Goal: Task Accomplishment & Management: Use online tool/utility

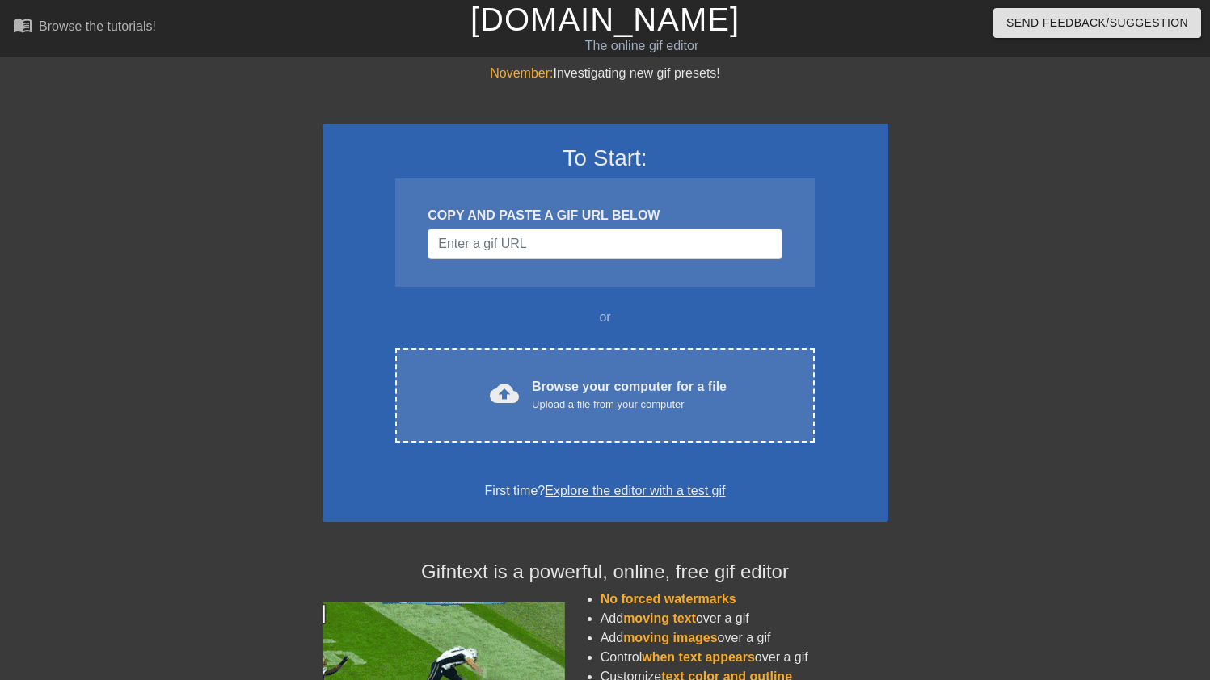
click at [564, 191] on div "COPY AND PASTE A GIF URL BELOW" at bounding box center [604, 233] width 419 height 108
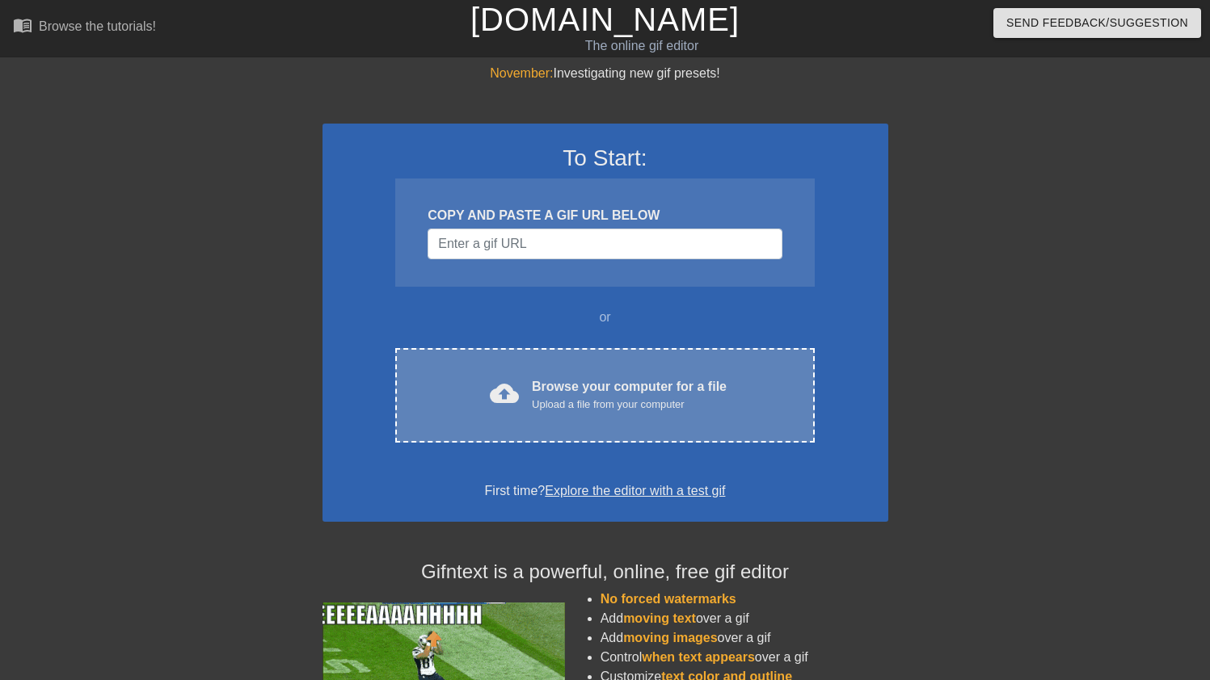
click at [575, 397] on div "Upload a file from your computer" at bounding box center [629, 405] width 195 height 16
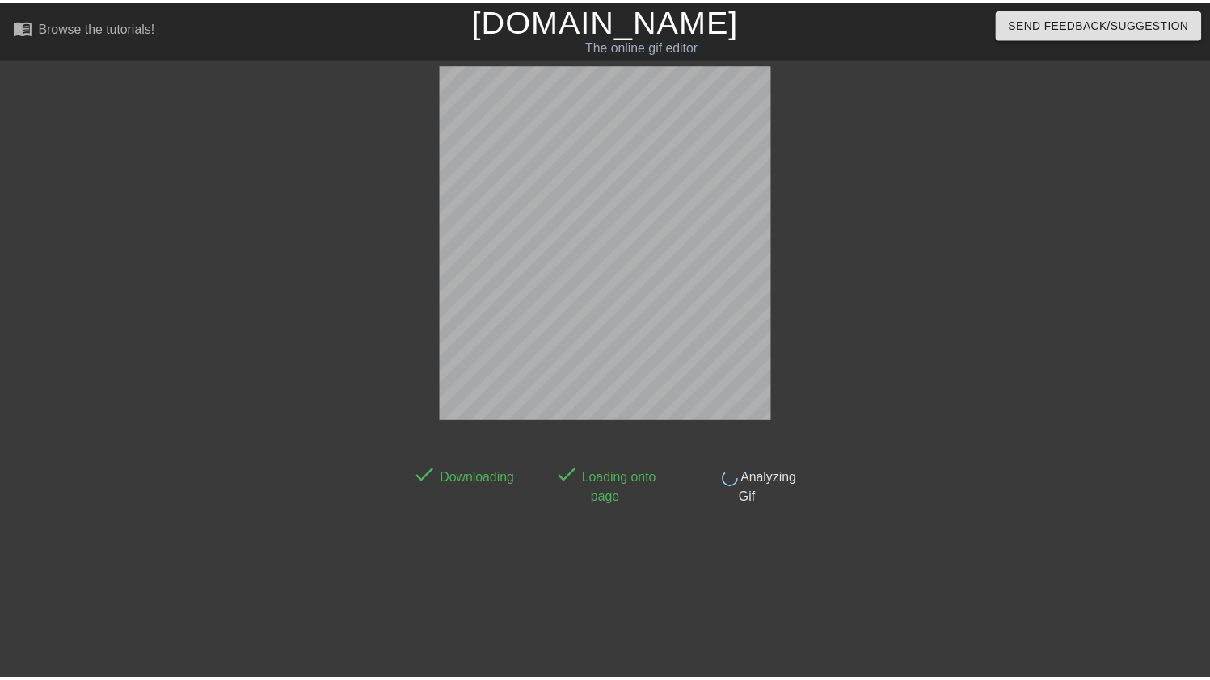
scroll to position [40, 0]
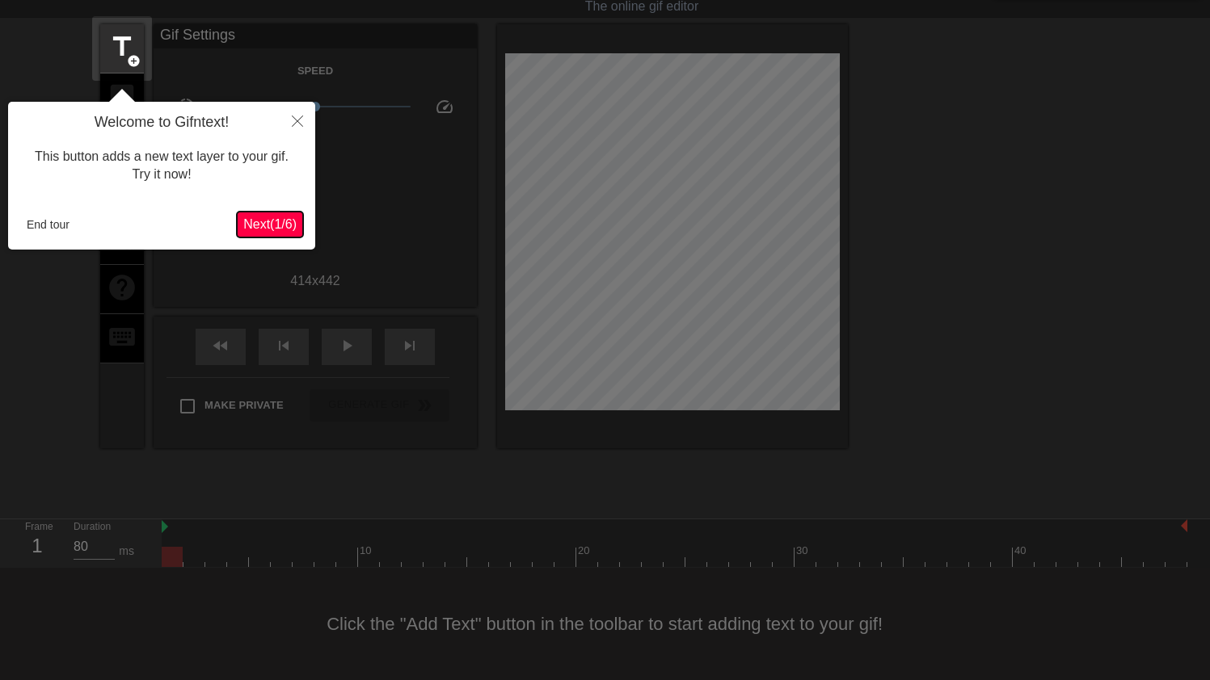
click at [274, 215] on button "Next ( 1 / 6 )" at bounding box center [270, 225] width 66 height 26
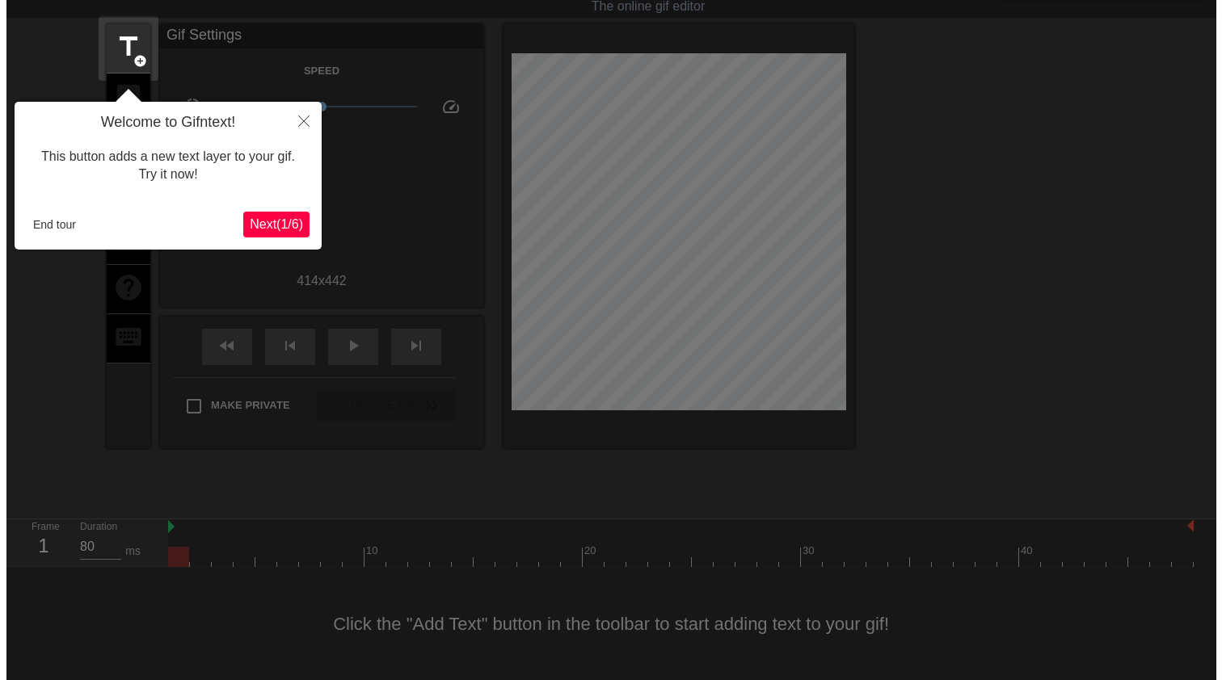
scroll to position [0, 0]
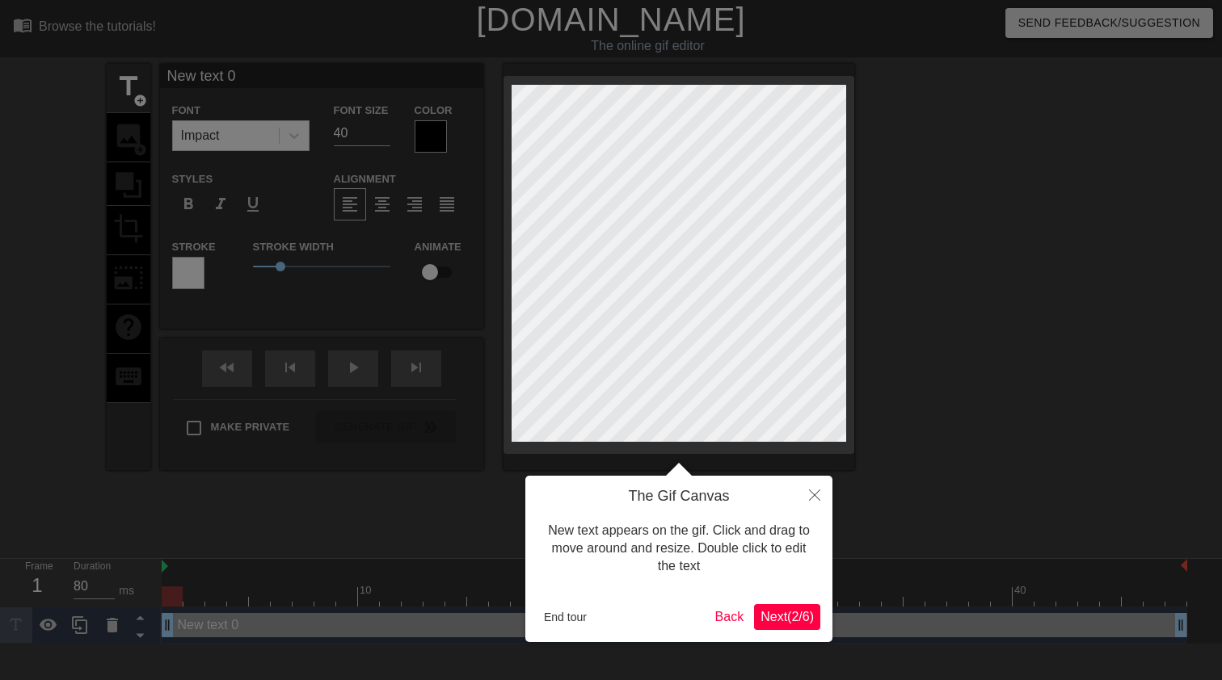
click at [801, 613] on span "Next ( 2 / 6 )" at bounding box center [786, 617] width 53 height 14
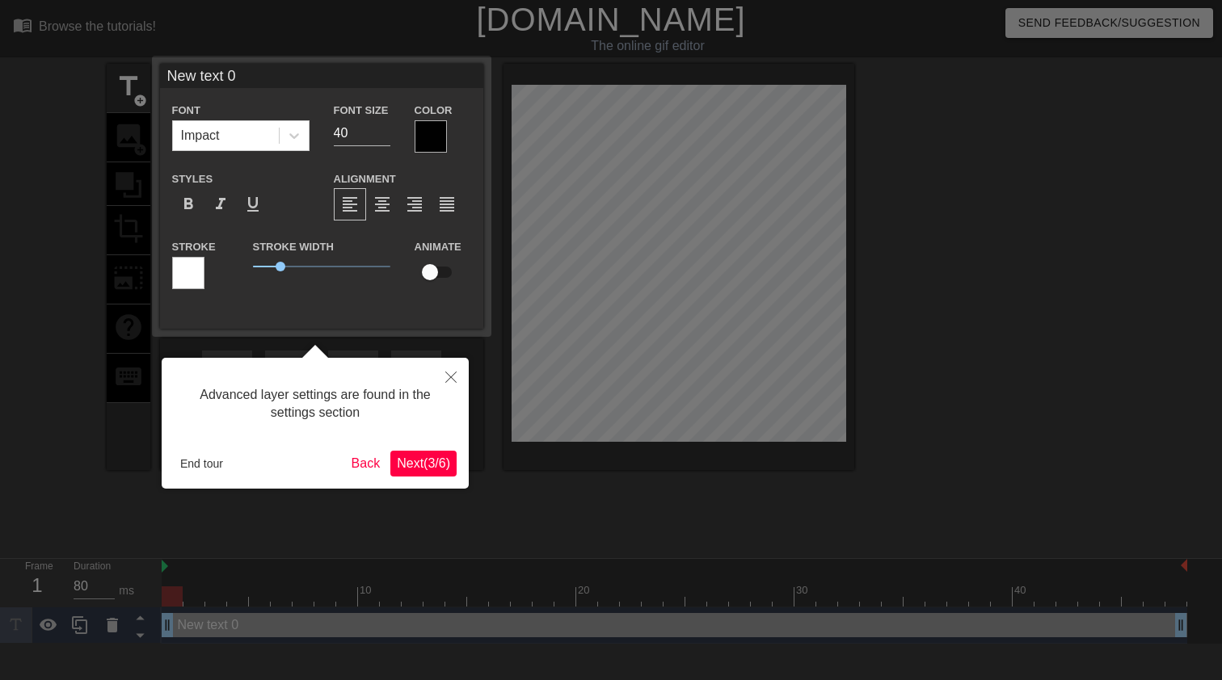
click at [416, 464] on span "Next ( 3 / 6 )" at bounding box center [423, 464] width 53 height 14
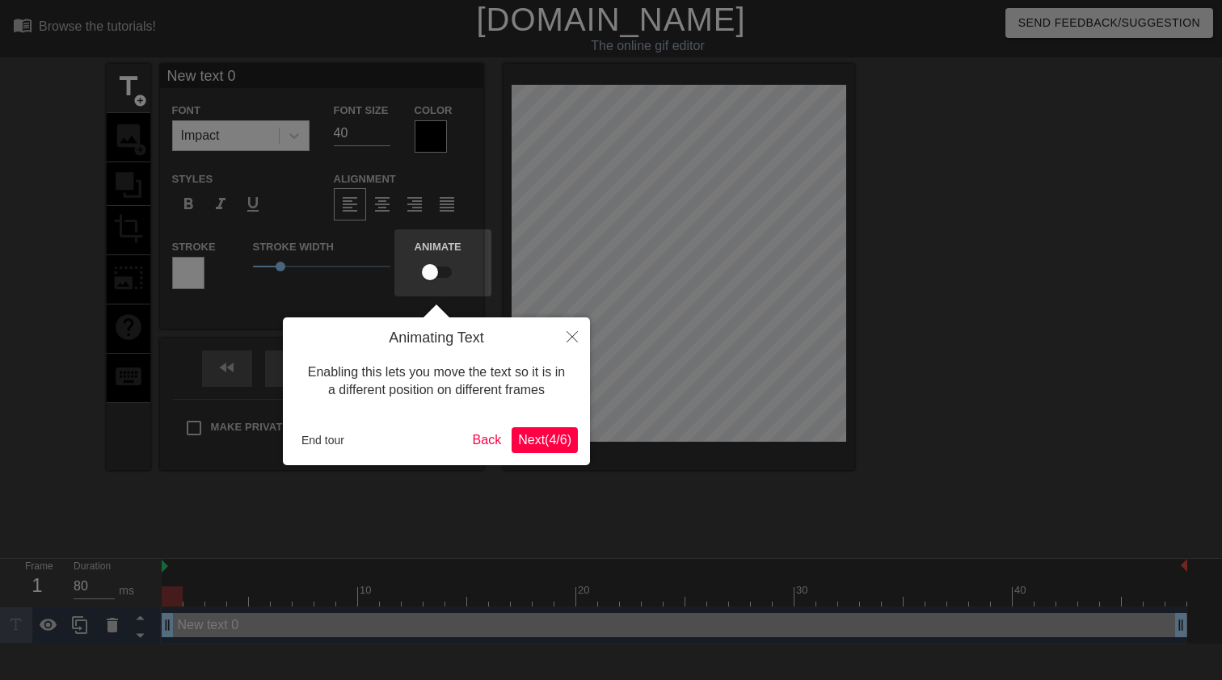
click at [537, 440] on span "Next ( 4 / 6 )" at bounding box center [544, 440] width 53 height 14
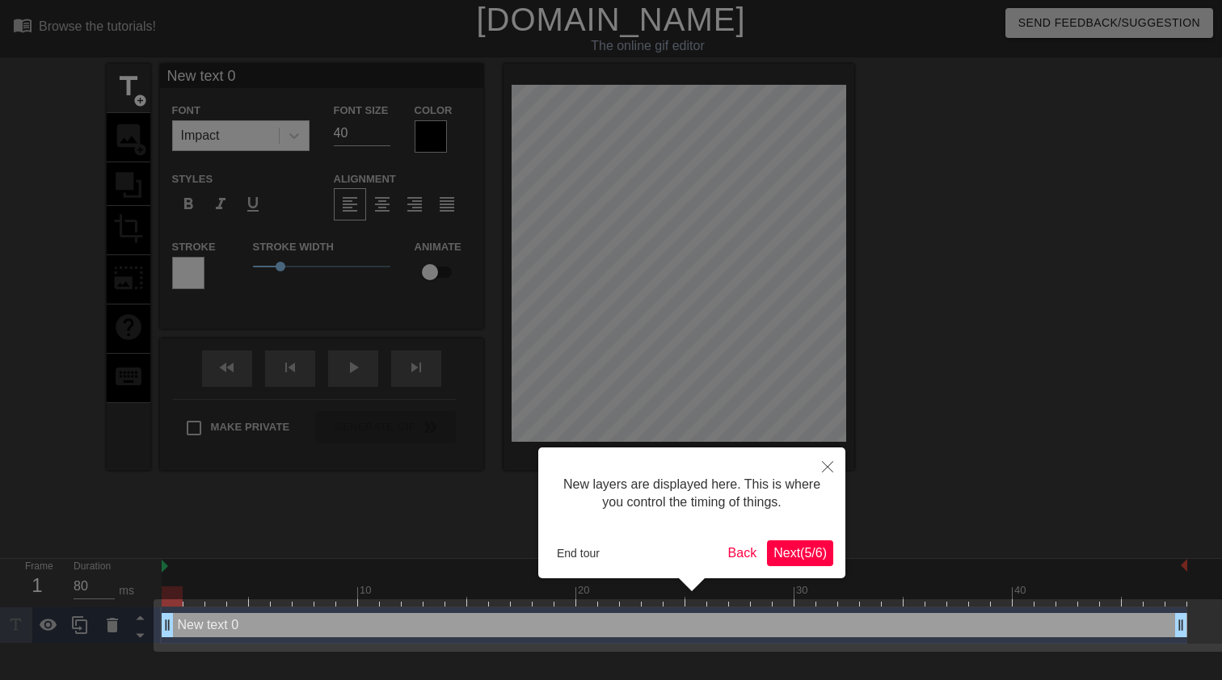
click at [793, 550] on span "Next ( 5 / 6 )" at bounding box center [799, 553] width 53 height 14
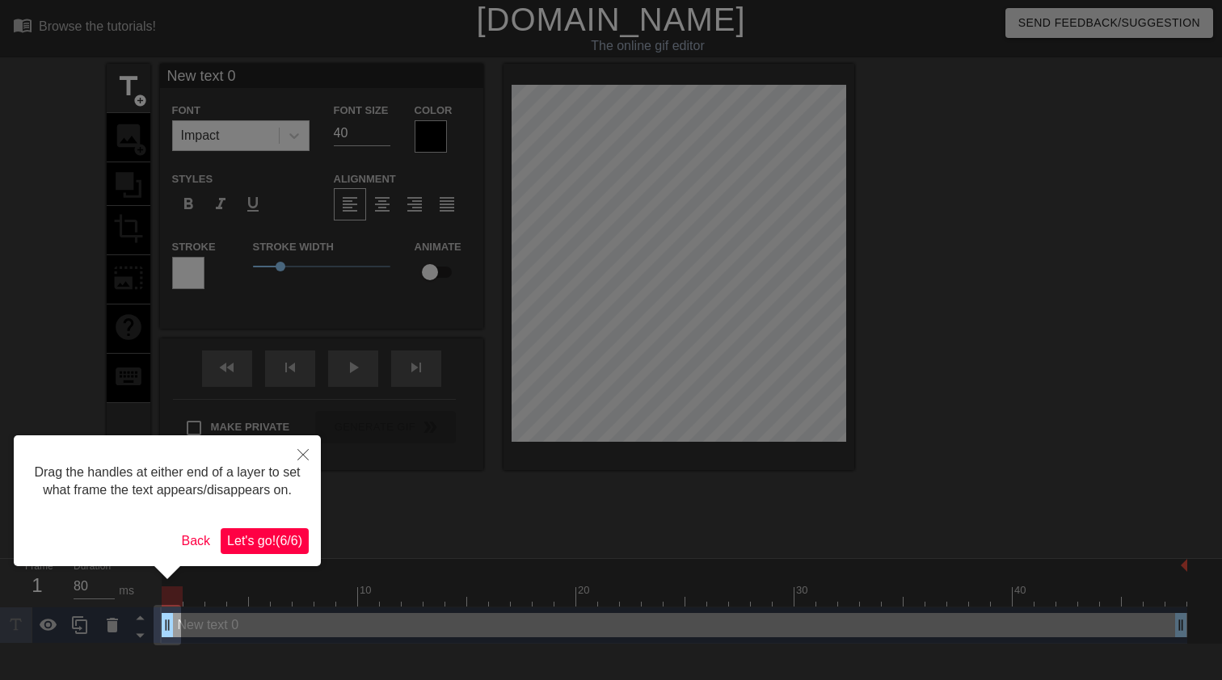
click at [243, 548] on span "Let's go! ( 6 / 6 )" at bounding box center [264, 541] width 75 height 14
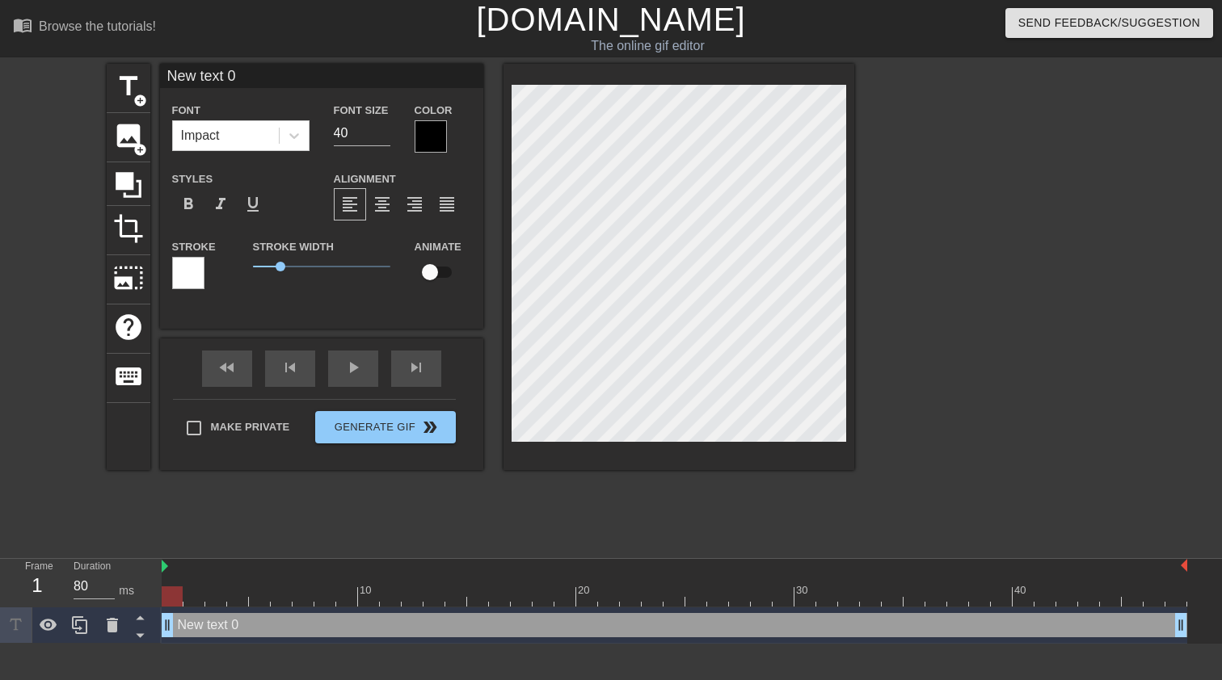
click at [583, 27] on link "[DOMAIN_NAME]" at bounding box center [610, 20] width 269 height 36
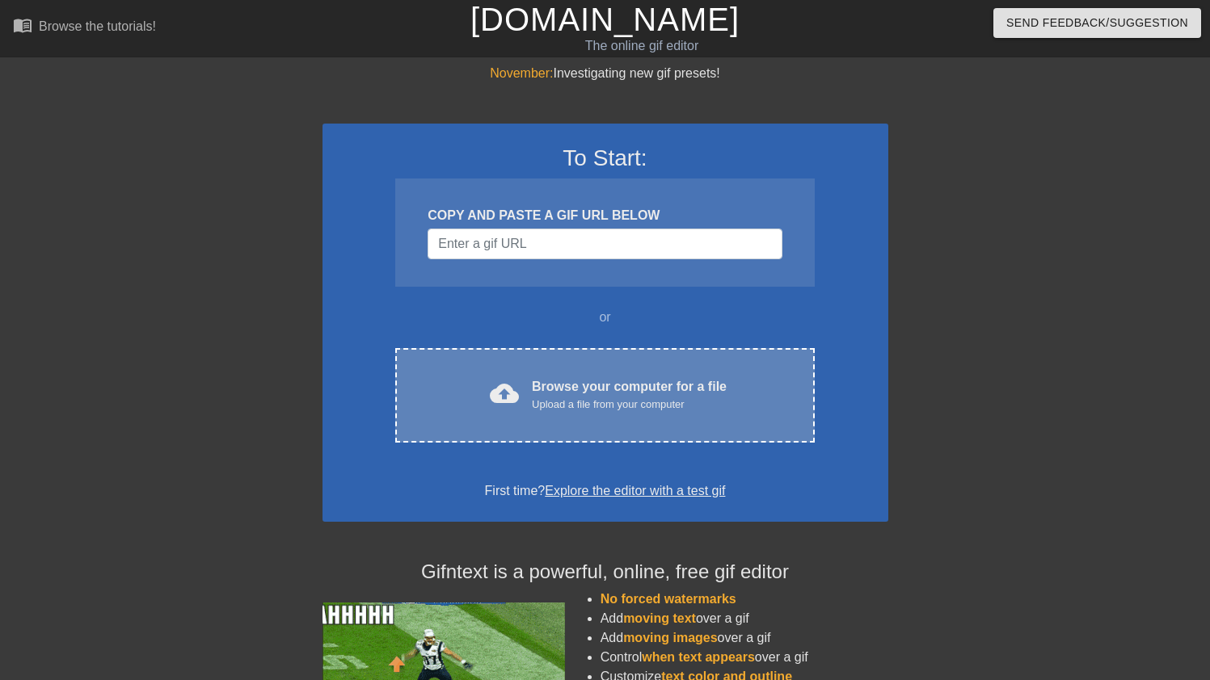
click at [532, 357] on div "cloud_upload Browse your computer for a file Upload a file from your computer C…" at bounding box center [604, 395] width 419 height 95
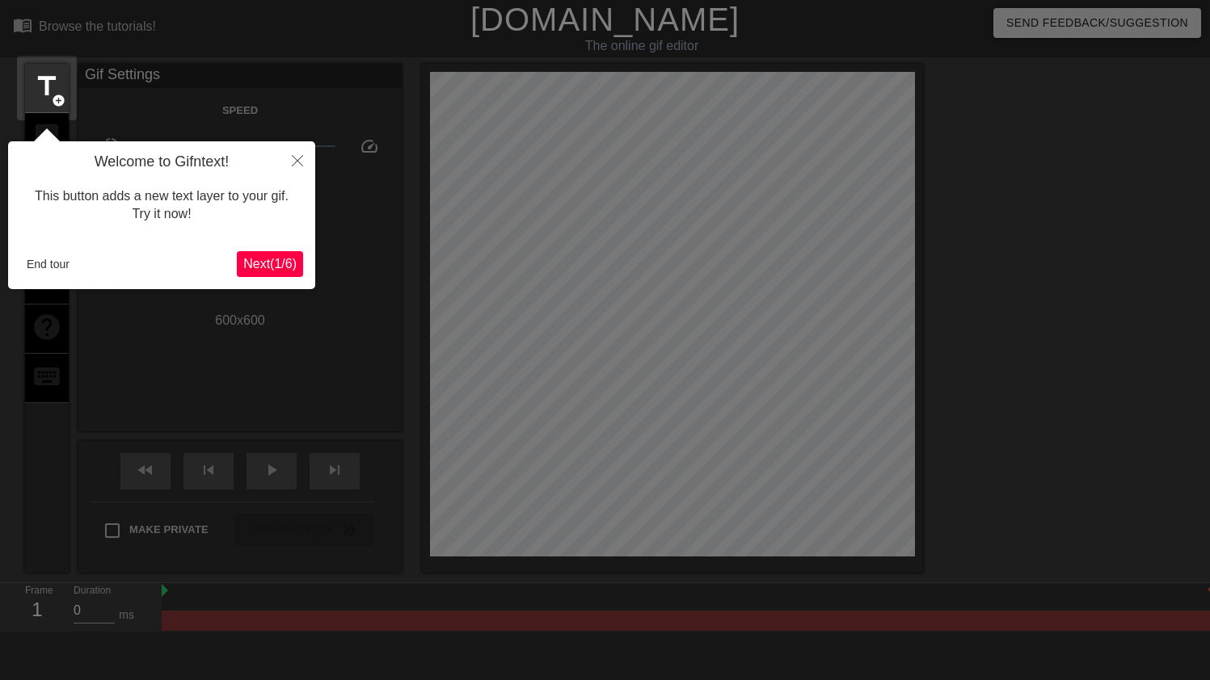
scroll to position [40, 0]
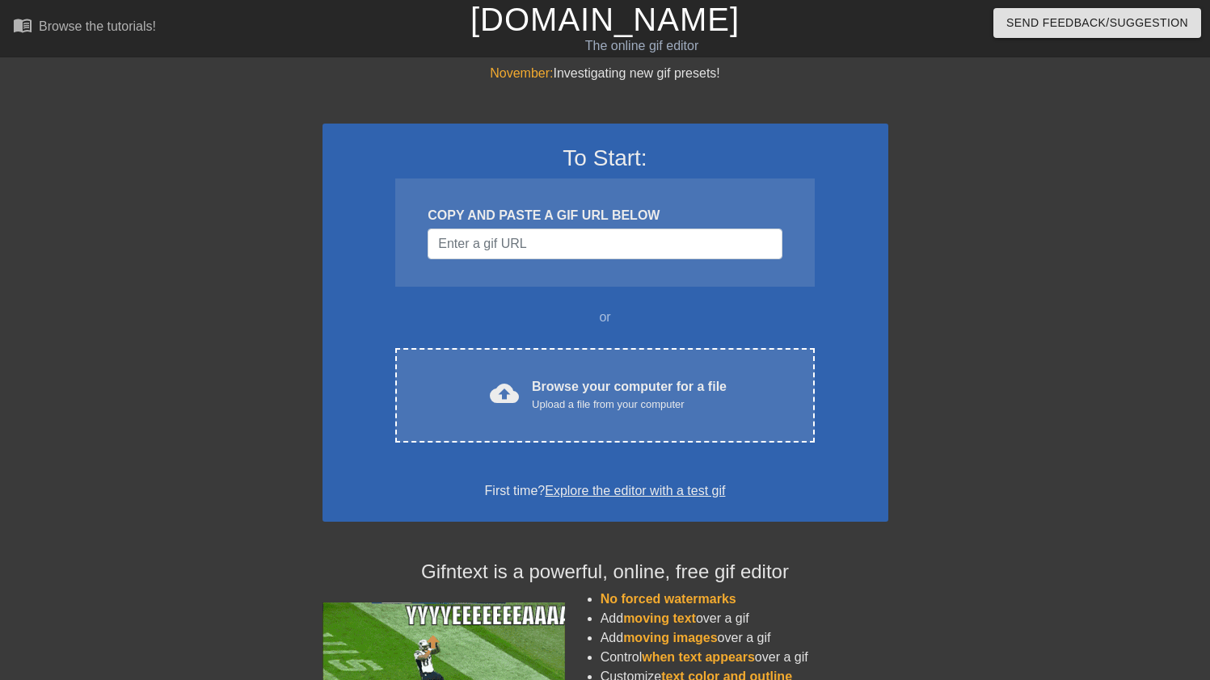
scroll to position [40, 0]
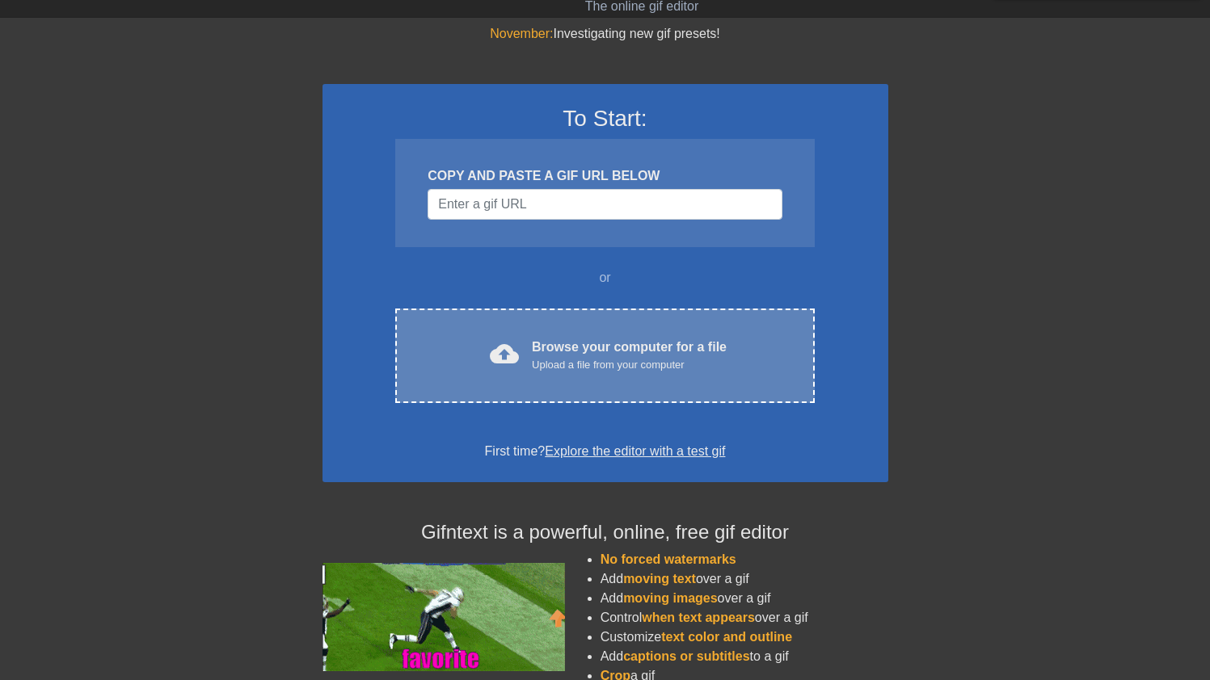
click at [564, 322] on div "cloud_upload Browse your computer for a file Upload a file from your computer C…" at bounding box center [604, 356] width 419 height 95
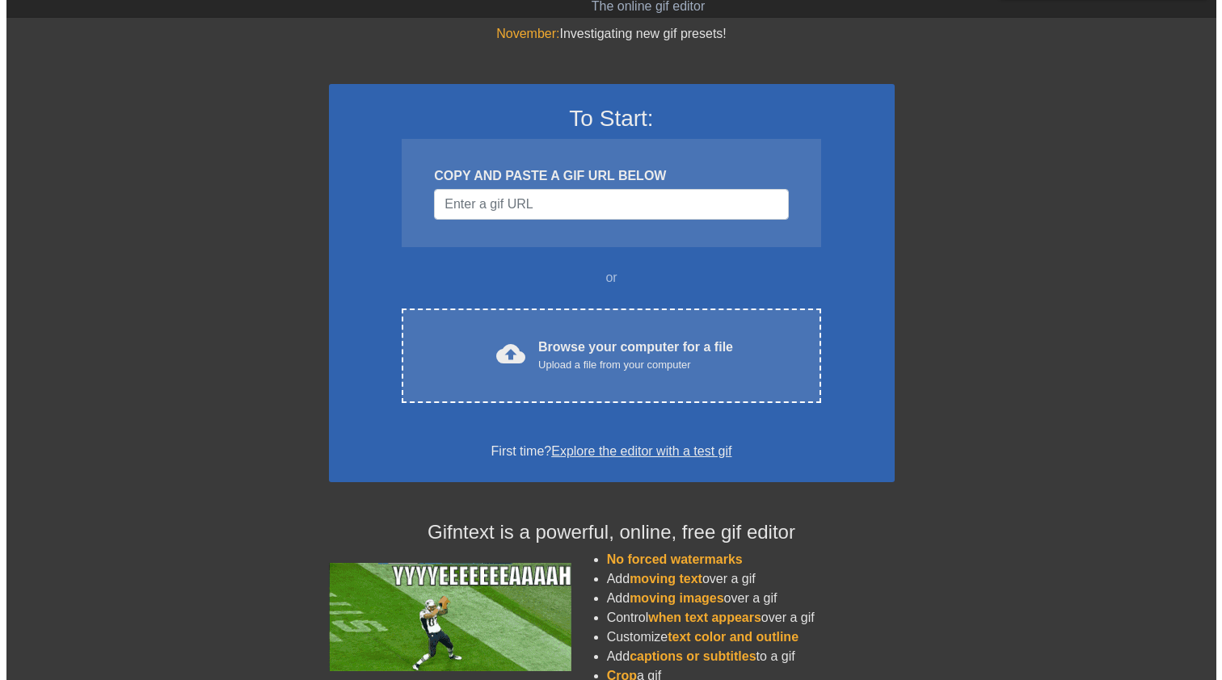
scroll to position [0, 0]
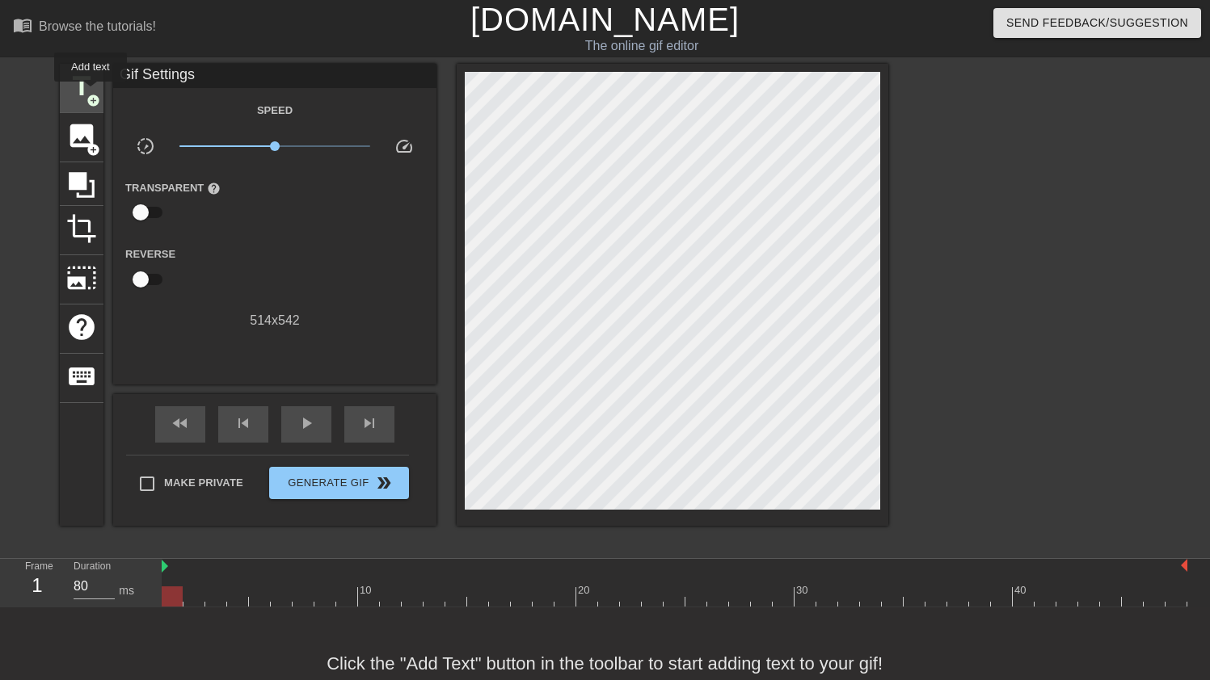
click at [91, 94] on span "add_circle" at bounding box center [93, 101] width 14 height 14
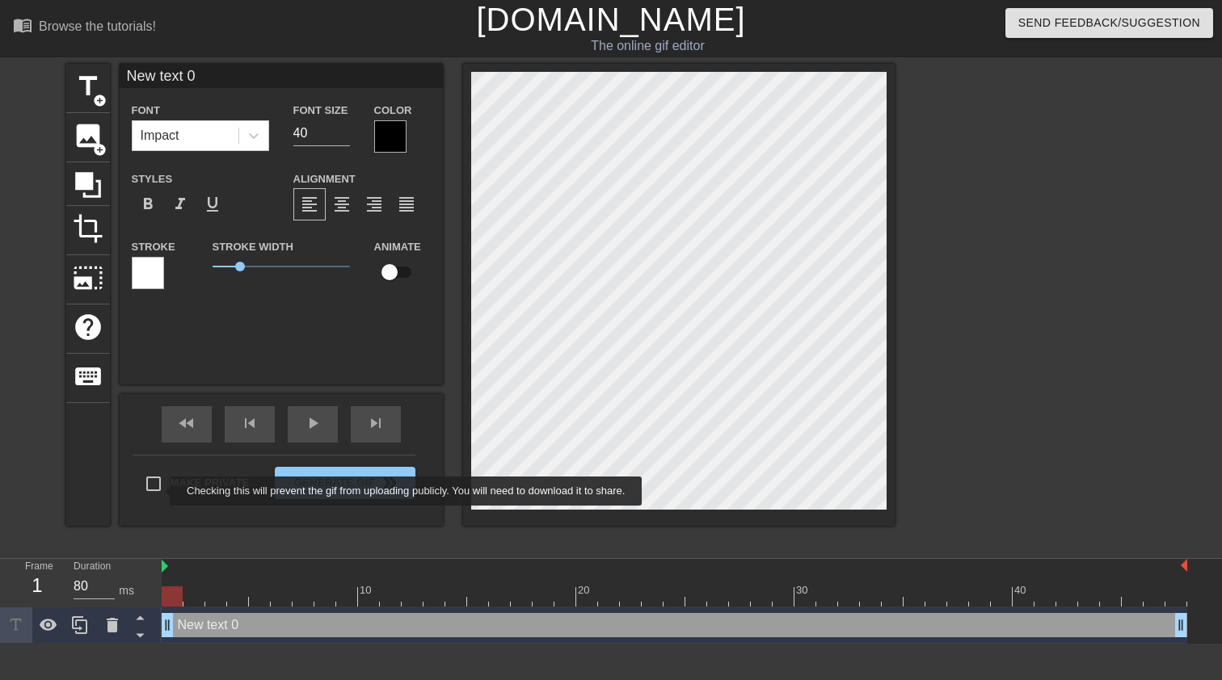
click at [153, 490] on input "Make Private" at bounding box center [154, 484] width 34 height 34
checkbox input "true"
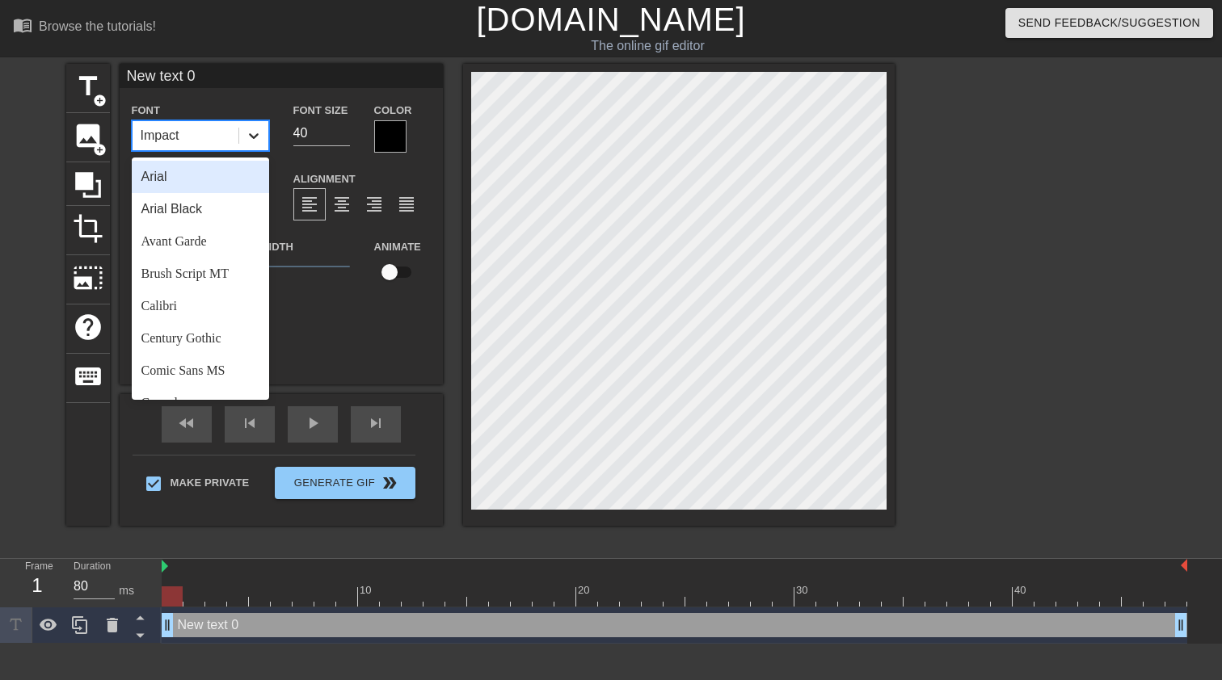
click at [250, 133] on icon at bounding box center [254, 136] width 16 height 16
click at [221, 181] on div "Arial" at bounding box center [200, 177] width 137 height 32
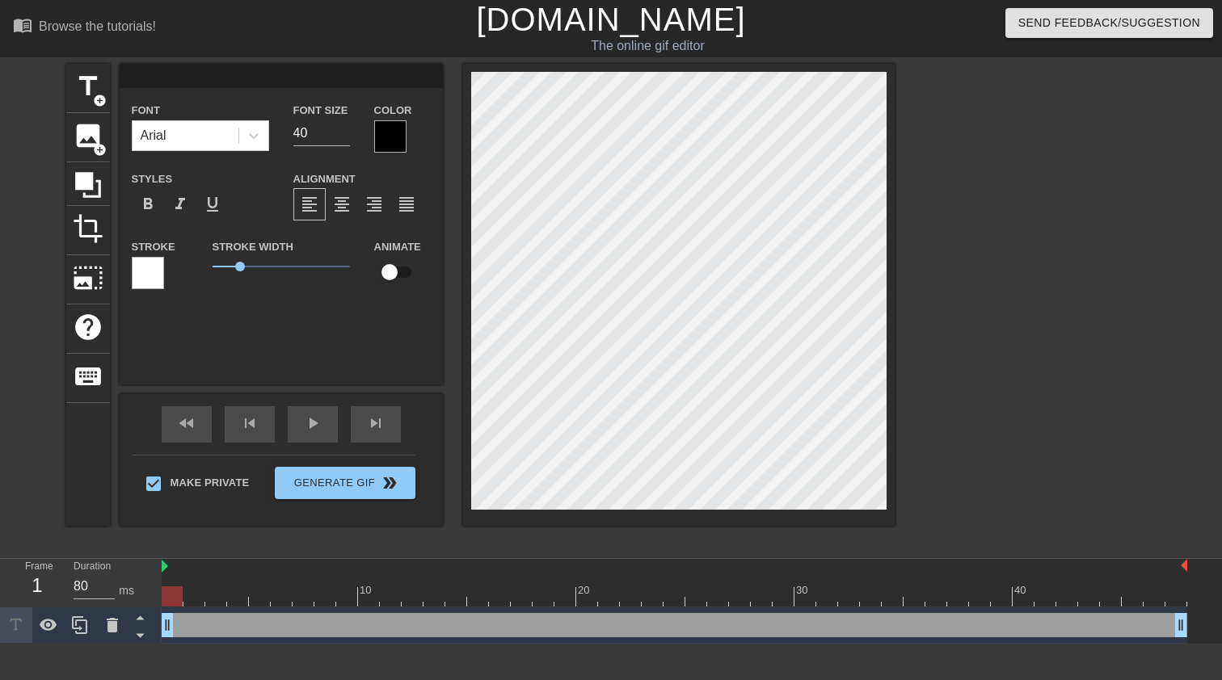
type input "s"
type textarea "s"
type input "se"
type textarea "se"
type input "sea"
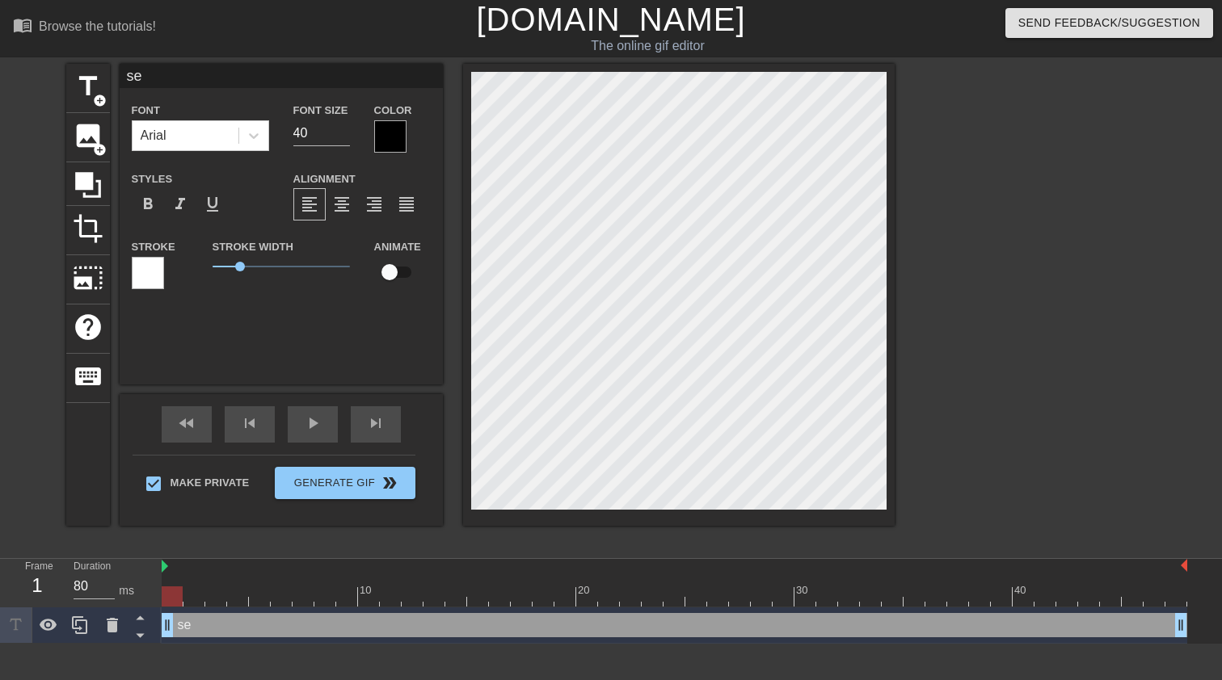
type textarea "sea"
type input "sear"
type textarea "sear"
type input "searc"
type textarea "searc"
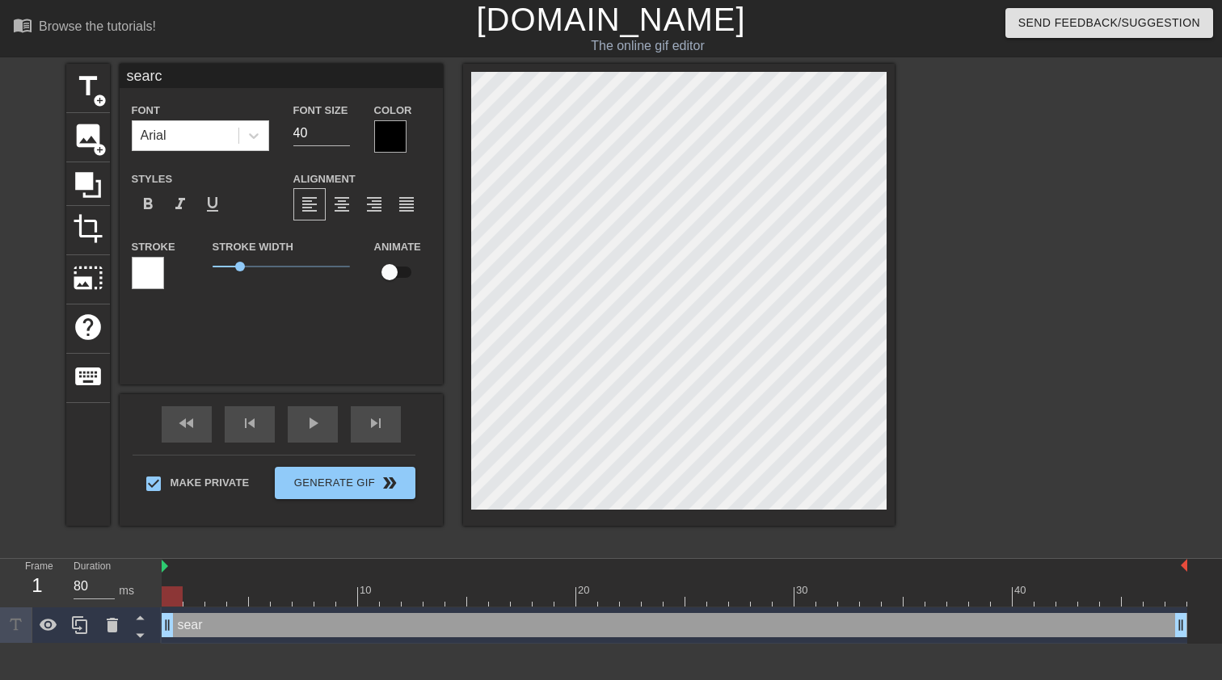
type input "search"
type textarea "search"
type input "searchi"
type textarea "searchi"
type input "searchin"
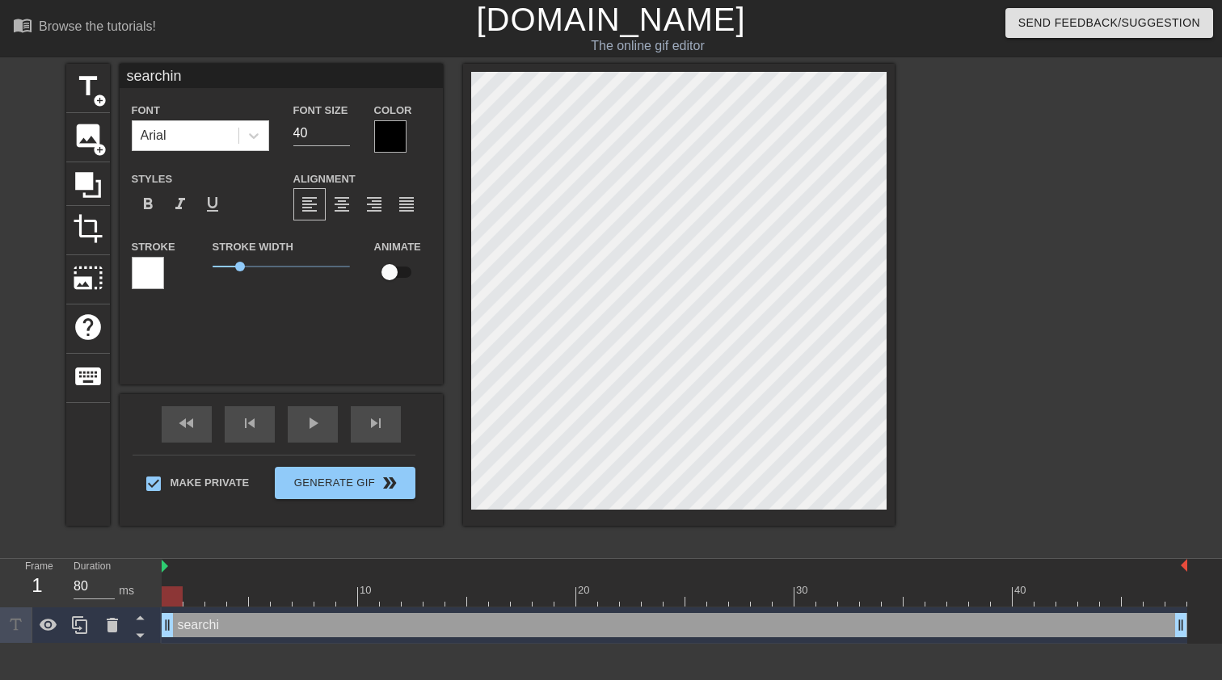
type textarea "searching"
type input "searching"
type textarea "searching"
type input "searching f"
type textarea "searching f"
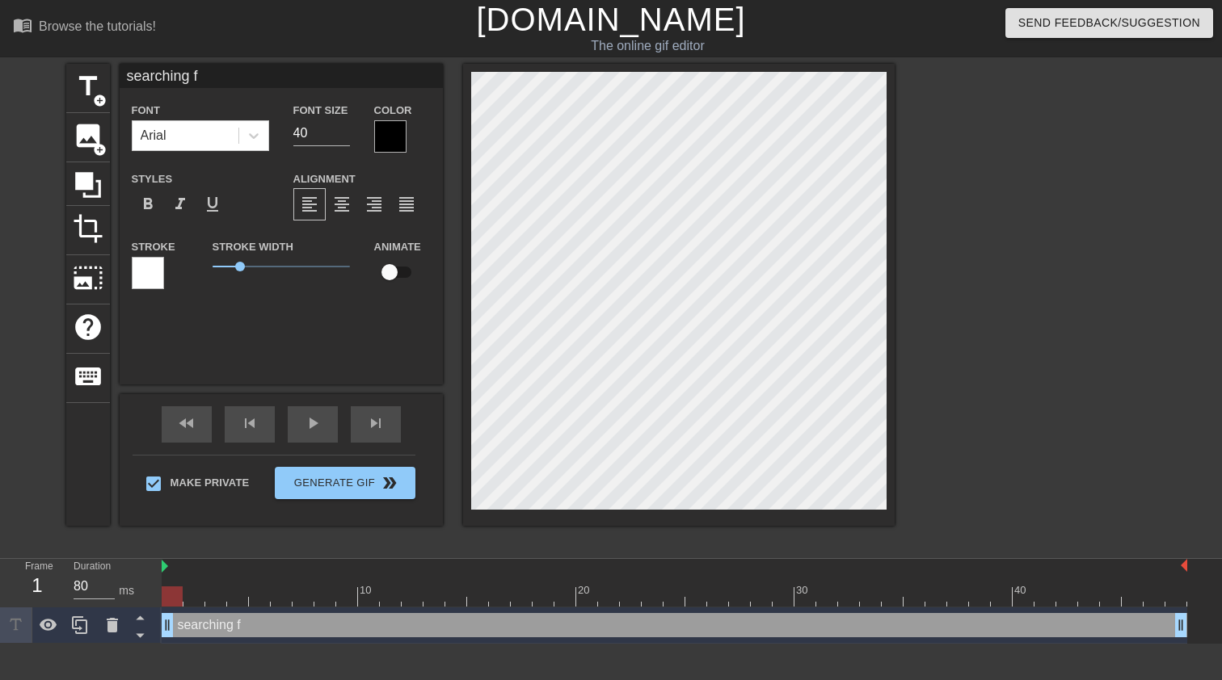
type input "searching fo"
type textarea "searching fo"
type input "searching for"
type textarea "searching for"
type input "searching for"
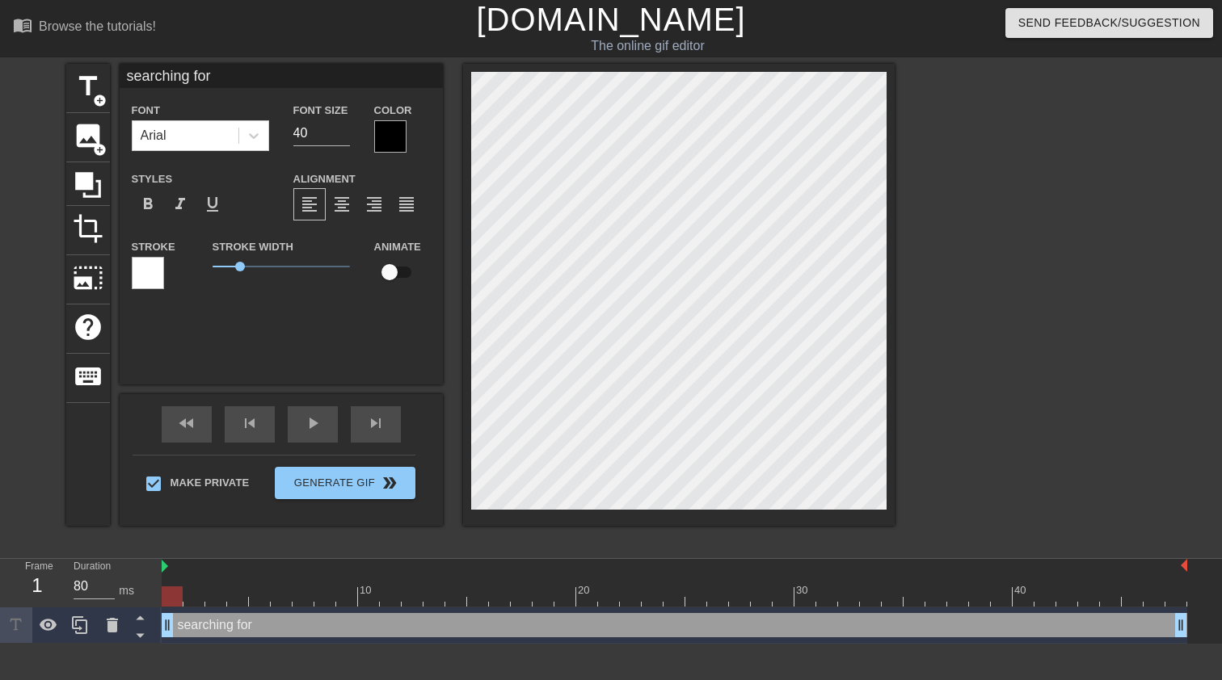
type textarea "searching for"
type input "searching for r"
type textarea "searching for r"
type input "searching for ra"
type textarea "searching for ra"
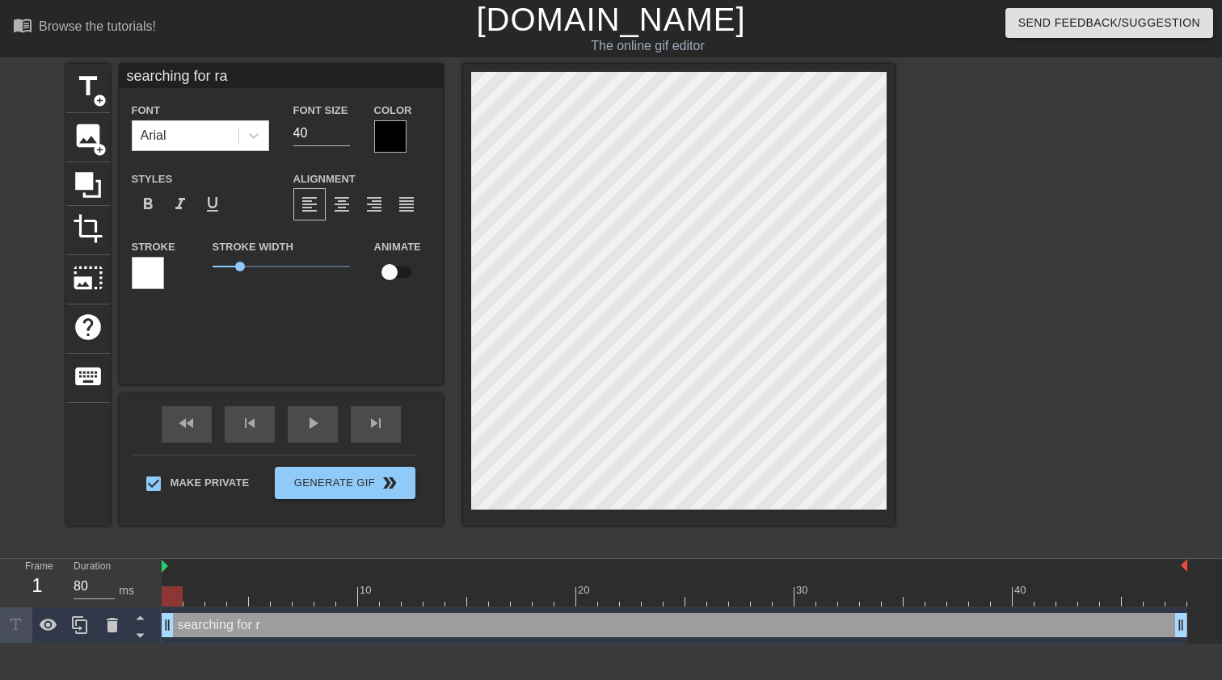
type input "searching for ray"
type textarea "searching for ray"
type input "searching for rays"
type textarea "searching for rays"
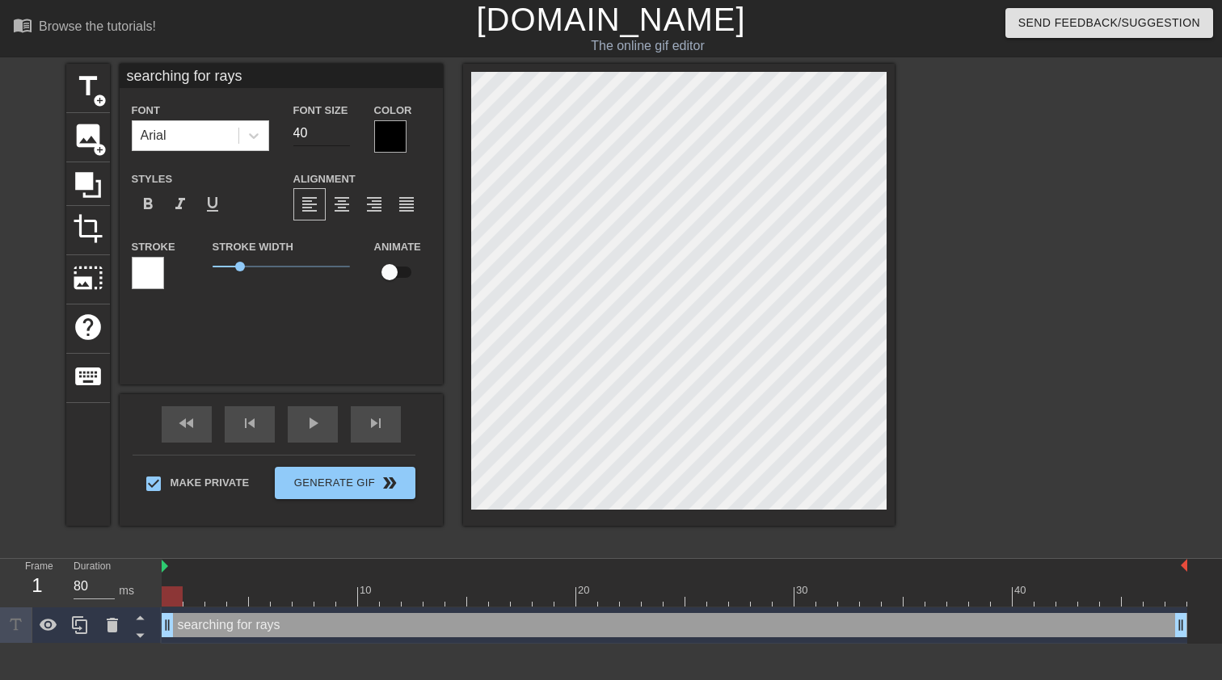
click at [341, 137] on input "39" at bounding box center [321, 133] width 57 height 26
click at [341, 137] on input "38" at bounding box center [321, 133] width 57 height 26
click at [341, 137] on input "37" at bounding box center [321, 133] width 57 height 26
click at [341, 137] on input "36" at bounding box center [321, 133] width 57 height 26
click at [341, 137] on input "35" at bounding box center [321, 133] width 57 height 26
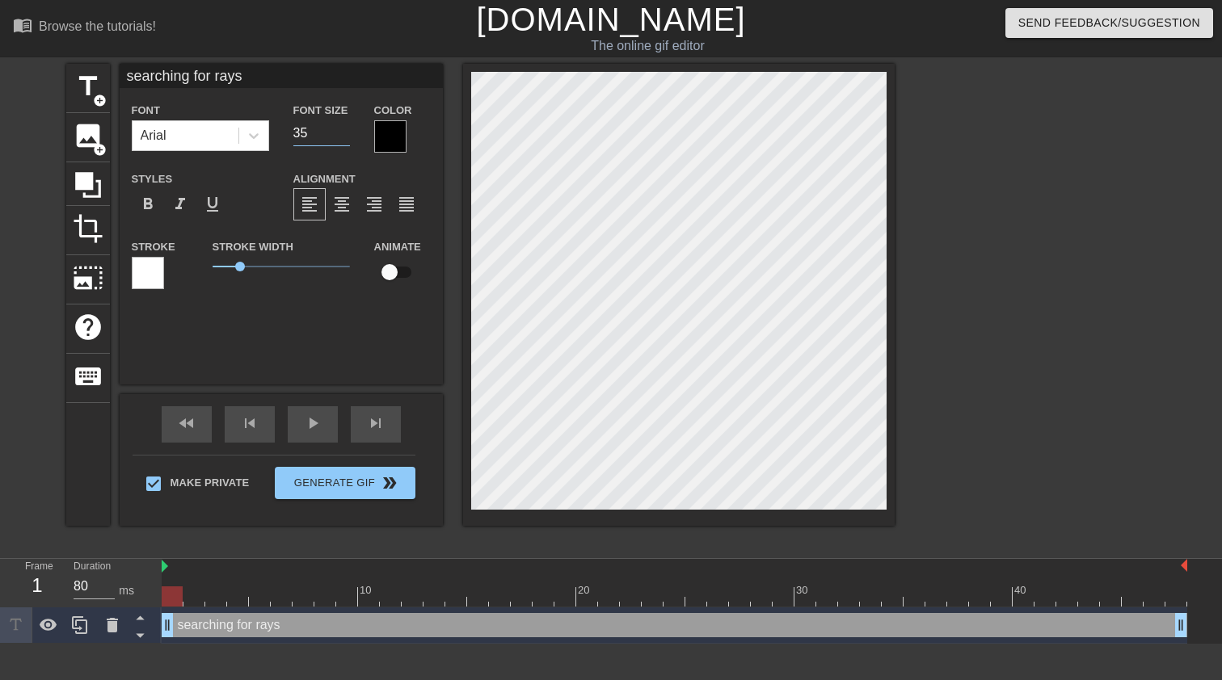
click at [341, 137] on input "34" at bounding box center [321, 133] width 57 height 26
click at [341, 137] on input "33" at bounding box center [321, 133] width 57 height 26
click at [341, 137] on input "32" at bounding box center [321, 133] width 57 height 26
click at [341, 137] on input "31" at bounding box center [321, 133] width 57 height 26
click at [341, 137] on input "30" at bounding box center [321, 133] width 57 height 26
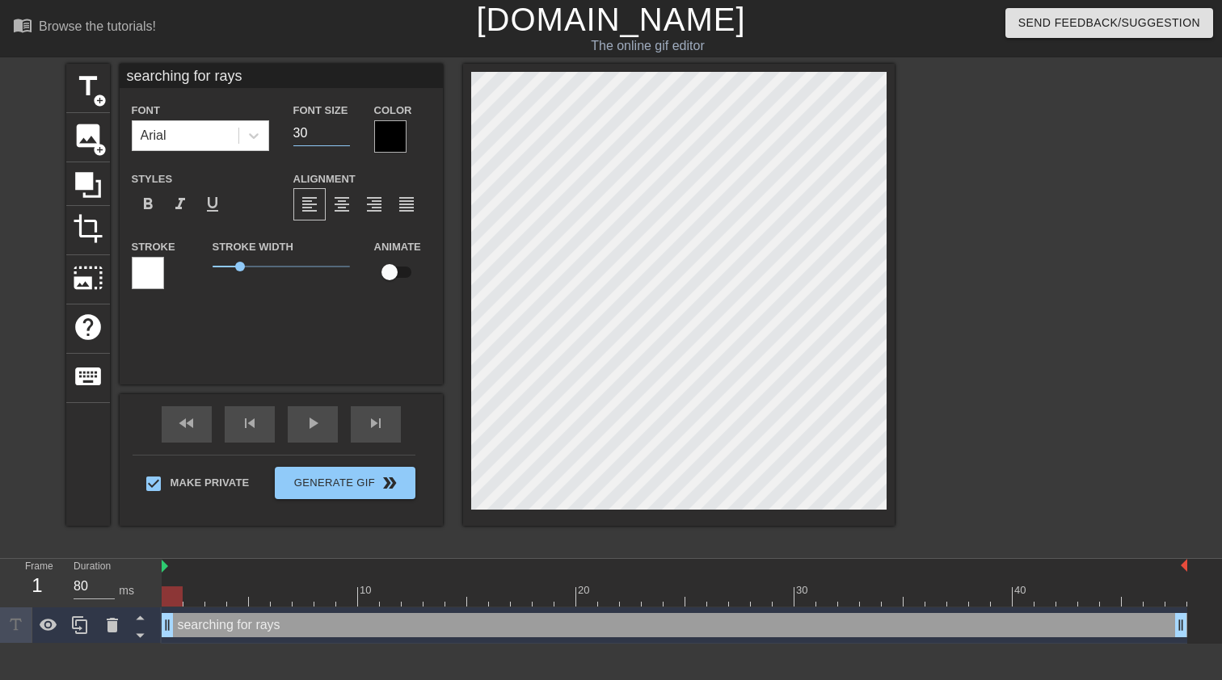
click at [341, 137] on input "29" at bounding box center [321, 133] width 57 height 26
click at [341, 137] on input "28" at bounding box center [321, 133] width 57 height 26
click at [341, 137] on input "27" at bounding box center [321, 133] width 57 height 26
click at [341, 137] on input "26" at bounding box center [321, 133] width 57 height 26
drag, startPoint x: 237, startPoint y: 264, endPoint x: 225, endPoint y: 263, distance: 11.4
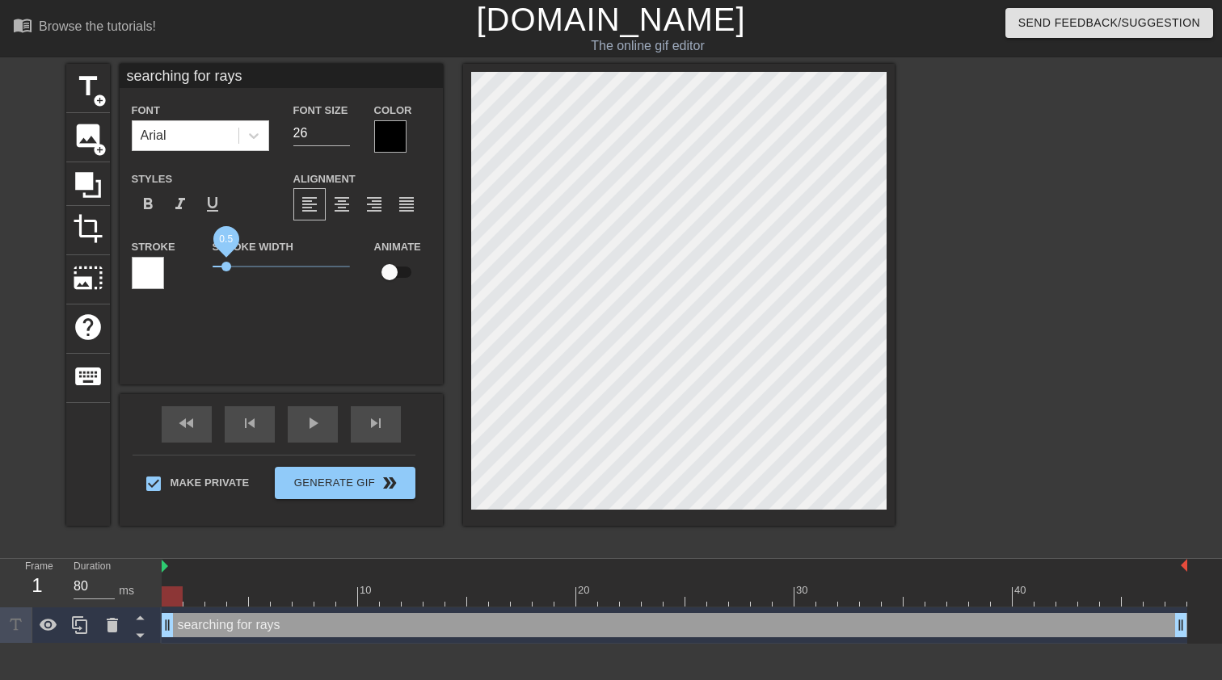
click at [225, 263] on span "0.5" at bounding box center [226, 267] width 10 height 10
click at [345, 129] on input "27" at bounding box center [321, 133] width 57 height 26
click at [345, 129] on input "28" at bounding box center [321, 133] width 57 height 26
click at [345, 129] on input "29" at bounding box center [321, 133] width 57 height 26
type input "30"
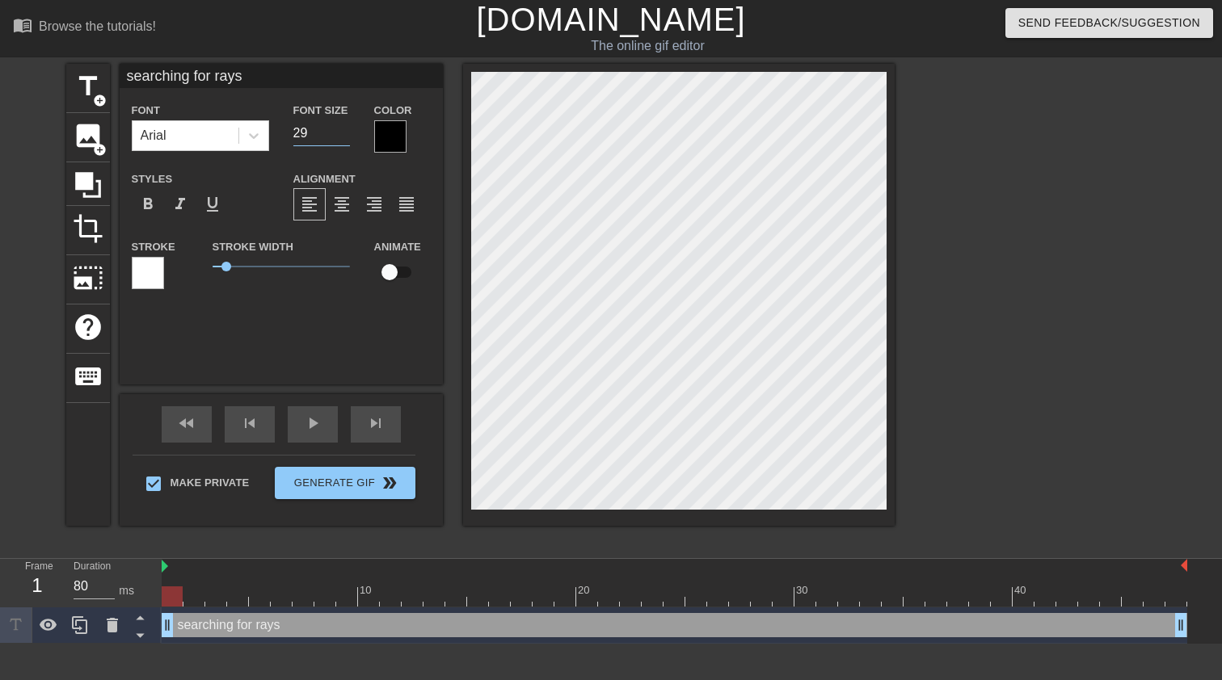
click at [345, 129] on input "30" at bounding box center [321, 133] width 57 height 26
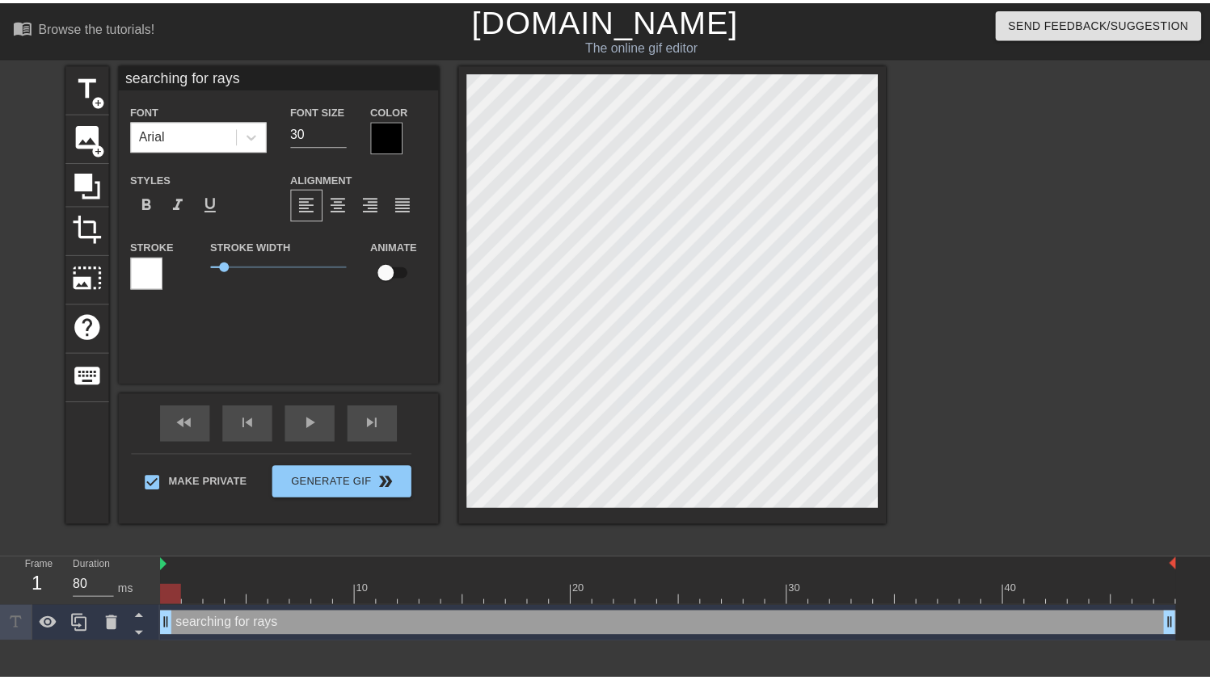
scroll to position [2, 8]
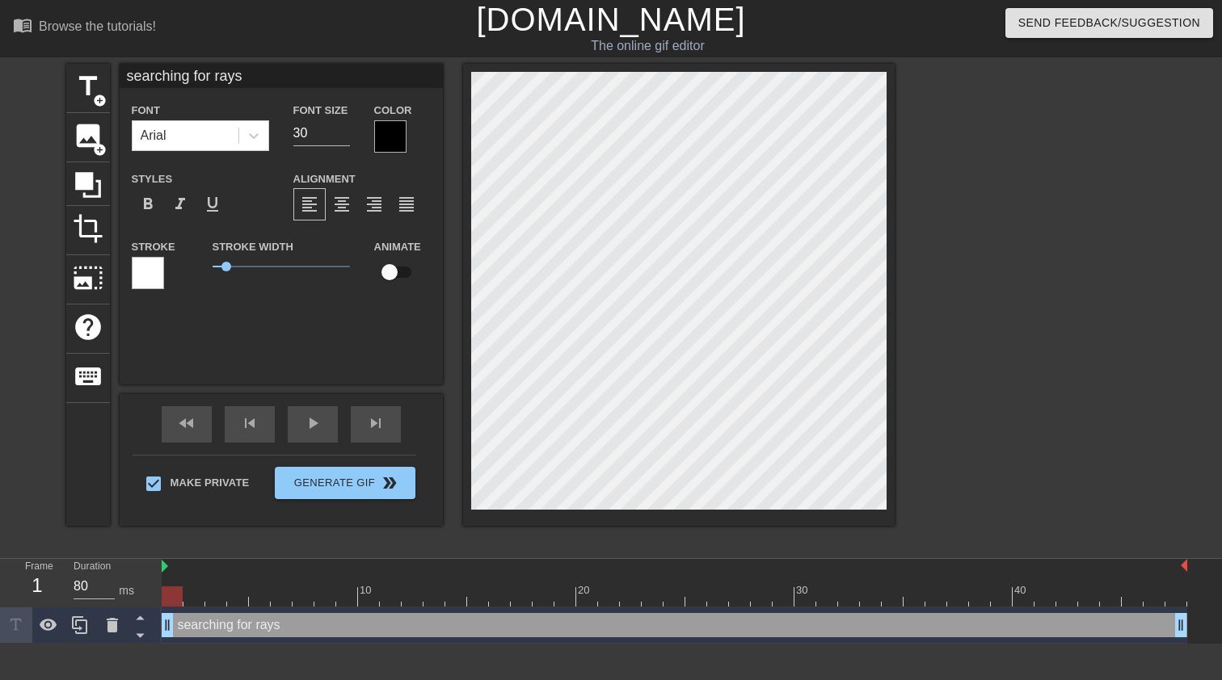
click at [382, 351] on div "searching for rays Font Arial Font Size 30 Color Styles format_bold format_ital…" at bounding box center [281, 224] width 323 height 321
click at [345, 204] on span "format_align_center" at bounding box center [341, 204] width 19 height 19
click at [388, 131] on div at bounding box center [390, 136] width 32 height 32
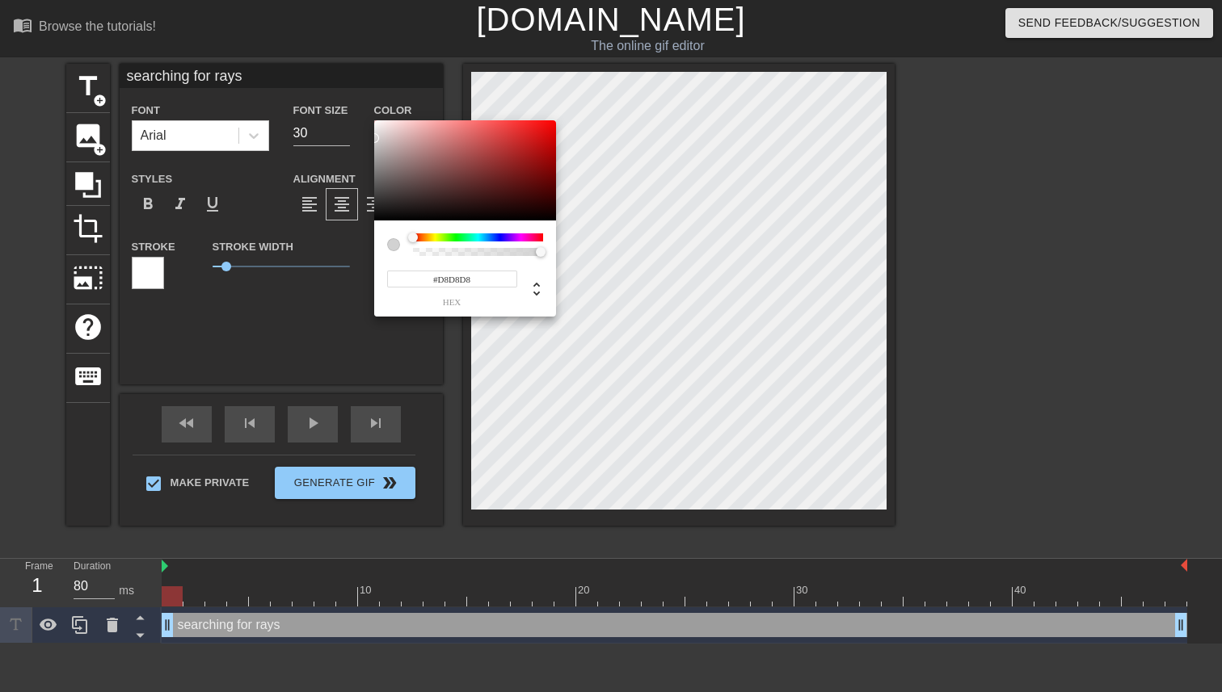
drag, startPoint x: 395, startPoint y: 193, endPoint x: 365, endPoint y: 135, distance: 65.4
click at [365, 135] on div "#D8D8D8 hex" at bounding box center [611, 346] width 1222 height 692
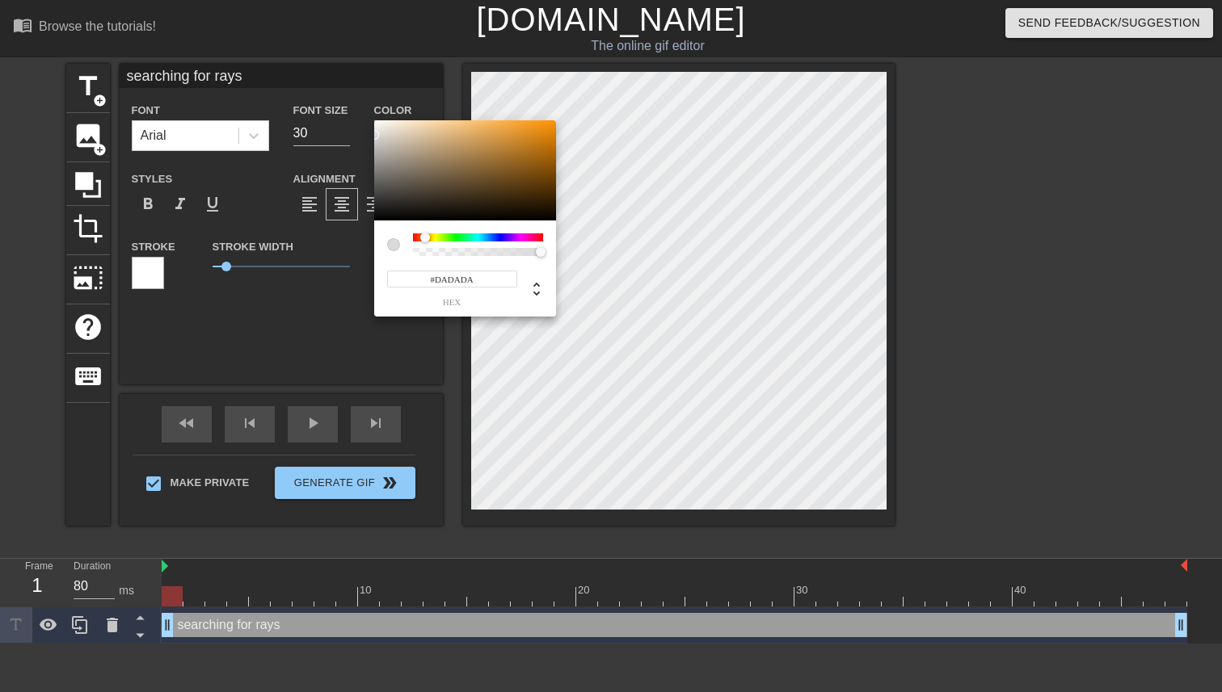
drag, startPoint x: 414, startPoint y: 234, endPoint x: 425, endPoint y: 235, distance: 11.4
click at [425, 235] on div at bounding box center [425, 238] width 10 height 10
type input "#F1E4DE"
drag, startPoint x: 377, startPoint y: 123, endPoint x: 388, endPoint y: 126, distance: 11.8
click at [388, 126] on div at bounding box center [465, 170] width 182 height 100
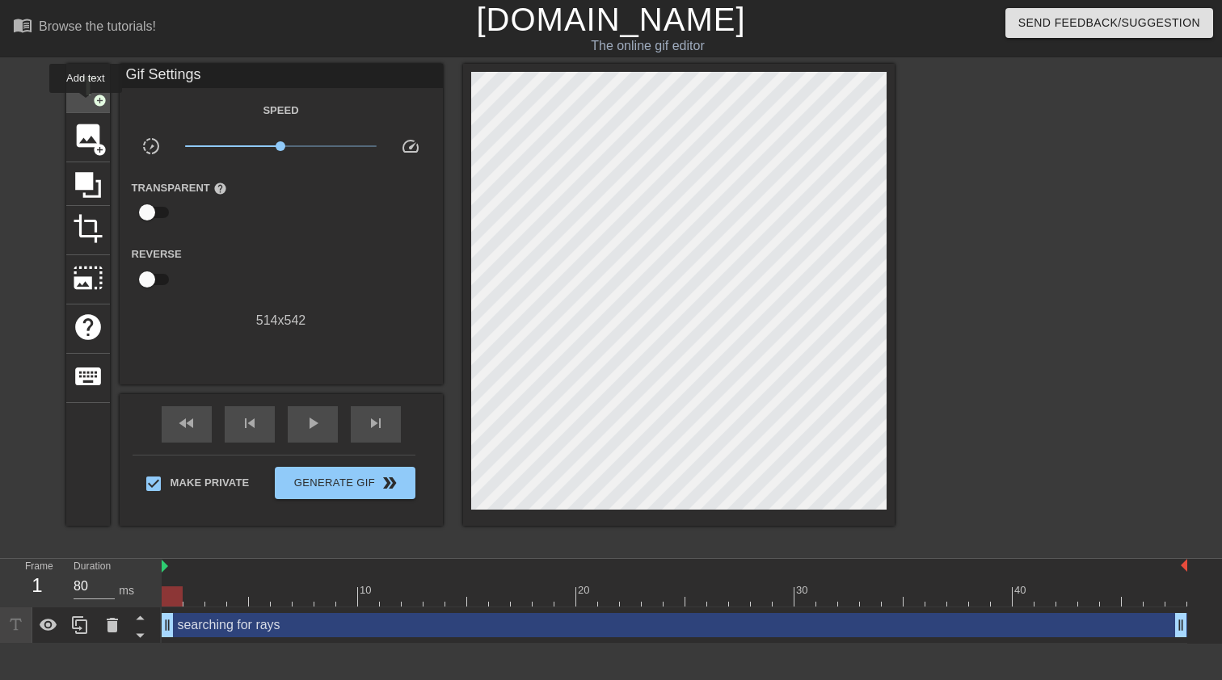
click at [86, 104] on div "title add_circle" at bounding box center [88, 88] width 44 height 49
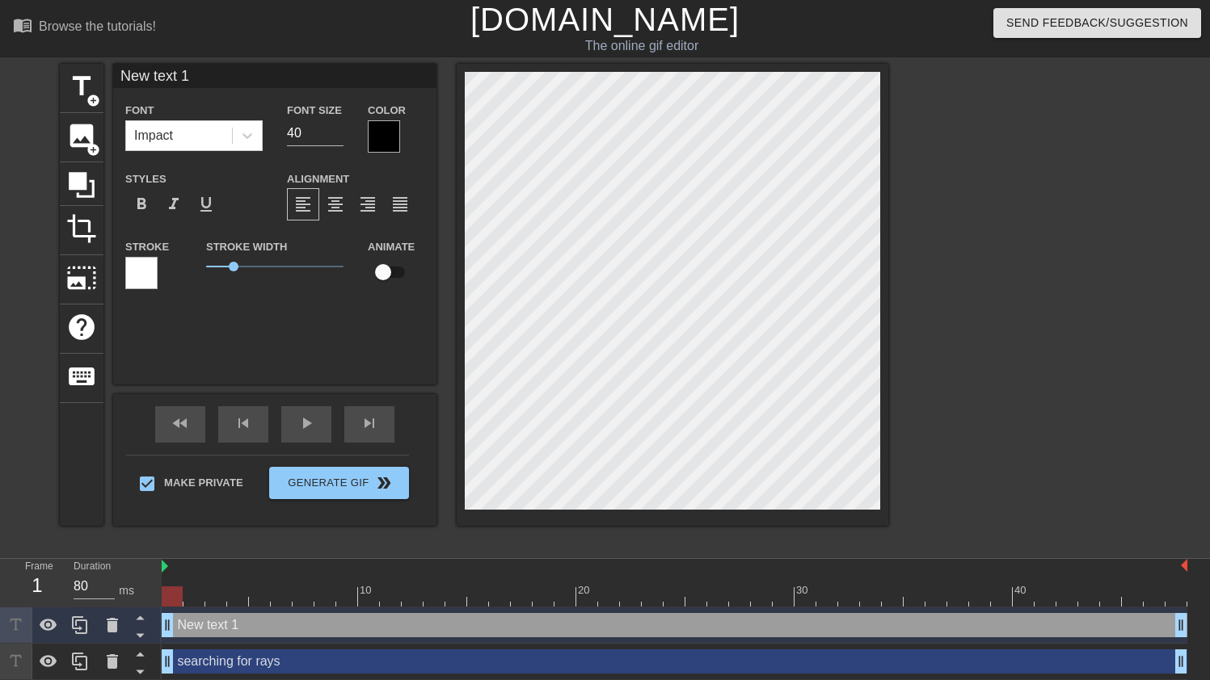
click at [149, 263] on div at bounding box center [141, 273] width 32 height 32
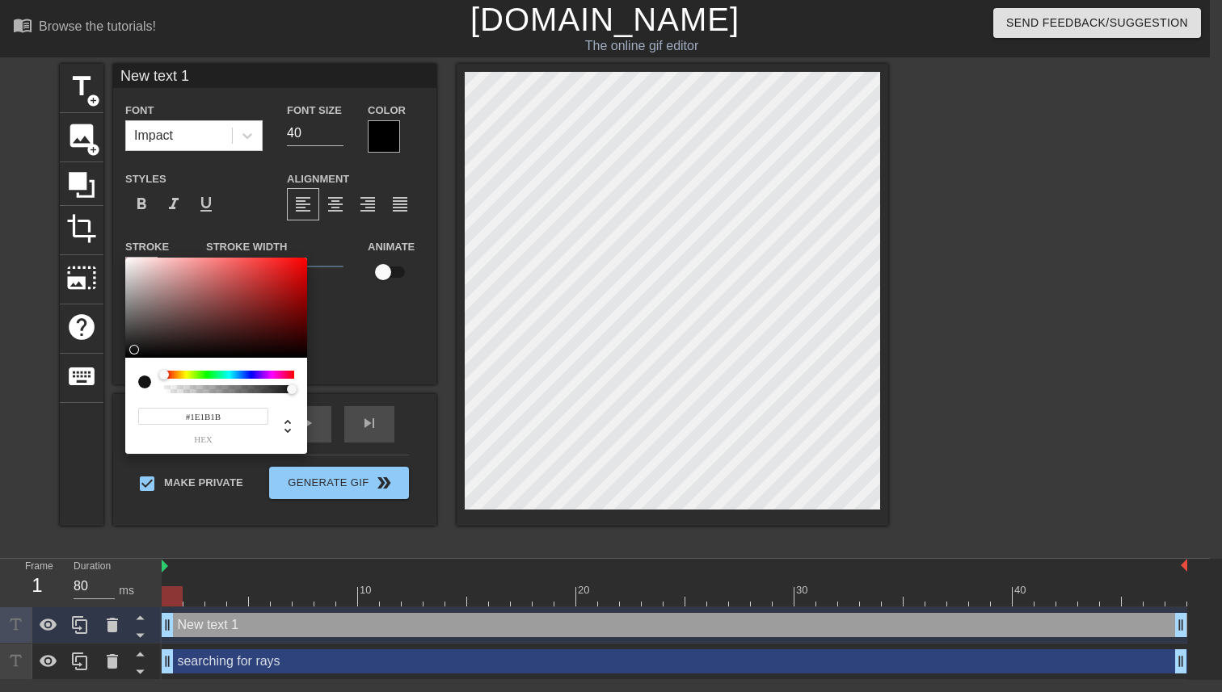
drag, startPoint x: 161, startPoint y: 339, endPoint x: 148, endPoint y: 347, distance: 14.8
click at [148, 347] on div at bounding box center [216, 308] width 182 height 100
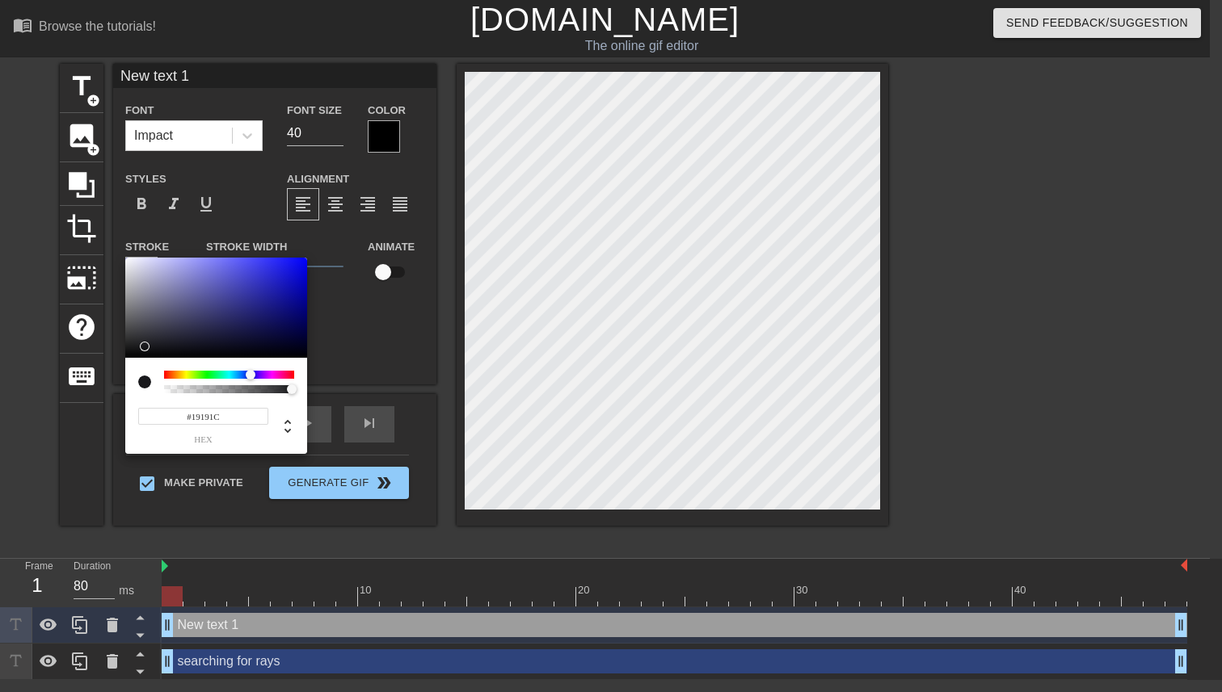
click at [250, 378] on div at bounding box center [229, 375] width 130 height 8
type input "#15151C"
click at [175, 347] on div at bounding box center [216, 308] width 182 height 100
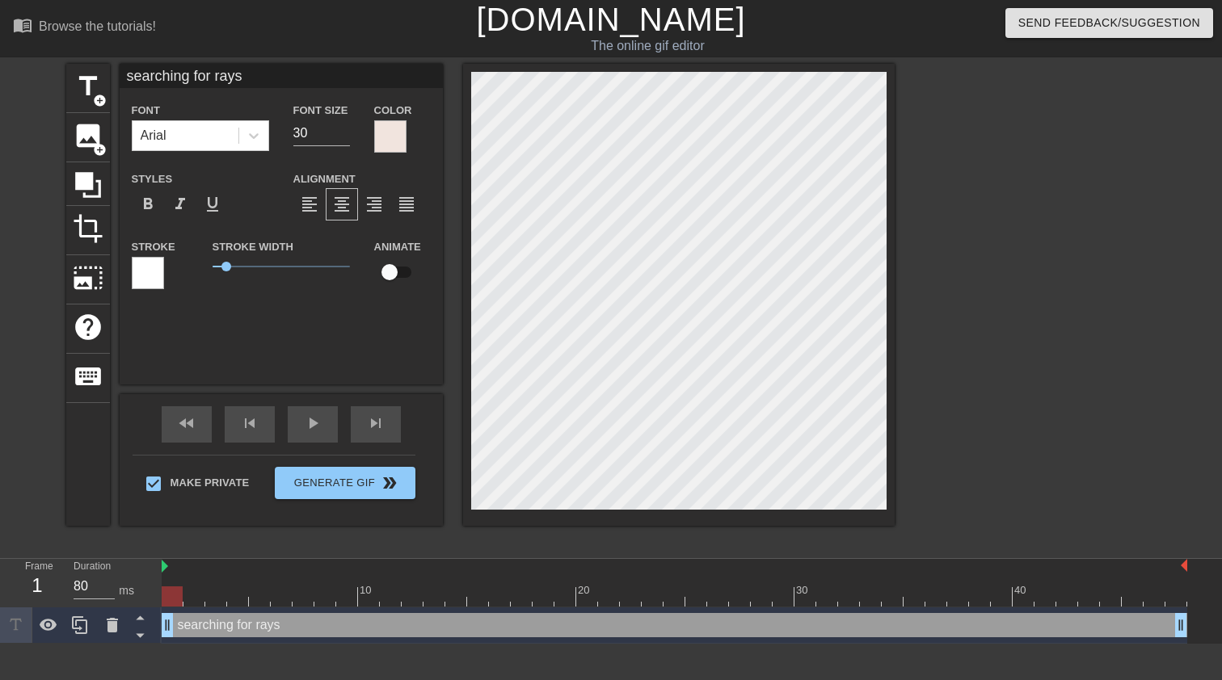
click at [151, 282] on div at bounding box center [148, 273] width 32 height 32
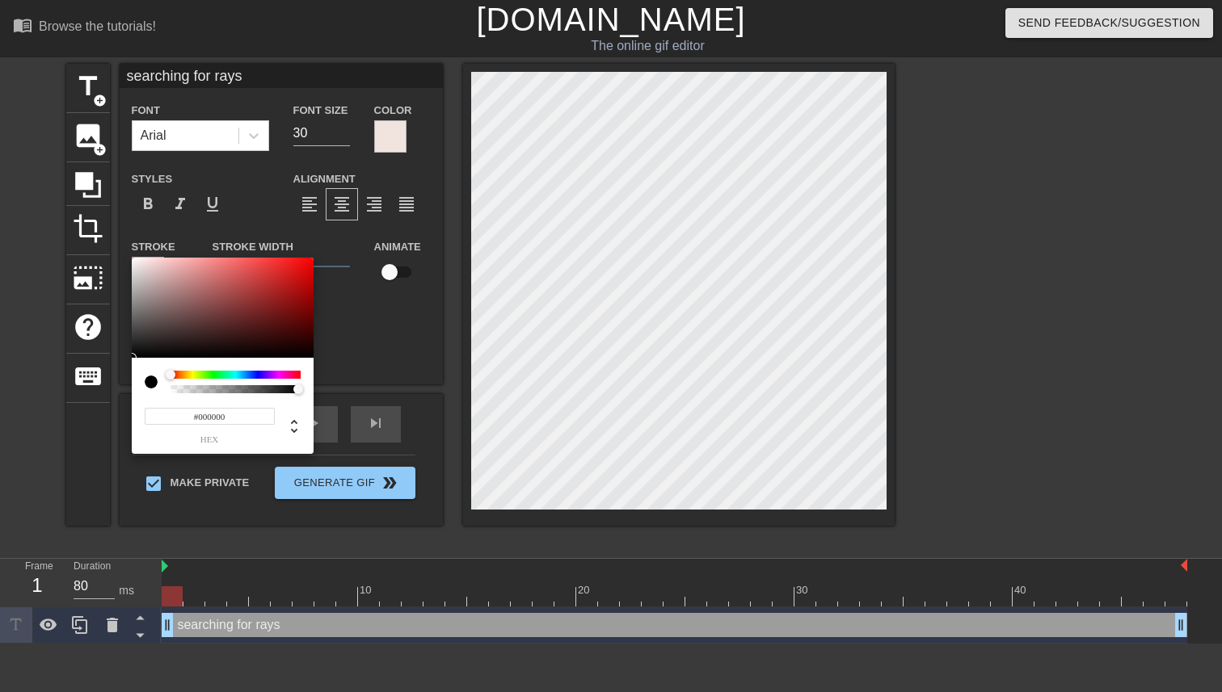
drag, startPoint x: 213, startPoint y: 349, endPoint x: 142, endPoint y: 362, distance: 72.3
click at [142, 363] on div "#000000 hex" at bounding box center [223, 356] width 182 height 196
click at [250, 372] on div at bounding box center [235, 375] width 130 height 8
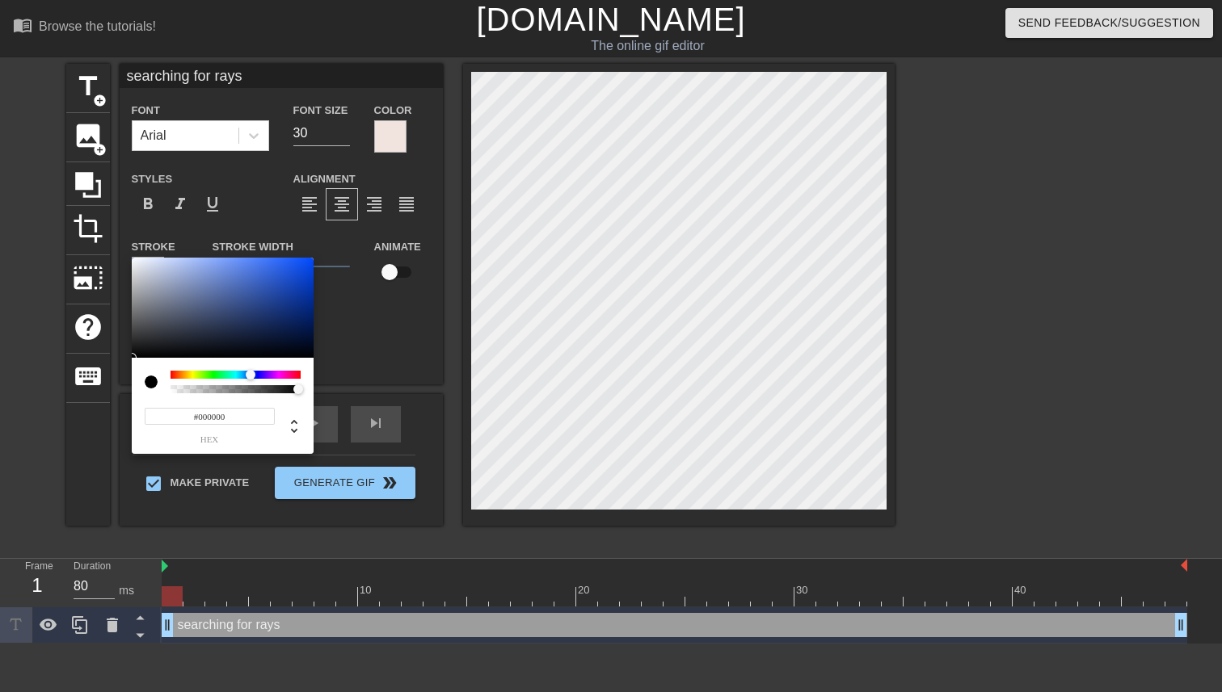
type input "#181B23"
click at [187, 344] on div at bounding box center [223, 308] width 182 height 100
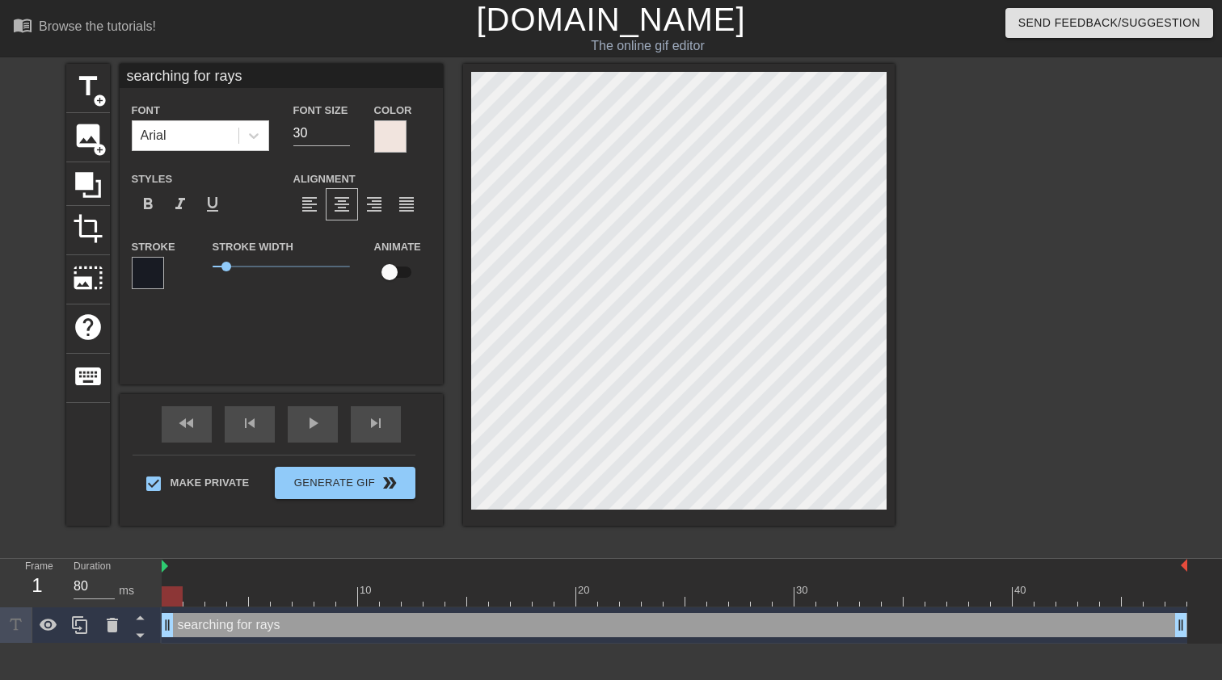
click at [288, 335] on div "searching for rays Font Arial Font Size 30 Color Styles format_bold format_ital…" at bounding box center [281, 224] width 323 height 321
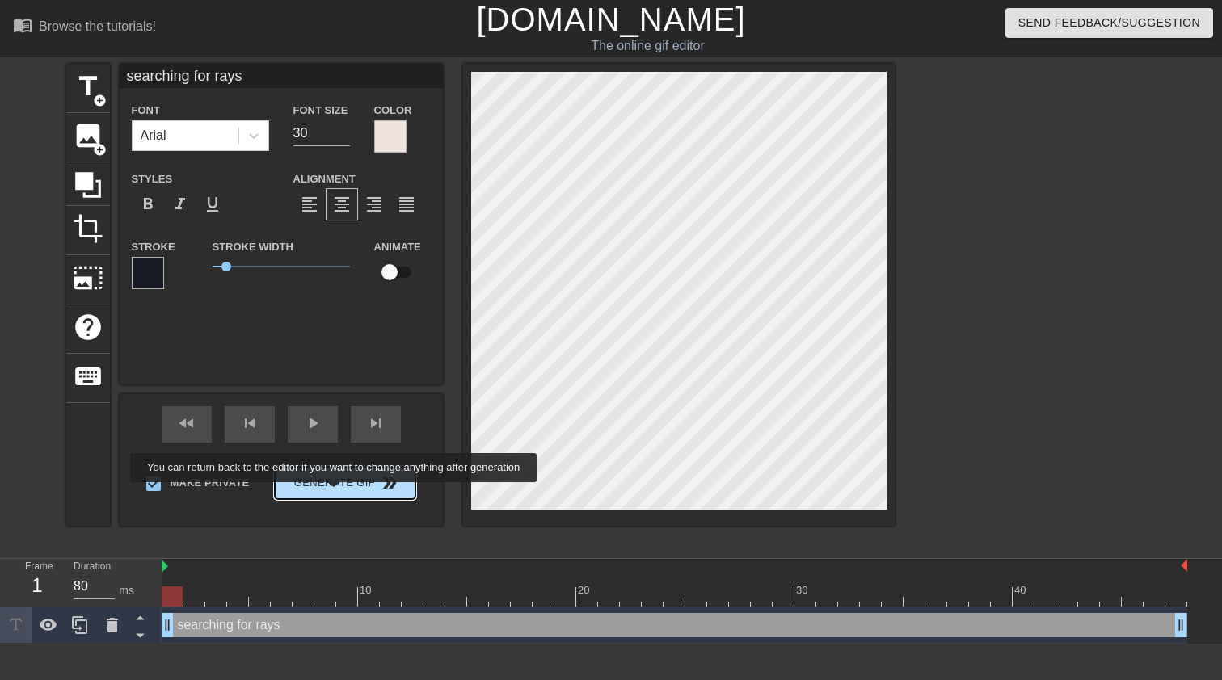
click at [343, 486] on span "Generate Gif double_arrow" at bounding box center [344, 482] width 127 height 19
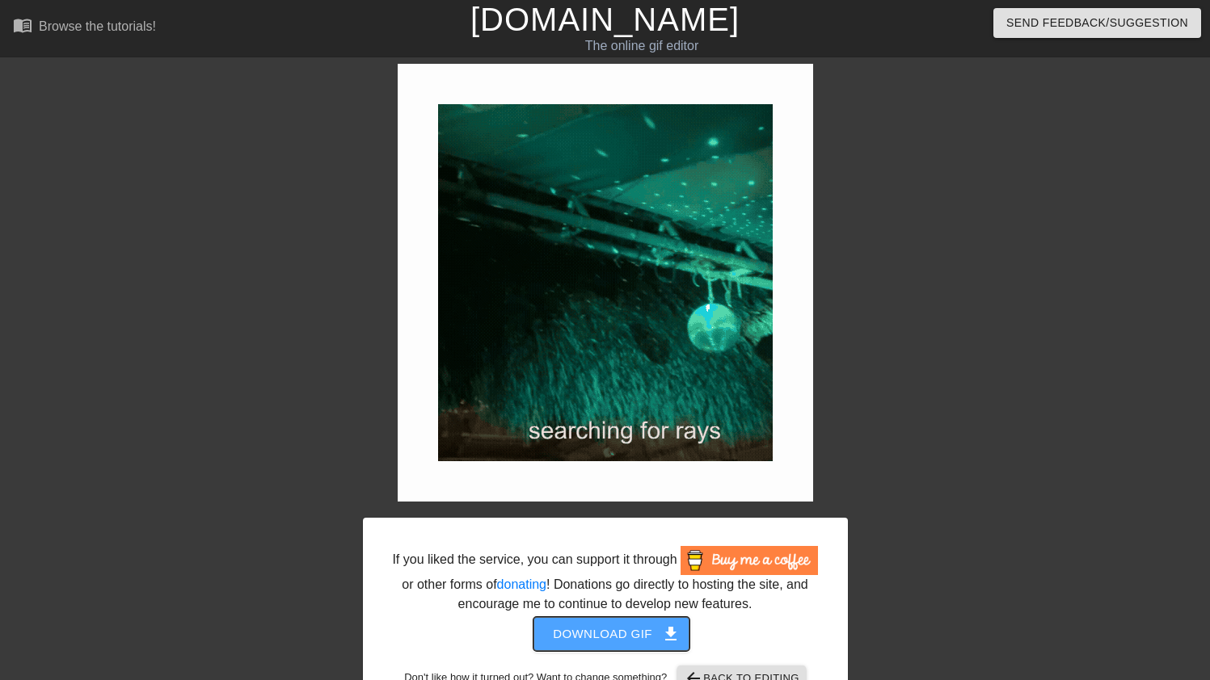
click at [627, 645] on span "Download gif get_app" at bounding box center [611, 634] width 117 height 21
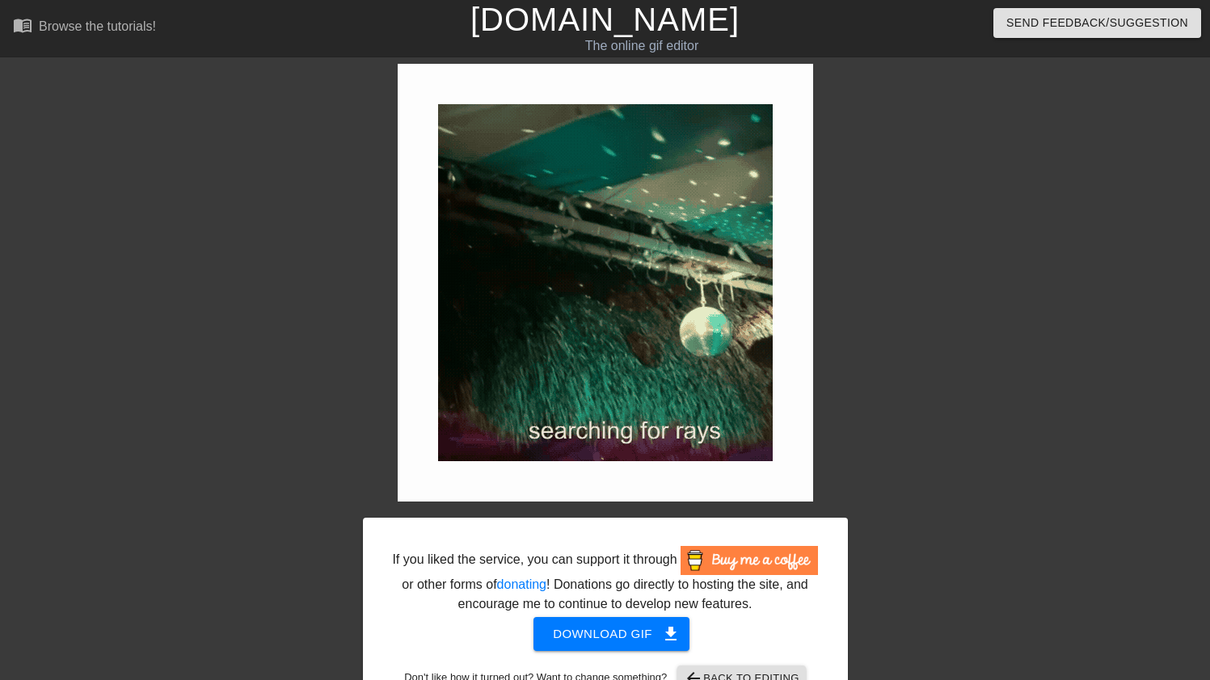
click at [594, 34] on link "[DOMAIN_NAME]" at bounding box center [604, 20] width 269 height 36
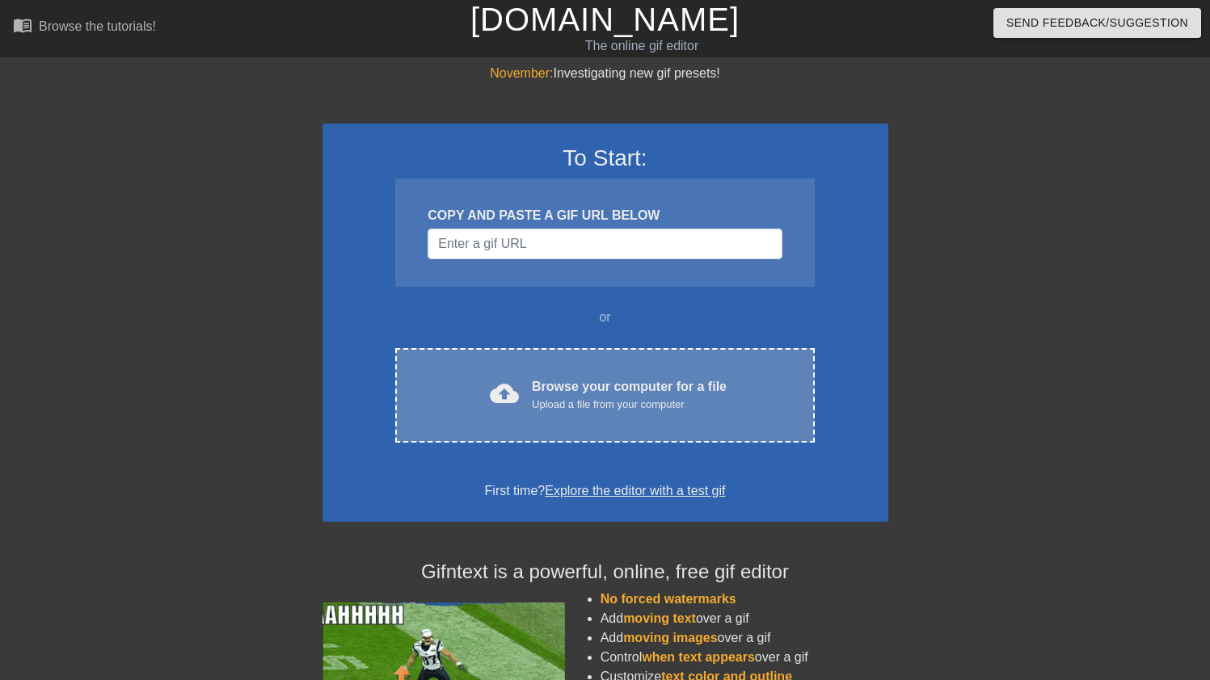
click at [496, 381] on span "cloud_upload" at bounding box center [504, 393] width 29 height 29
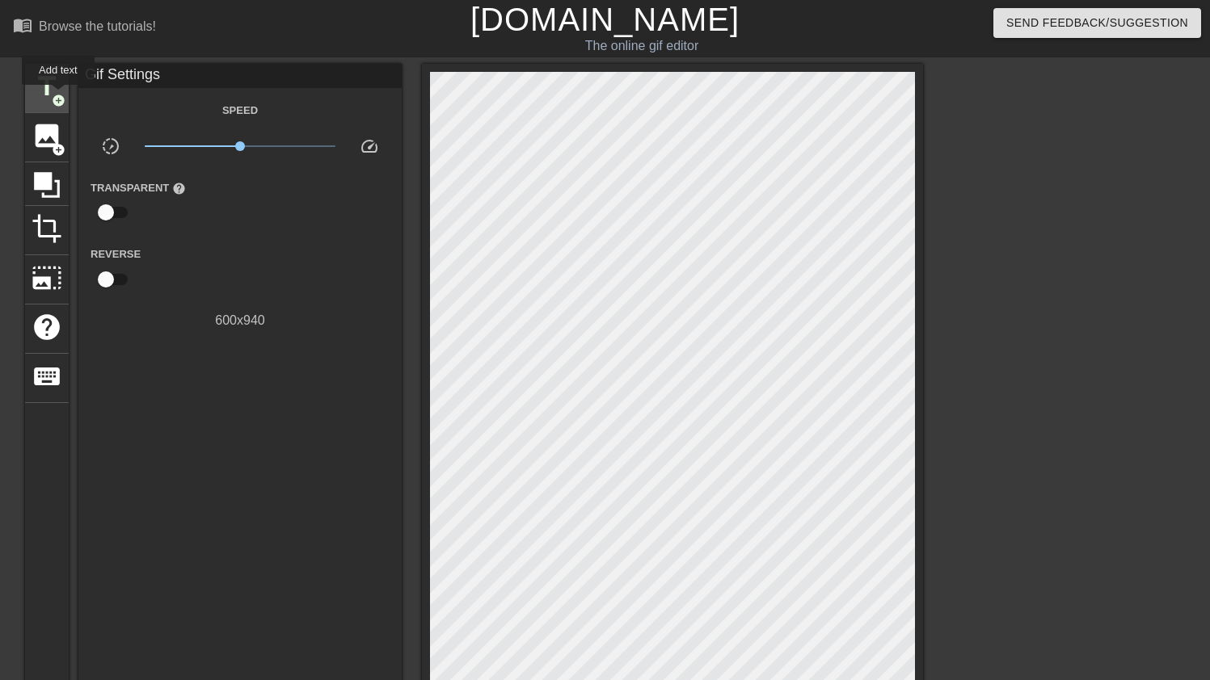
click at [53, 94] on span "add_circle" at bounding box center [59, 101] width 14 height 14
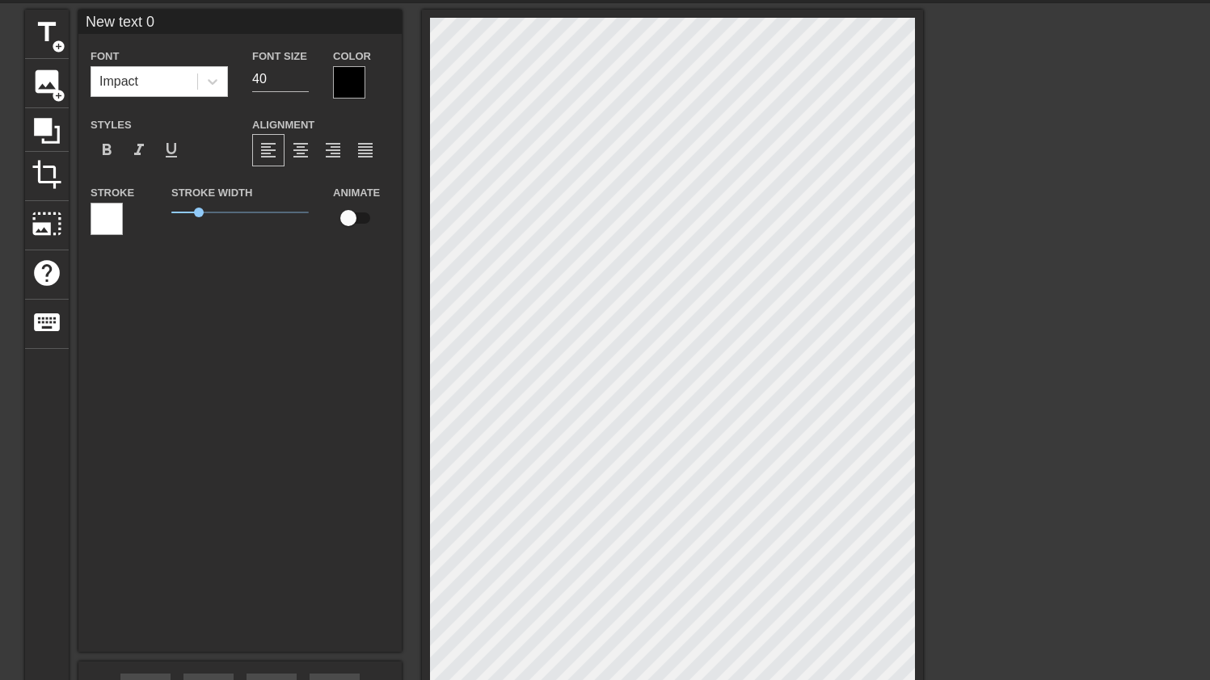
scroll to position [69, 0]
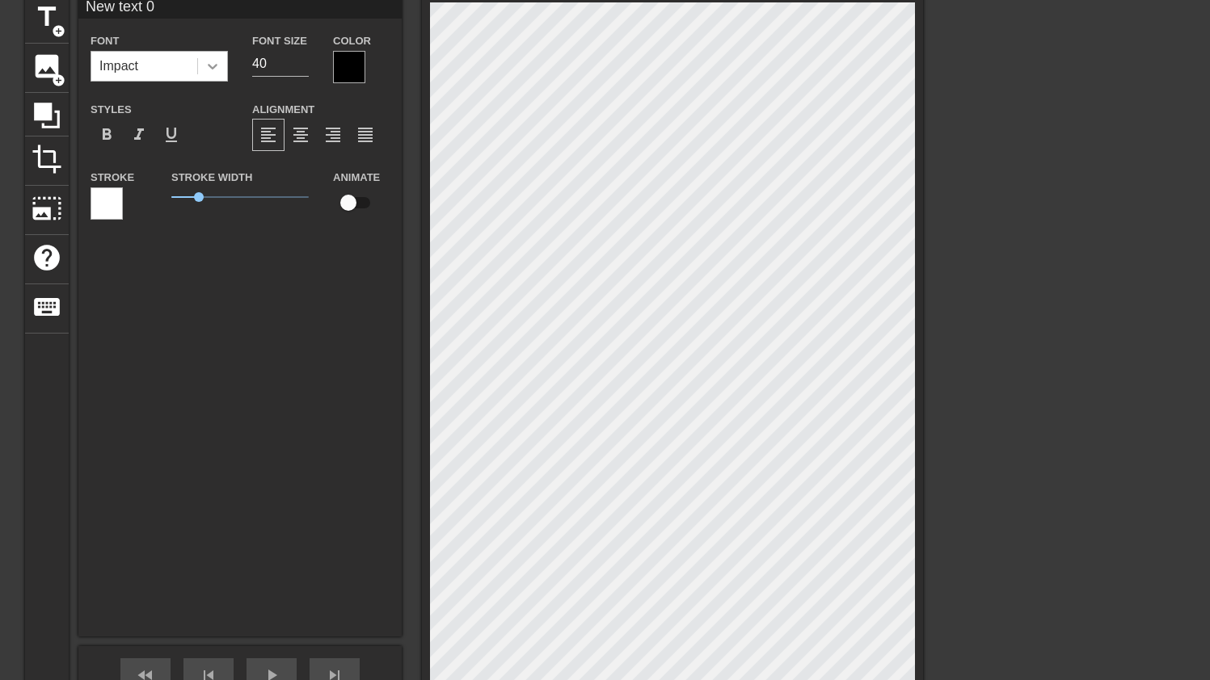
click at [207, 65] on icon at bounding box center [212, 66] width 16 height 16
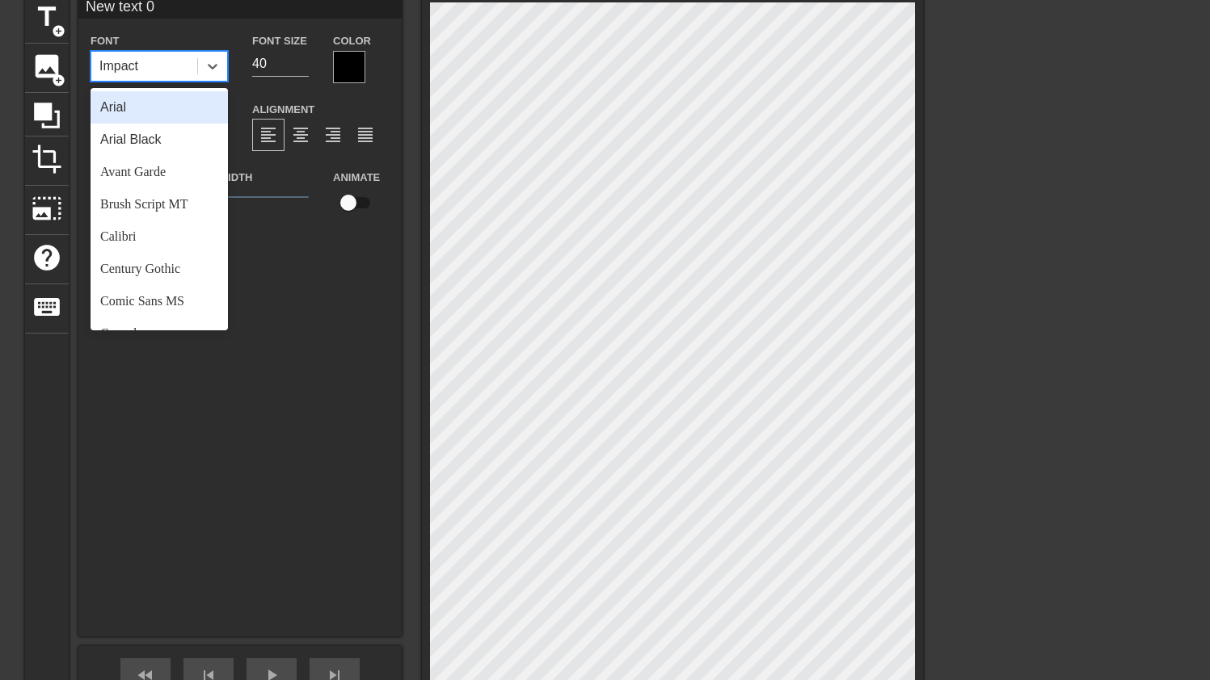
click at [179, 109] on div "Arial" at bounding box center [158, 107] width 137 height 32
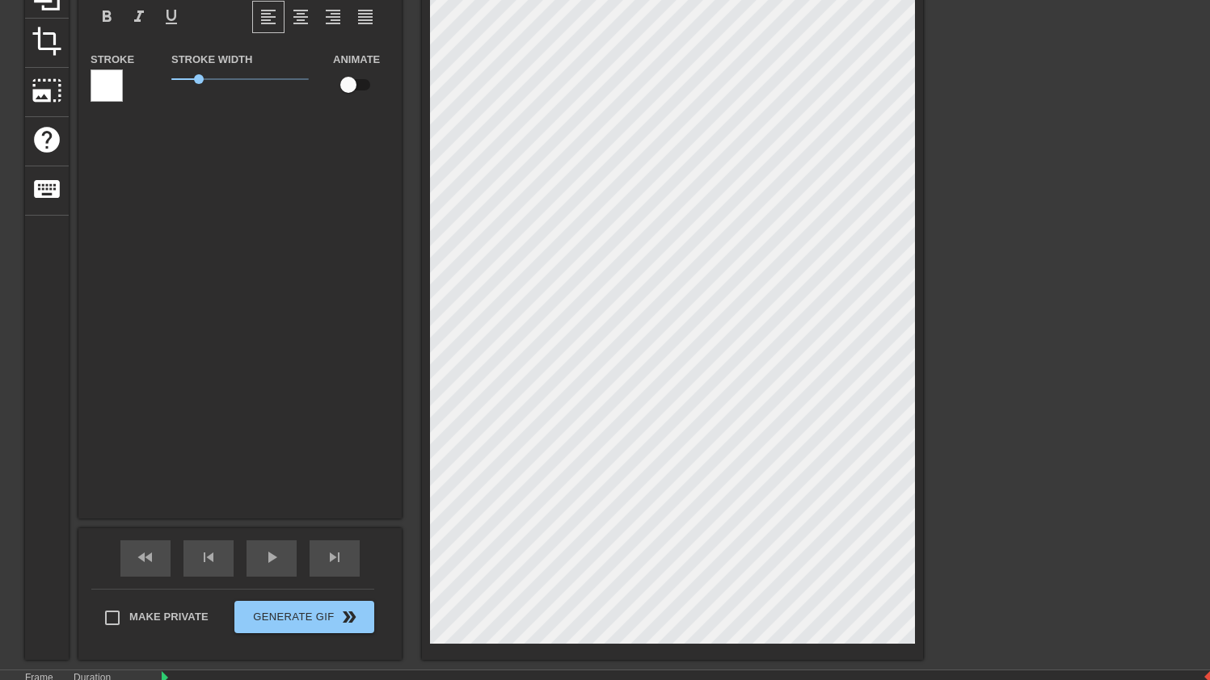
scroll to position [2, 4]
type input "d"
type textarea "d"
type input "di"
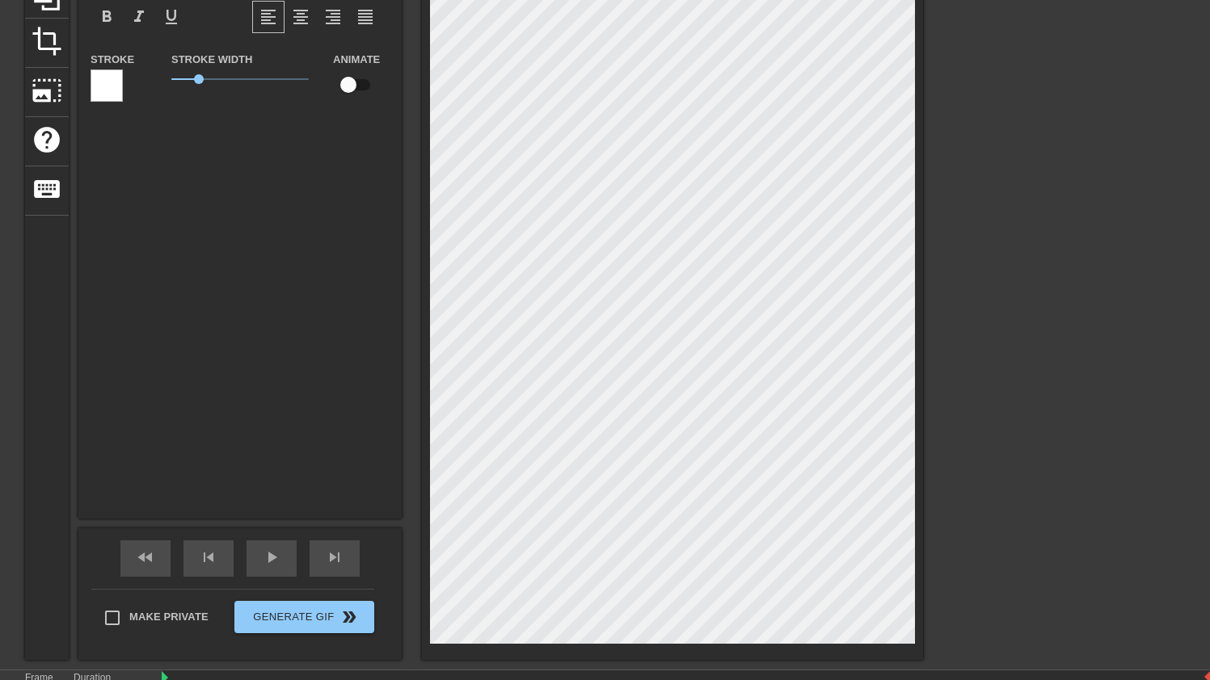
type textarea "di"
type input "dim"
type textarea "dim"
type input "di"
type textarea "di"
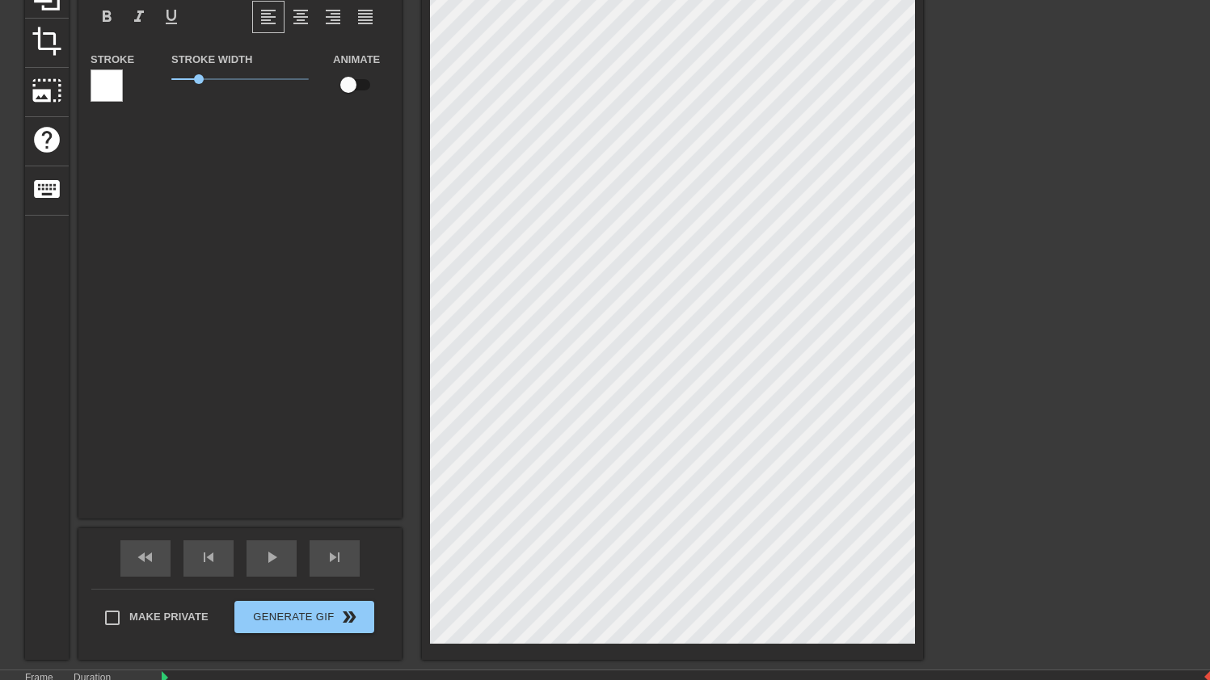
type input "d"
type textarea "d"
type input "t"
type textarea "t"
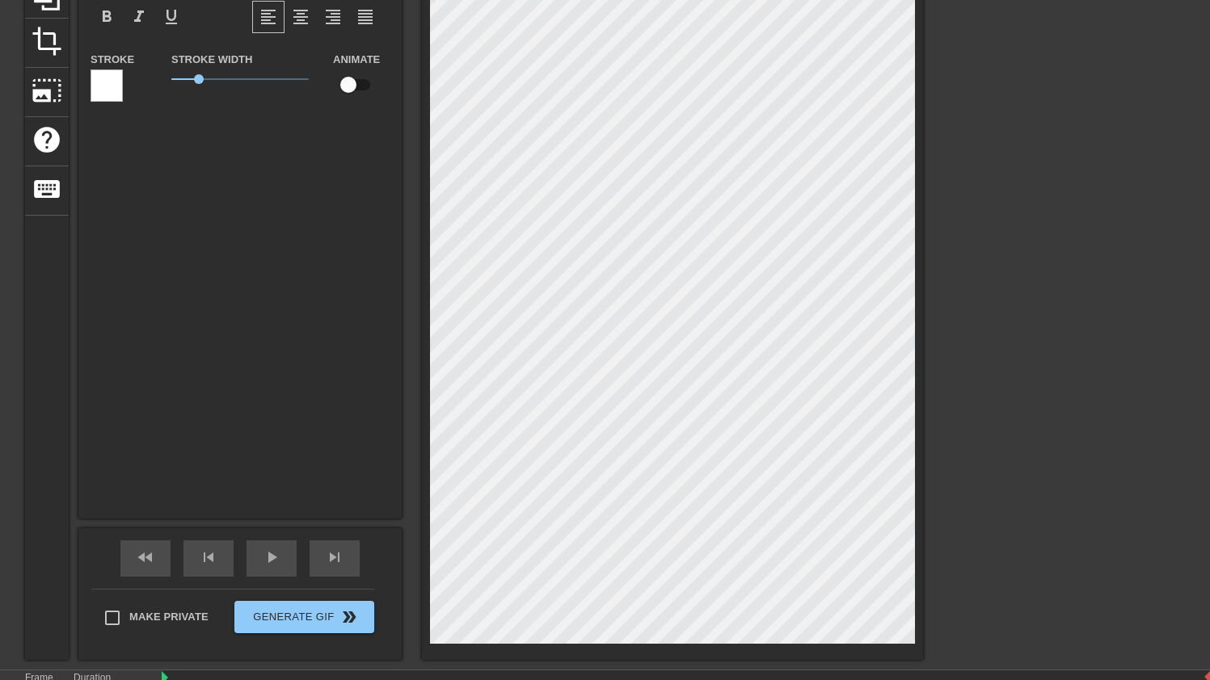
type input "n"
type textarea "n"
type input "f"
type textarea "f"
type input "fa"
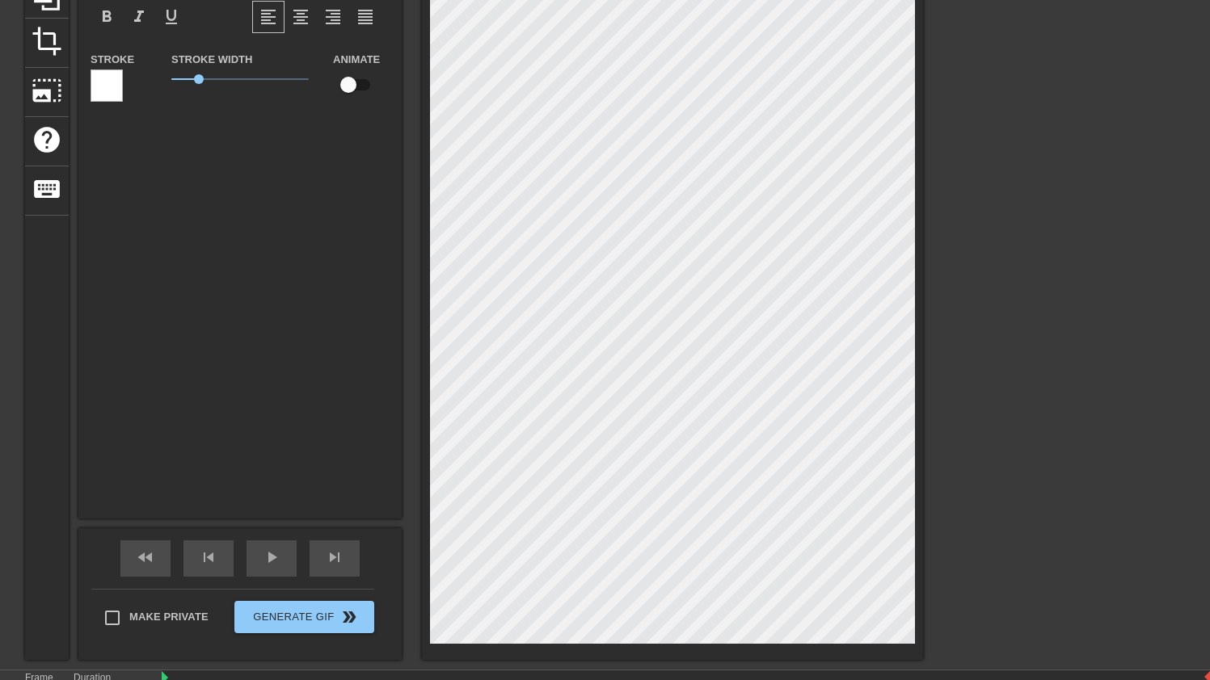
type textarea "fa"
type input "fad"
type textarea "fad"
type input "fade"
type textarea "fade"
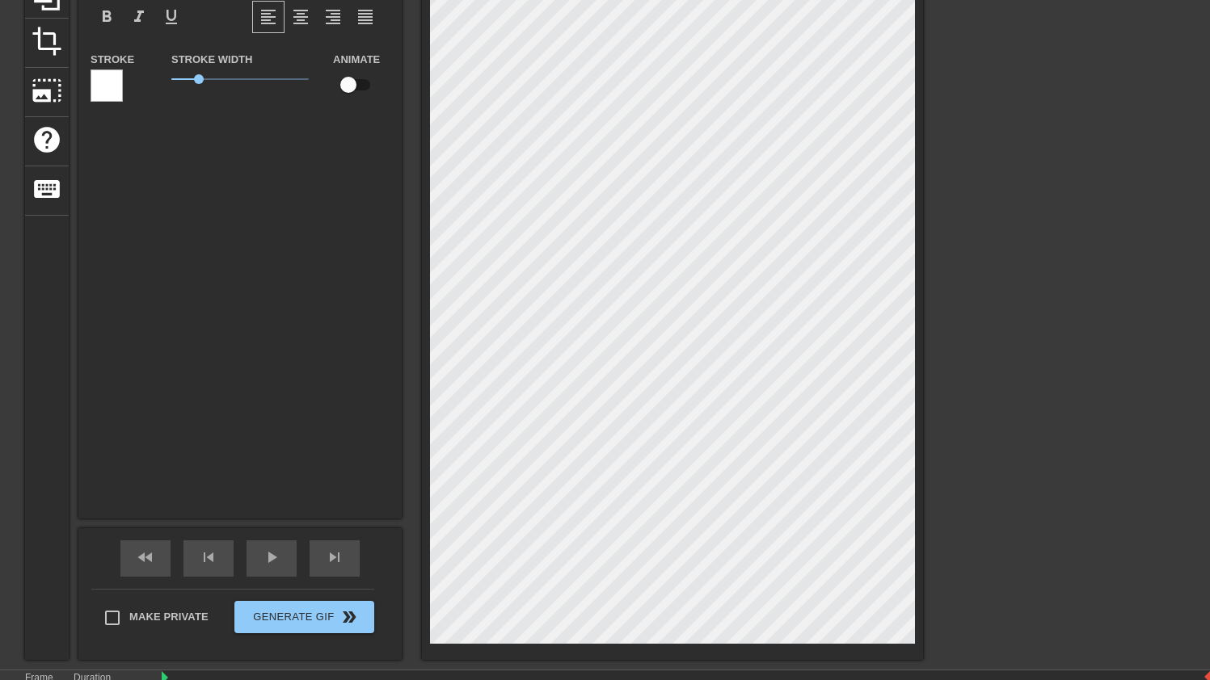
type input "fades"
type textarea "fades"
type input "ifades"
type textarea "ifades"
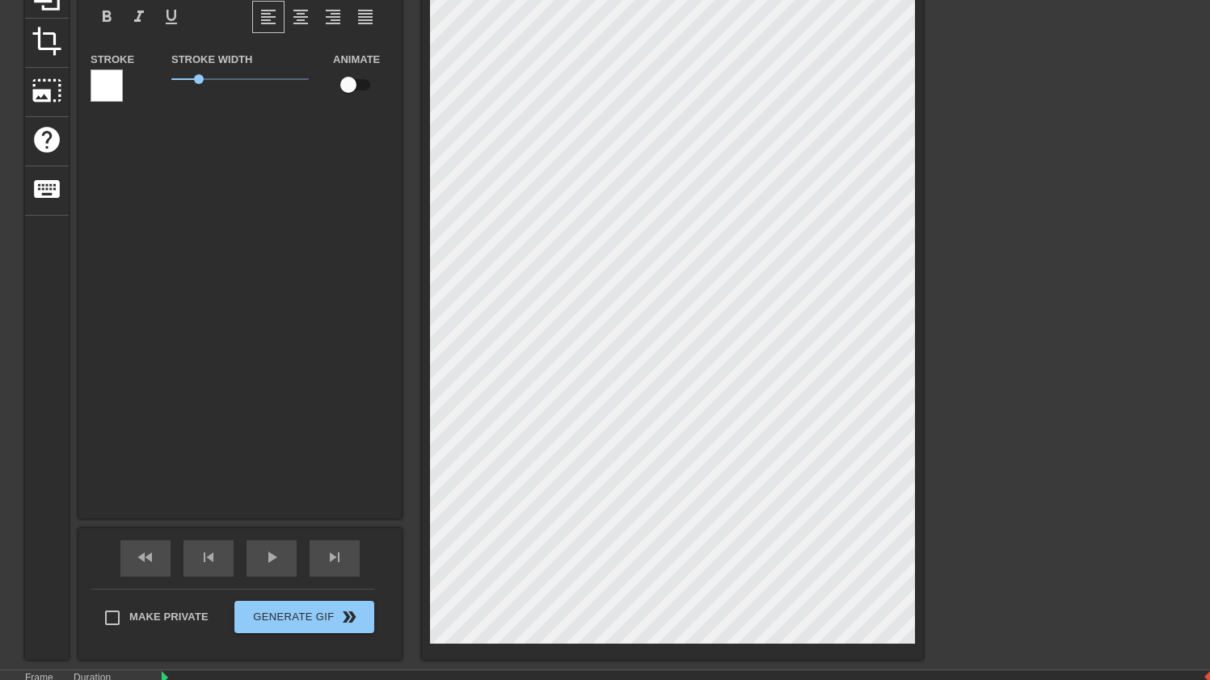
type input "itfades"
type textarea "itfades"
type input "it fades"
type textarea "it fades"
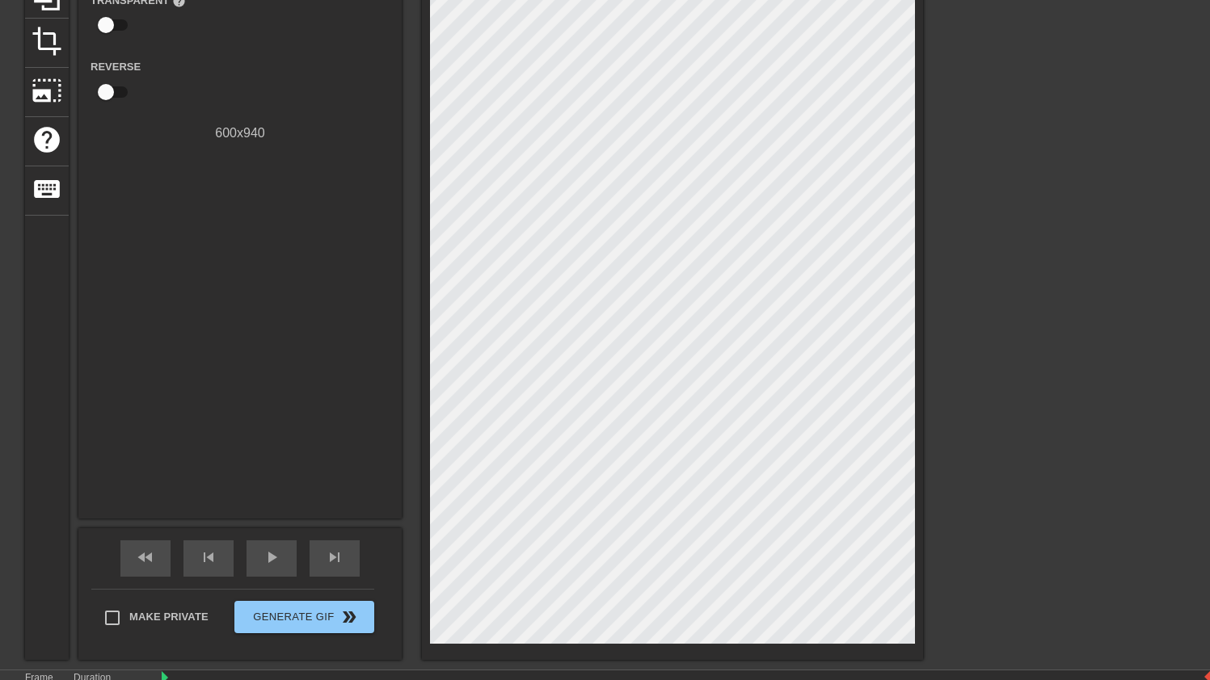
click at [968, 457] on div "title add_circle image add_circle crop photo_size_select_large help keyboard Gi…" at bounding box center [605, 268] width 1210 height 784
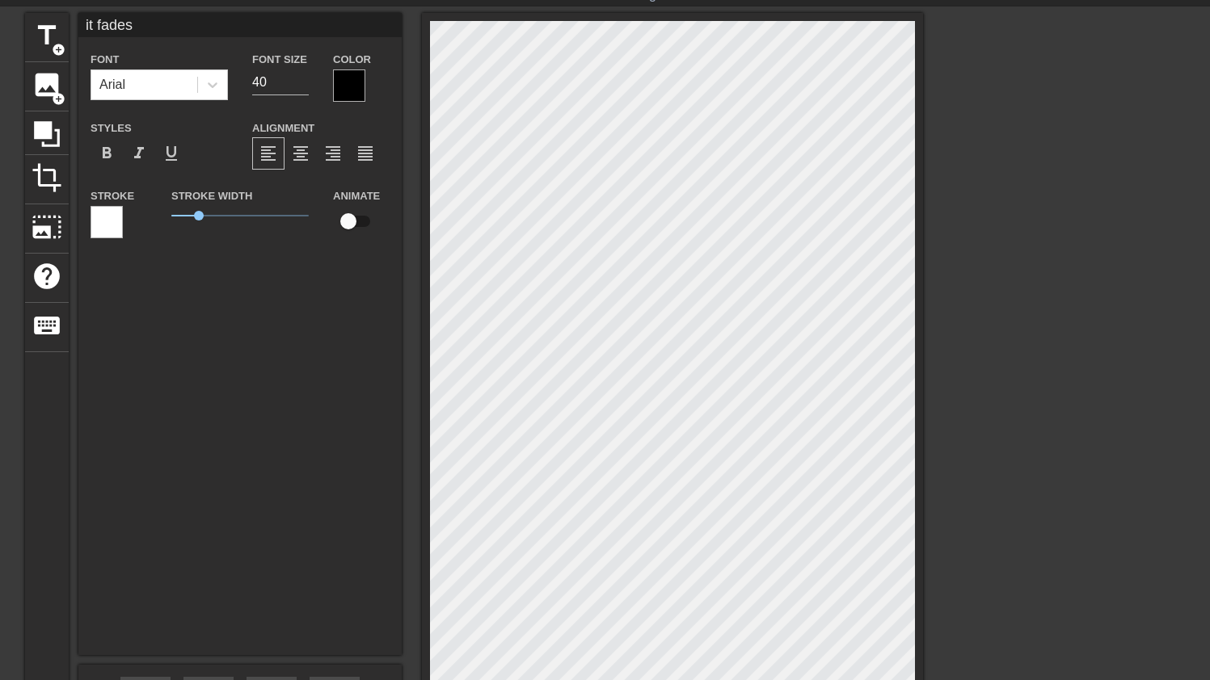
scroll to position [43, 0]
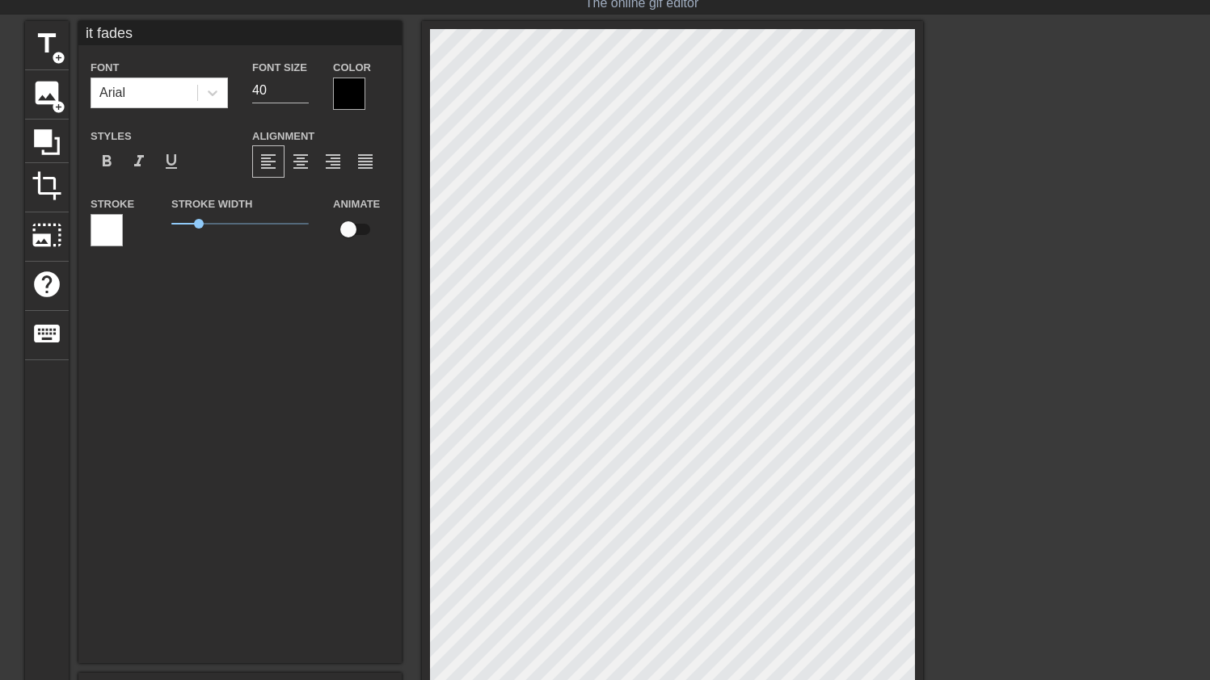
click at [356, 98] on div at bounding box center [349, 94] width 32 height 32
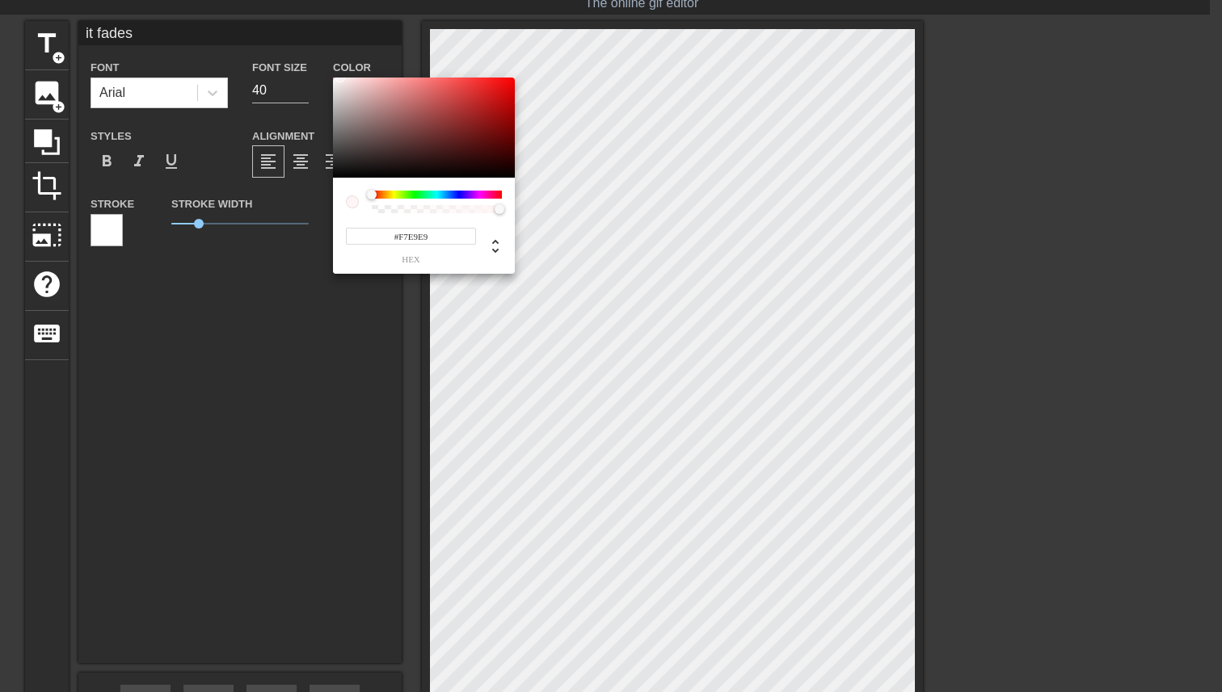
drag, startPoint x: 352, startPoint y: 124, endPoint x: 342, endPoint y: 81, distance: 44.1
click at [343, 81] on div at bounding box center [424, 128] width 182 height 100
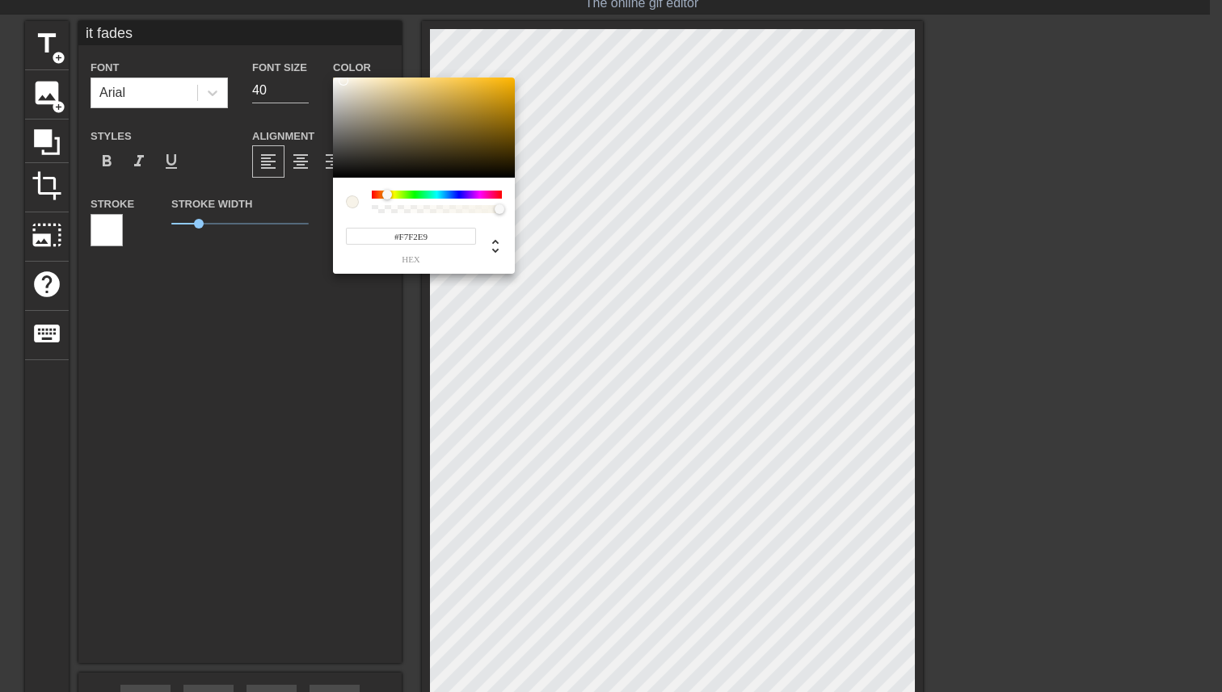
type input "#F7F1E9"
drag, startPoint x: 372, startPoint y: 192, endPoint x: 384, endPoint y: 192, distance: 11.3
click at [384, 192] on div at bounding box center [384, 195] width 10 height 10
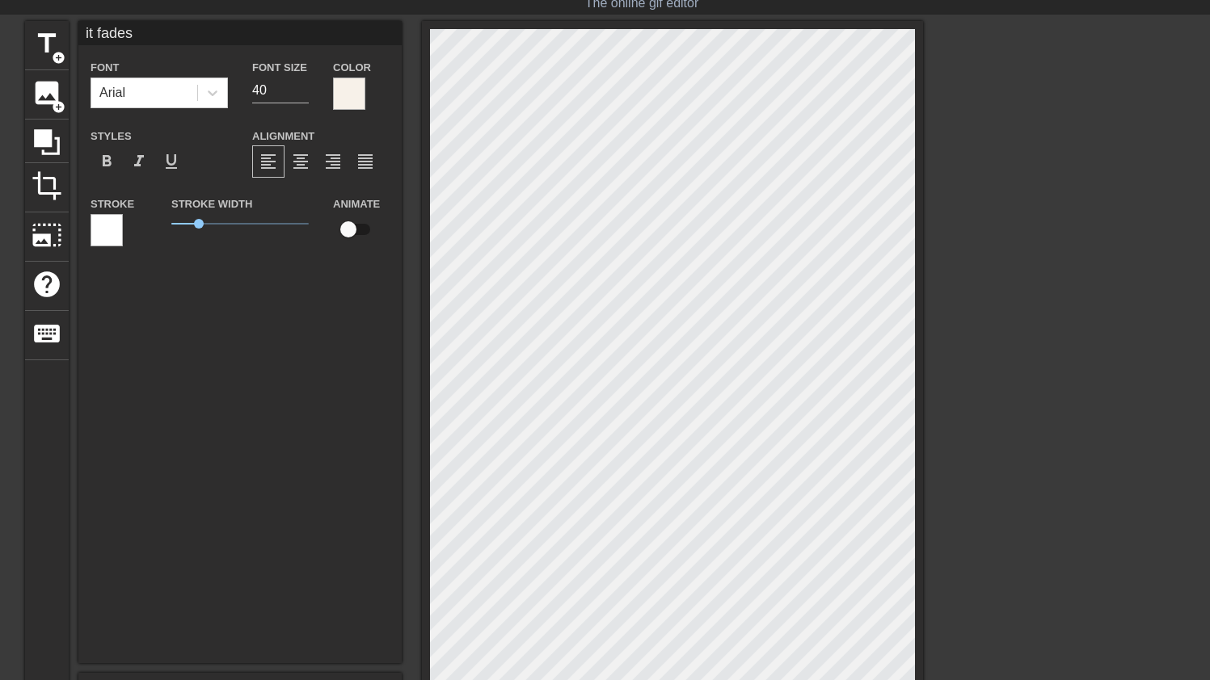
click at [116, 225] on div at bounding box center [106, 230] width 32 height 32
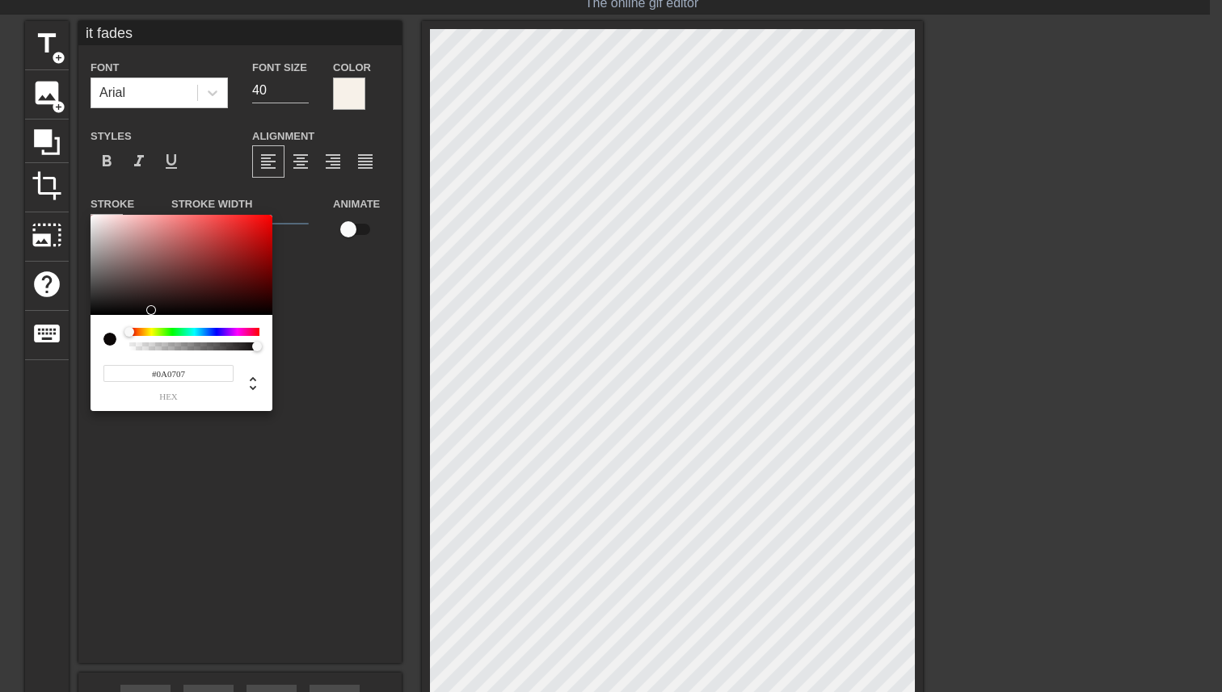
drag, startPoint x: 138, startPoint y: 297, endPoint x: 149, endPoint y: 311, distance: 18.4
click at [150, 311] on div at bounding box center [181, 265] width 182 height 100
click at [220, 335] on div at bounding box center [194, 332] width 130 height 8
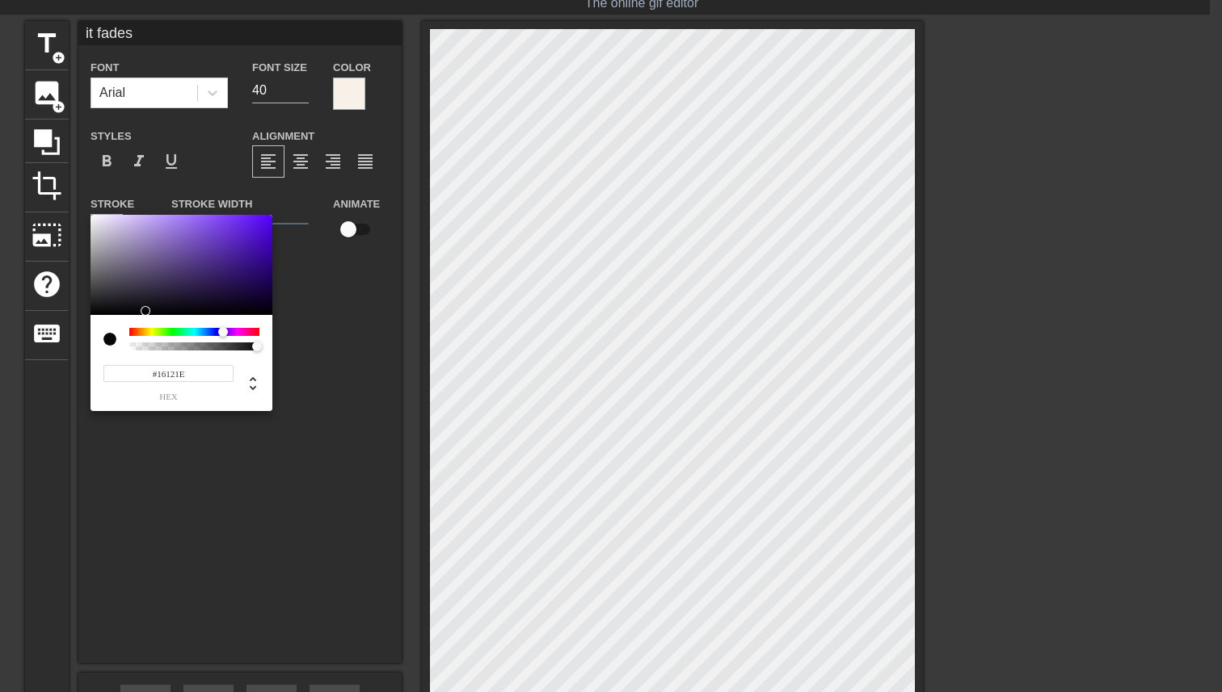
click at [166, 303] on div at bounding box center [181, 265] width 182 height 100
click at [226, 305] on div at bounding box center [181, 265] width 182 height 100
type input "#0D071A"
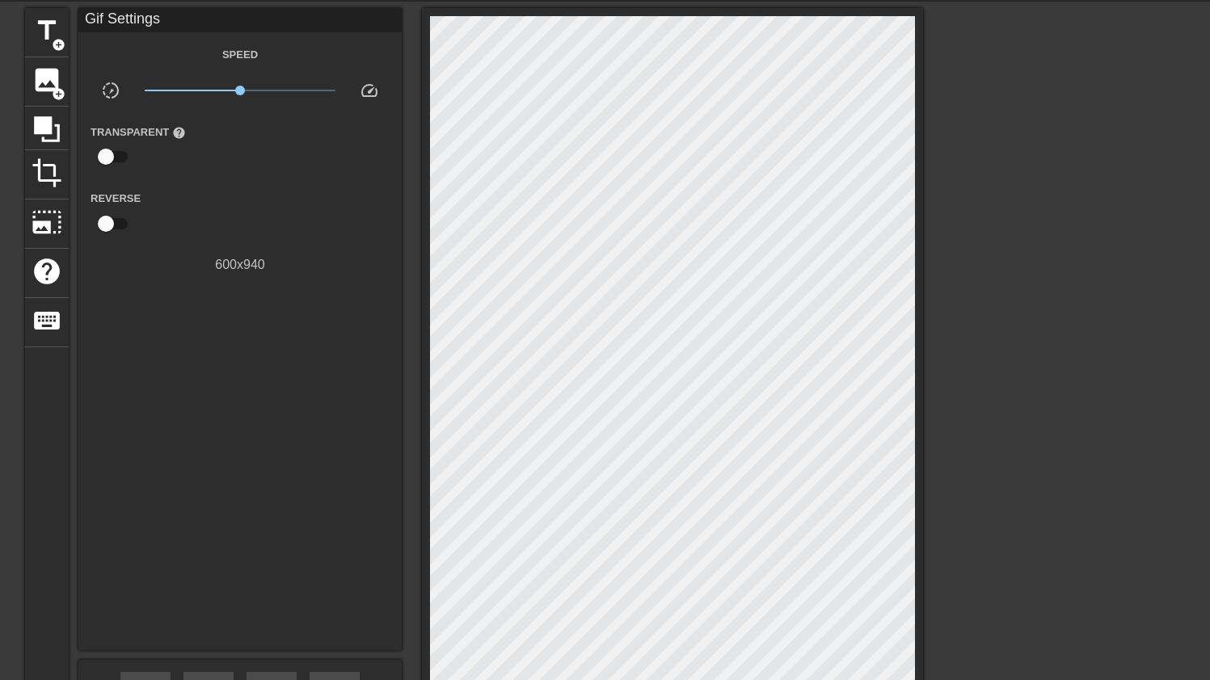
scroll to position [51, 0]
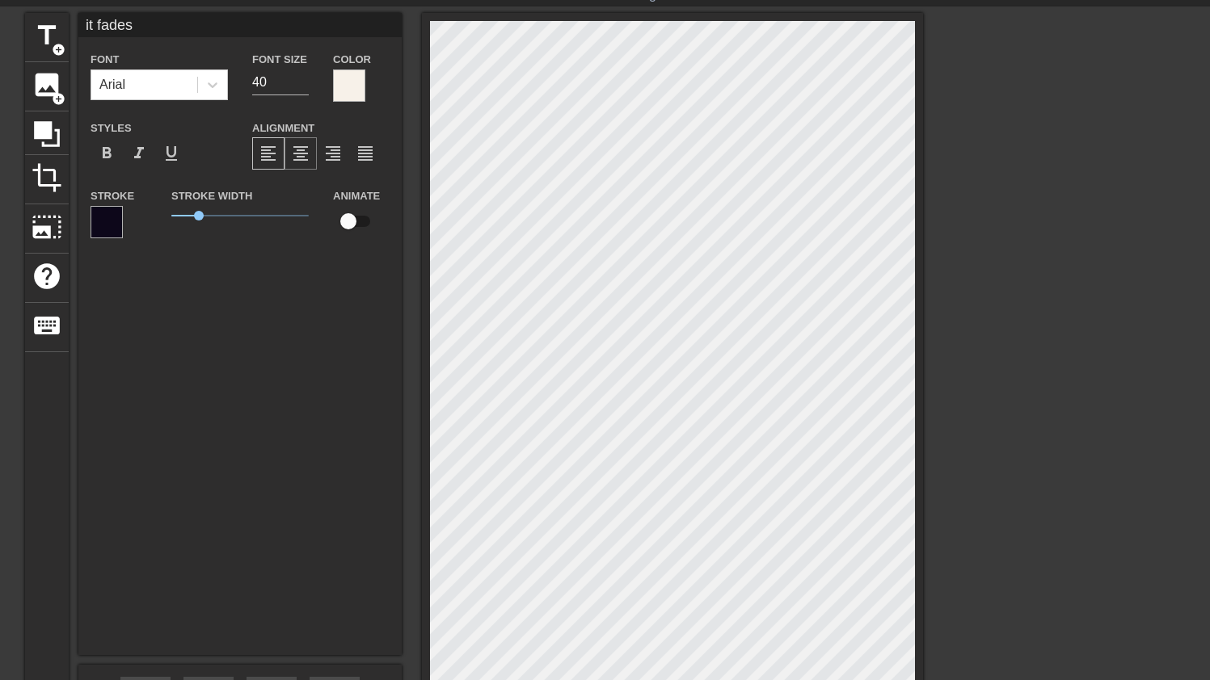
click at [308, 153] on span "format_align_center" at bounding box center [300, 153] width 19 height 19
click at [311, 313] on div "it fades Font Arial Font Size 40 Color Styles format_bold format_italic format_…" at bounding box center [239, 334] width 323 height 642
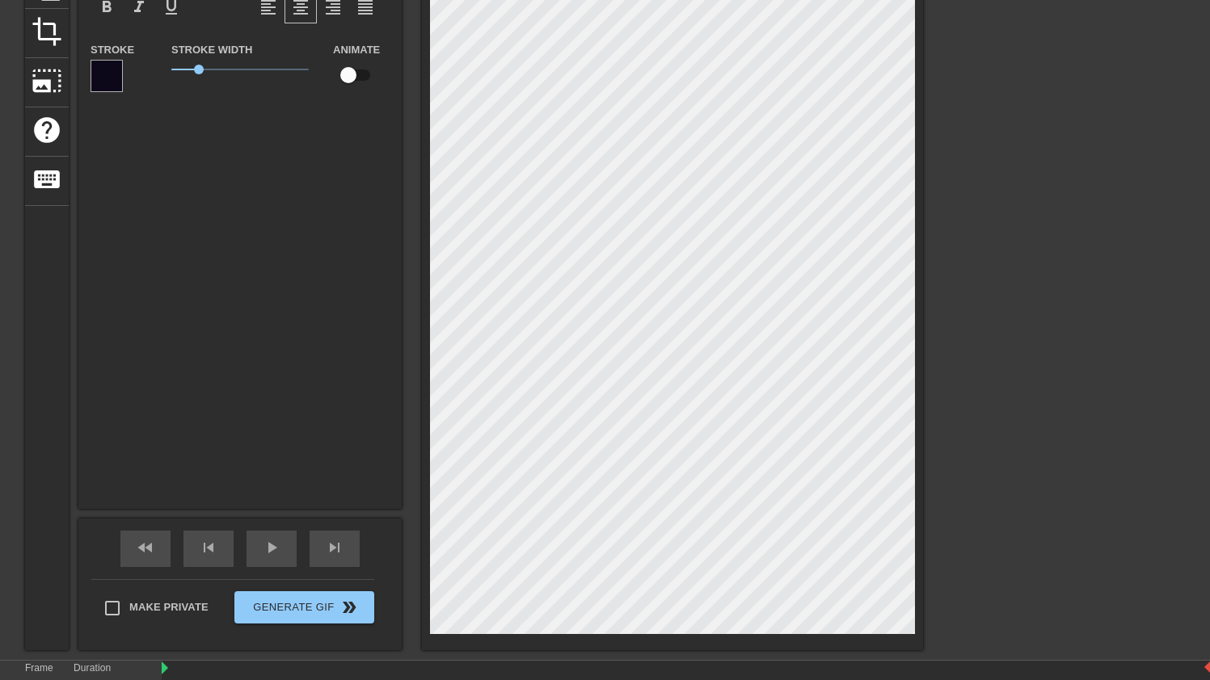
scroll to position [265, 0]
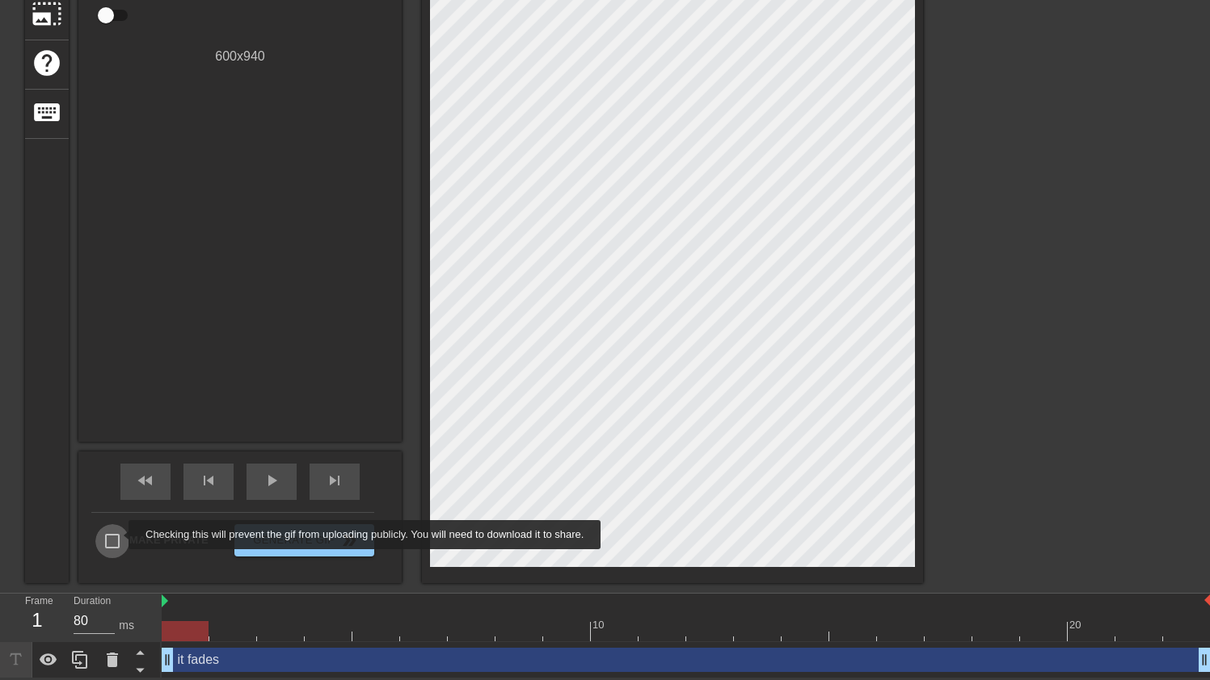
click at [118, 535] on input "Make Private" at bounding box center [112, 541] width 34 height 34
checkbox input "true"
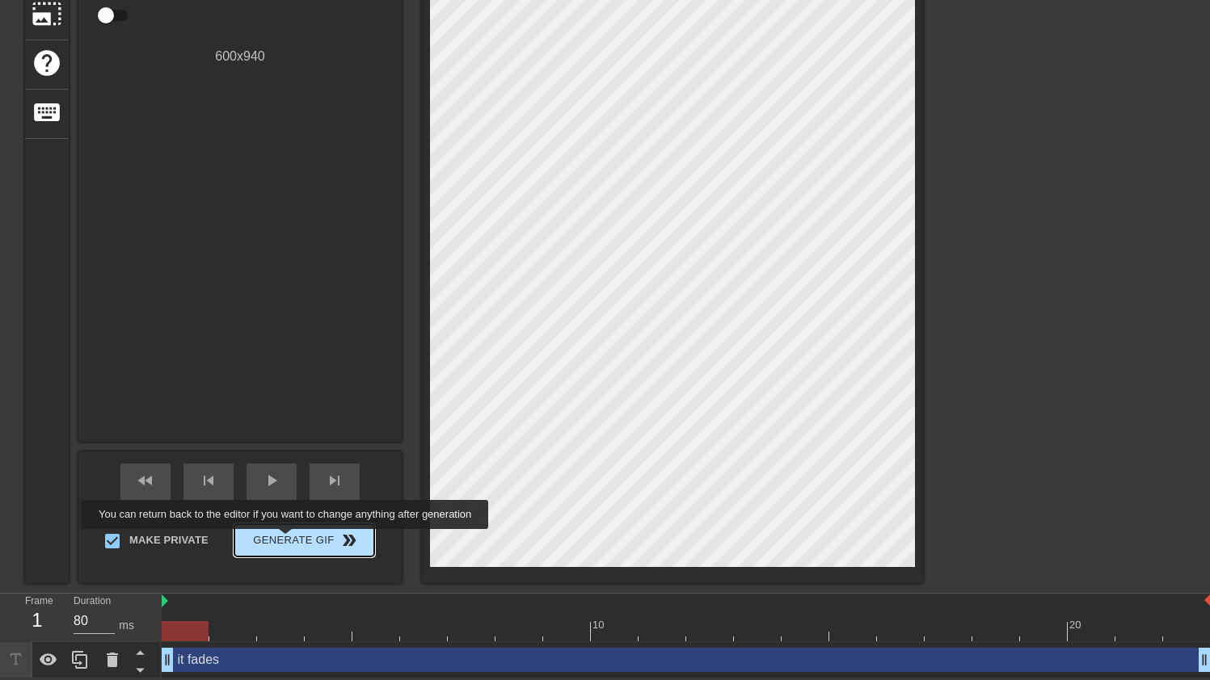
click at [296, 540] on span "Generate Gif double_arrow" at bounding box center [304, 540] width 127 height 19
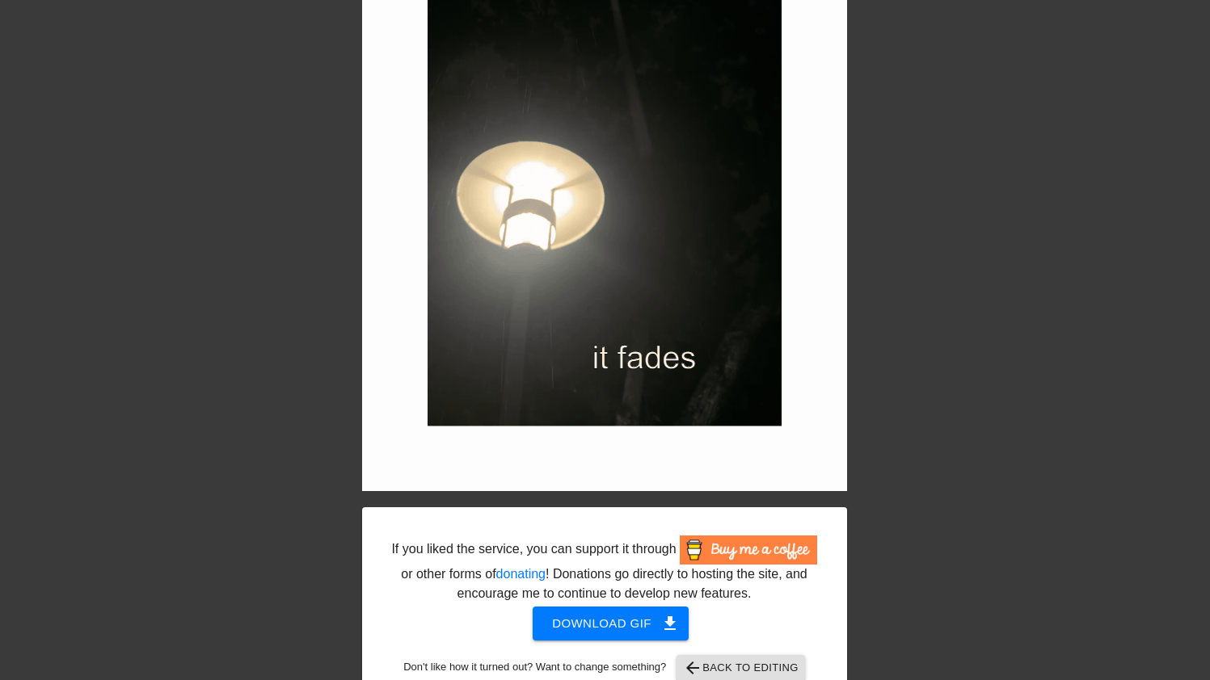
scroll to position [385, 1]
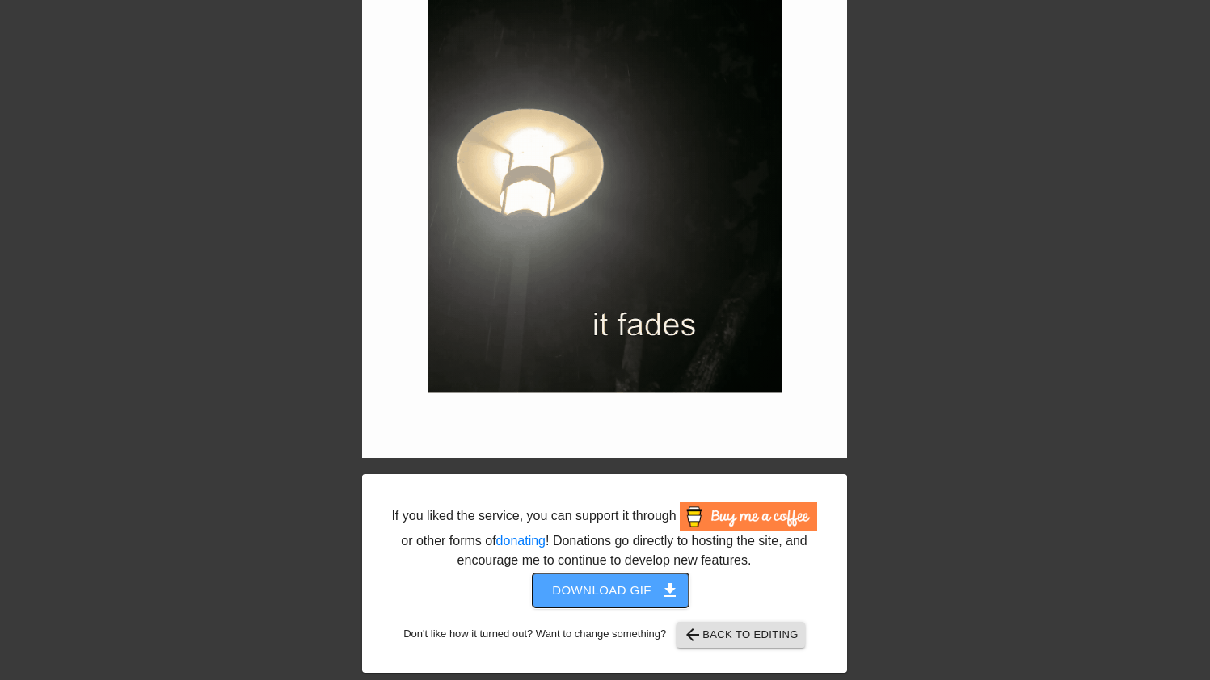
click at [581, 582] on span "Download gif get_app" at bounding box center [610, 590] width 117 height 21
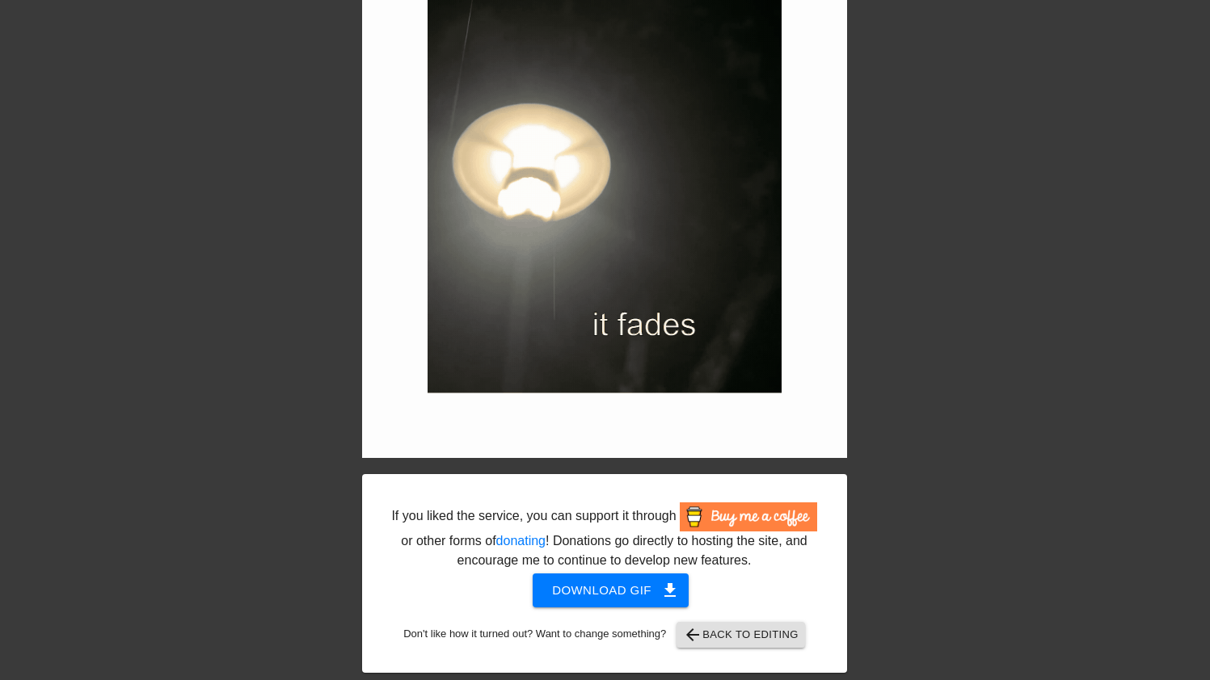
click at [889, 166] on div "If you liked the service, you can support it through or other forms of donating…" at bounding box center [604, 186] width 1210 height 974
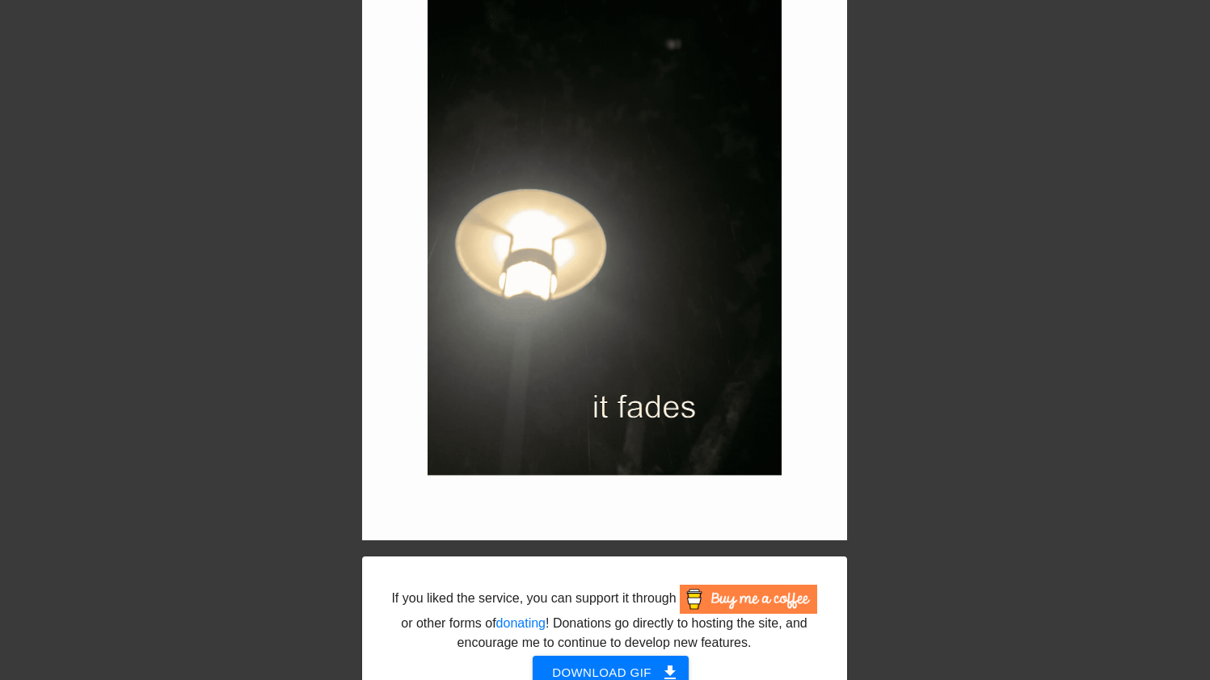
scroll to position [0, 1]
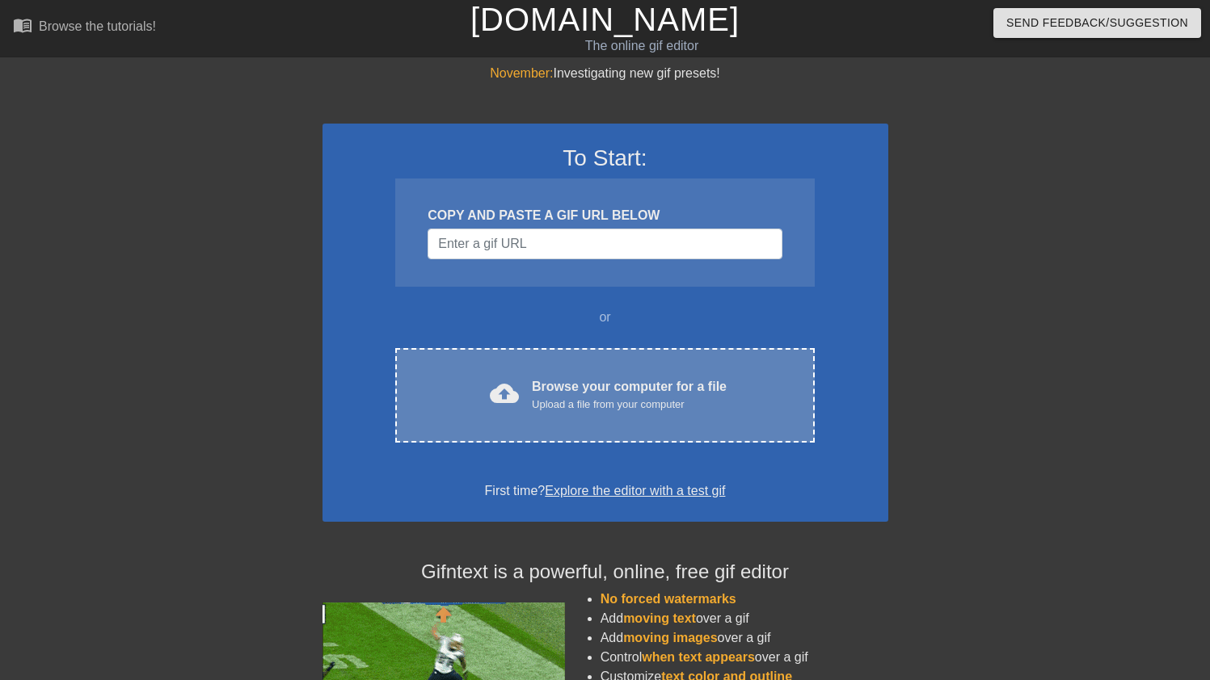
click at [532, 370] on div "cloud_upload Browse your computer for a file Upload a file from your computer C…" at bounding box center [604, 395] width 419 height 95
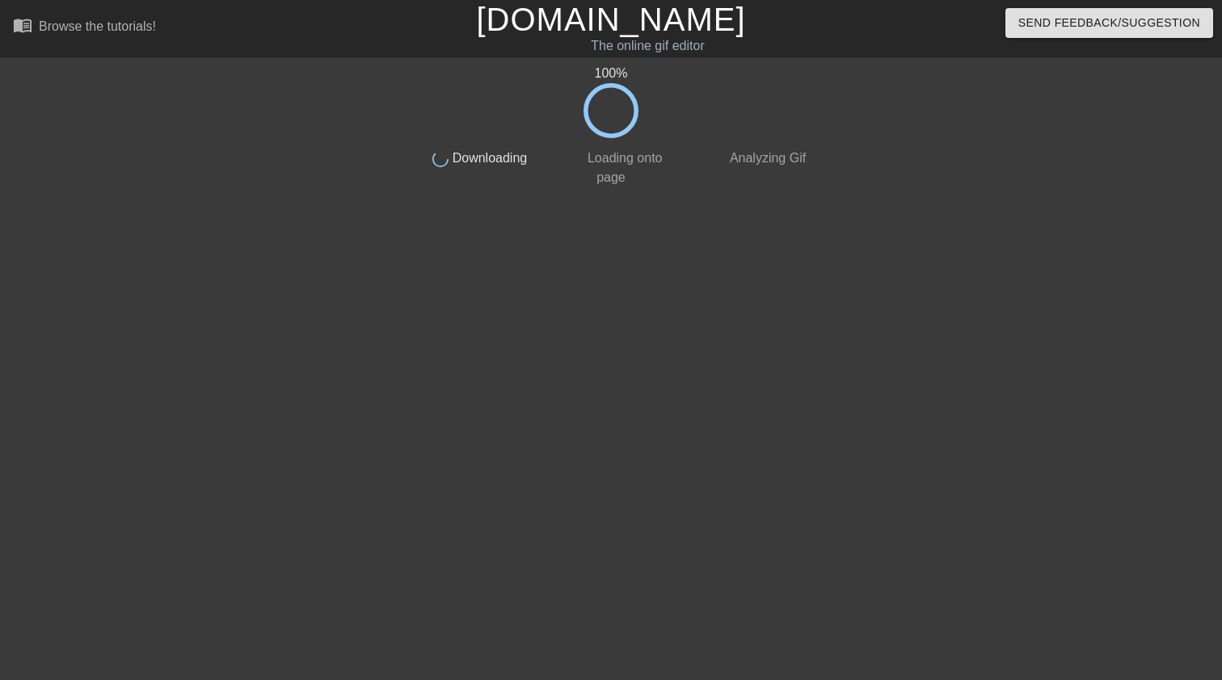
click at [600, 114] on icon at bounding box center [610, 110] width 55 height 55
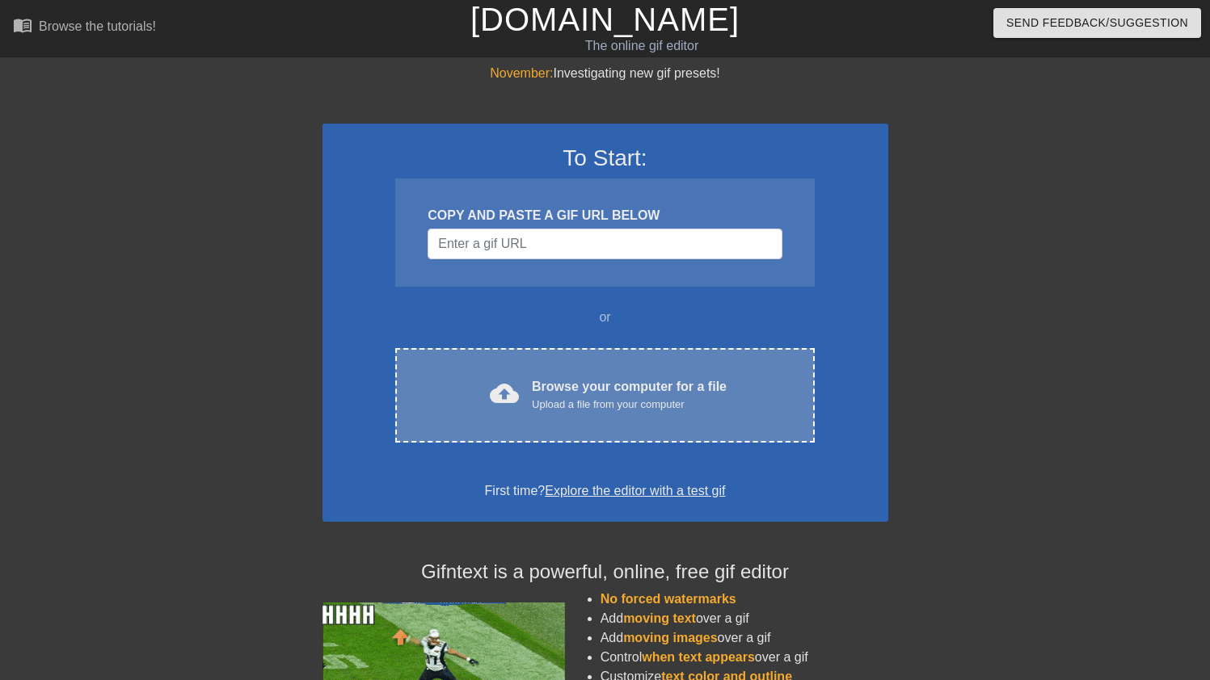
click at [548, 376] on div "cloud_upload Browse your computer for a file Upload a file from your computer C…" at bounding box center [604, 395] width 419 height 95
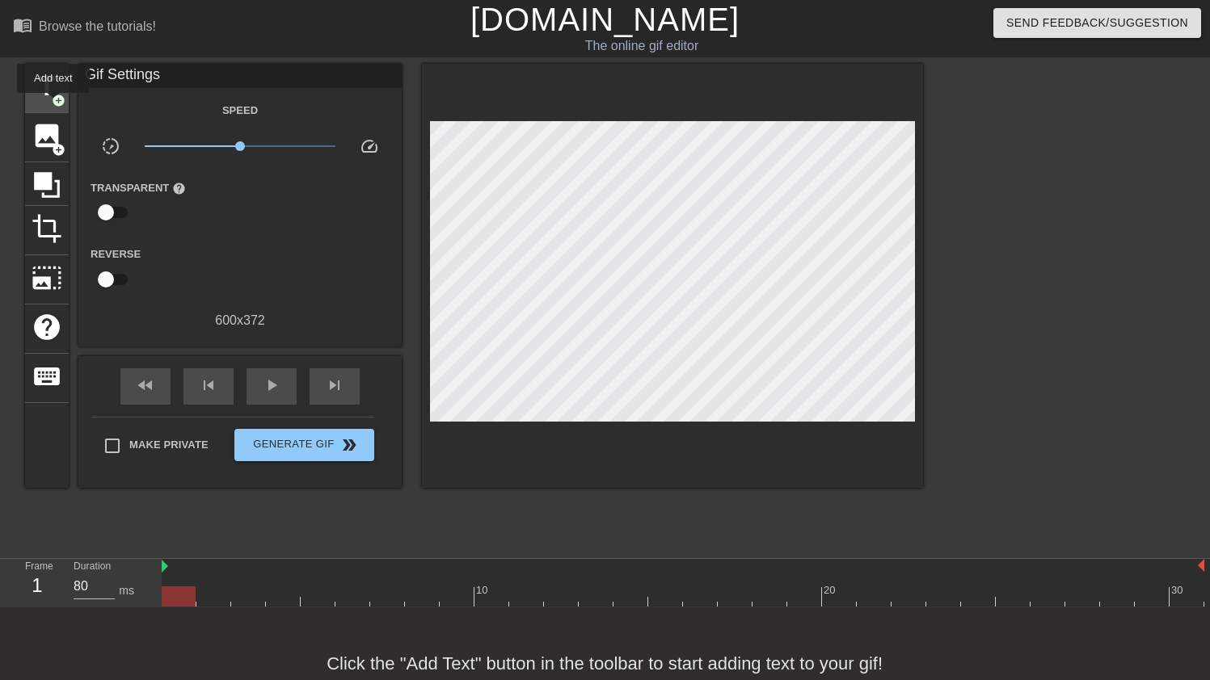
click at [54, 104] on span "add_circle" at bounding box center [59, 101] width 14 height 14
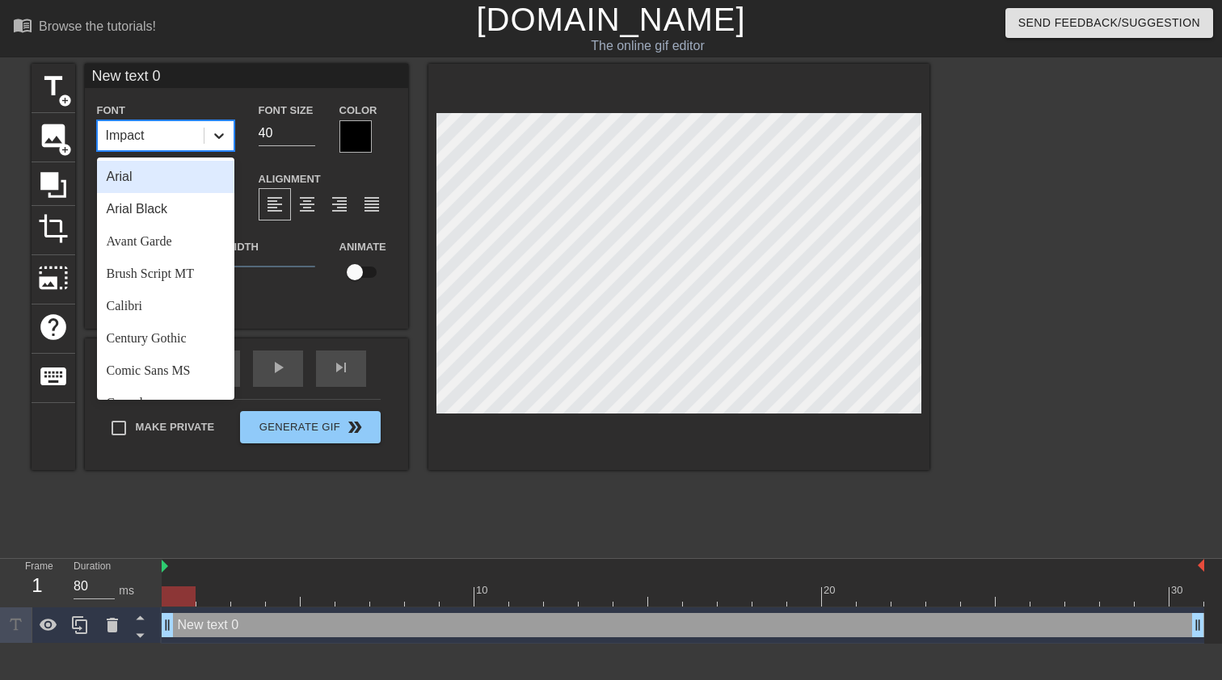
click at [215, 137] on icon at bounding box center [219, 136] width 16 height 16
click at [183, 183] on div "Arial" at bounding box center [165, 177] width 137 height 32
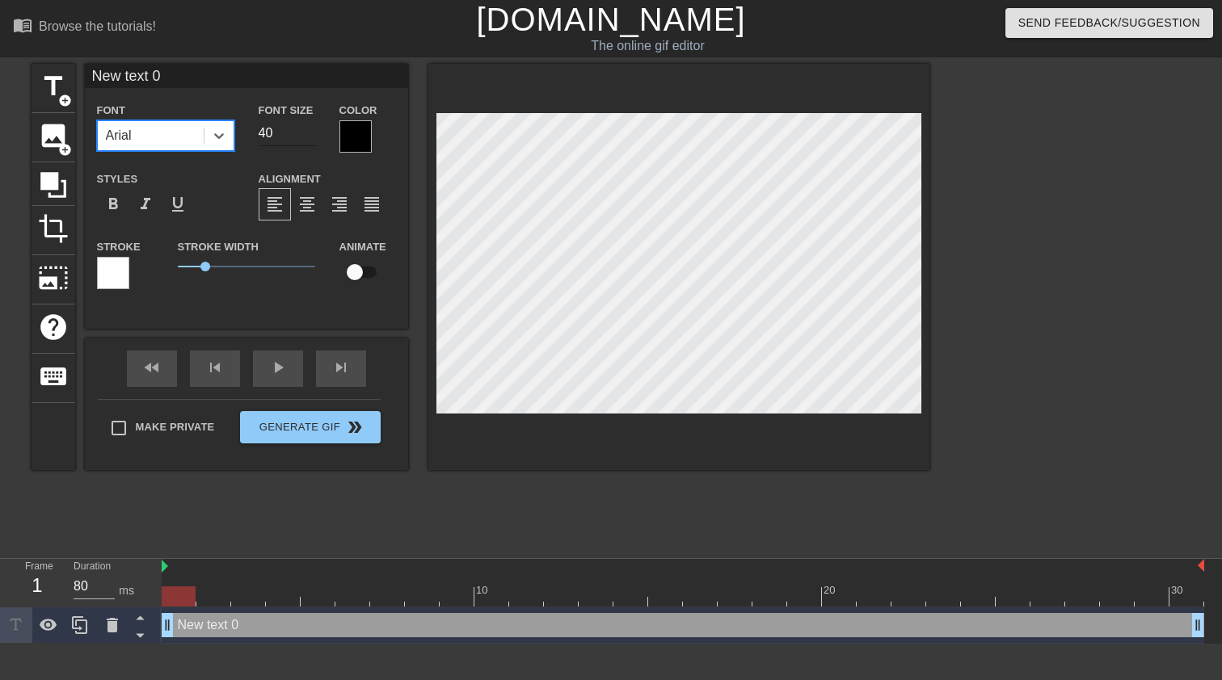
click at [309, 138] on input "39" at bounding box center [287, 133] width 57 height 26
click at [309, 138] on input "38" at bounding box center [287, 133] width 57 height 26
click at [309, 138] on input "37" at bounding box center [287, 133] width 57 height 26
click at [309, 138] on input "36" at bounding box center [287, 133] width 57 height 26
click at [309, 138] on input "35" at bounding box center [287, 133] width 57 height 26
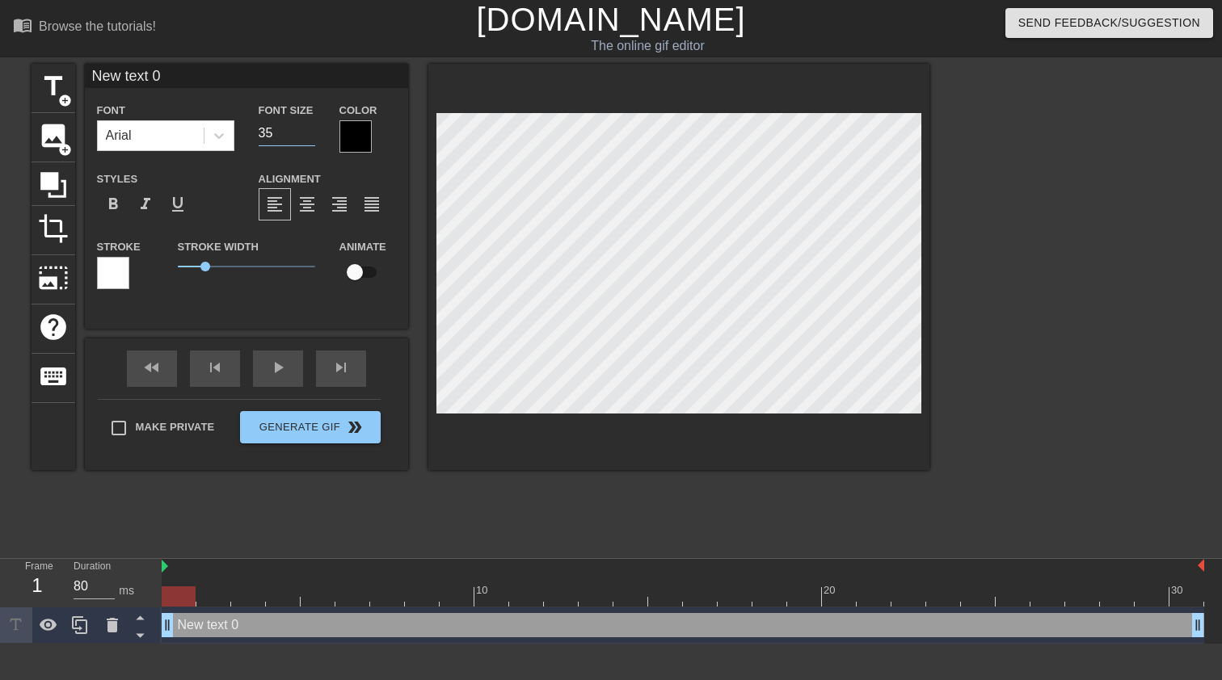
click at [309, 138] on input "34" at bounding box center [287, 133] width 57 height 26
click at [309, 138] on input "33" at bounding box center [287, 133] width 57 height 26
click at [309, 138] on input "32" at bounding box center [287, 133] width 57 height 26
click at [309, 138] on input "31" at bounding box center [287, 133] width 57 height 26
click at [309, 138] on input "30" at bounding box center [287, 133] width 57 height 26
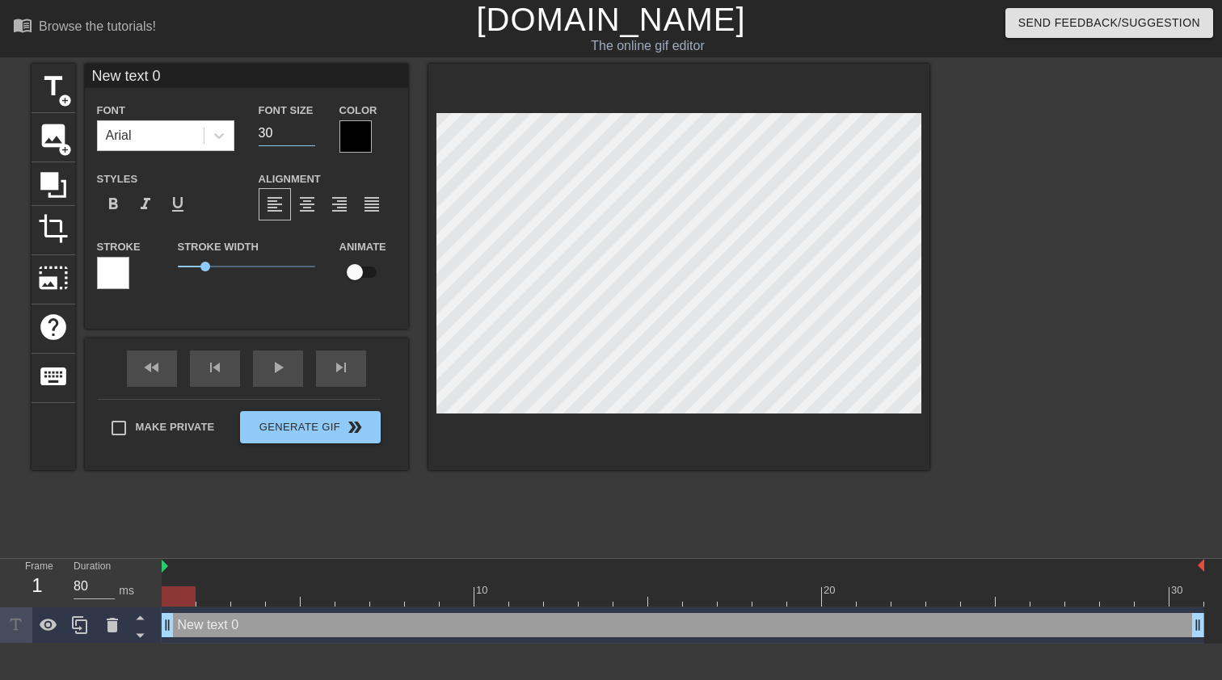
click at [309, 138] on input "29" at bounding box center [287, 133] width 57 height 26
type input "28"
click at [309, 138] on input "28" at bounding box center [287, 133] width 57 height 26
type input "c"
type textarea "c"
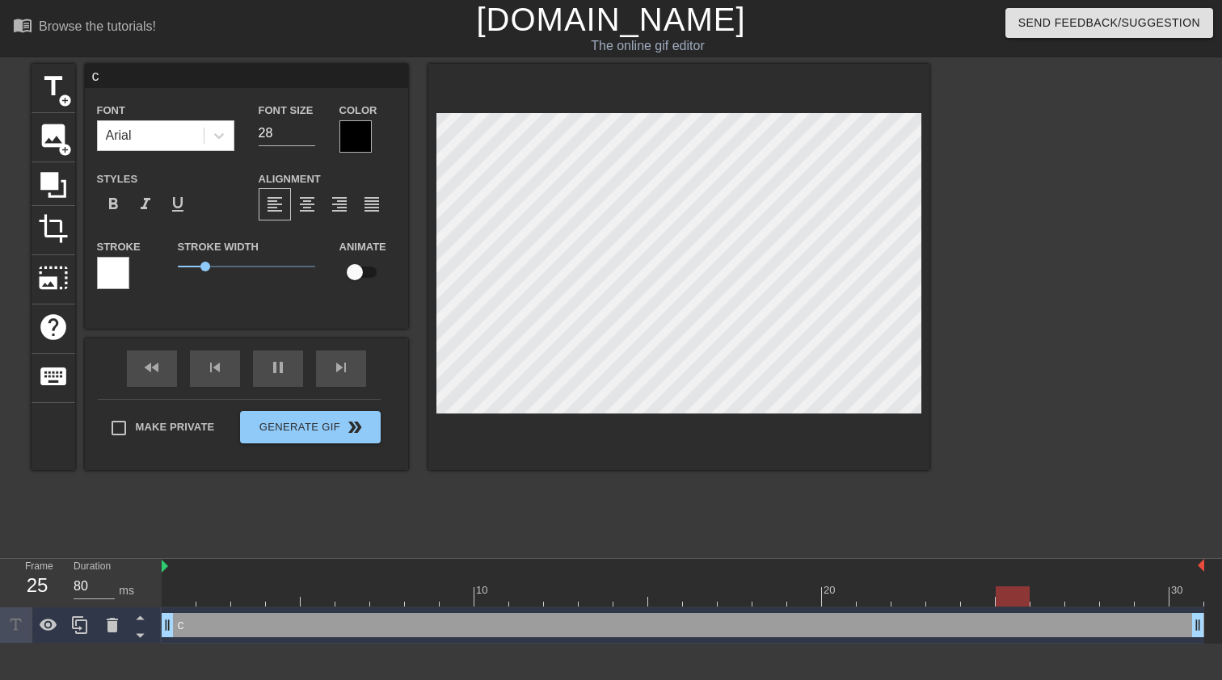
type input "ca"
type textarea "ca"
type input "cam"
type textarea "cam"
type input "camp"
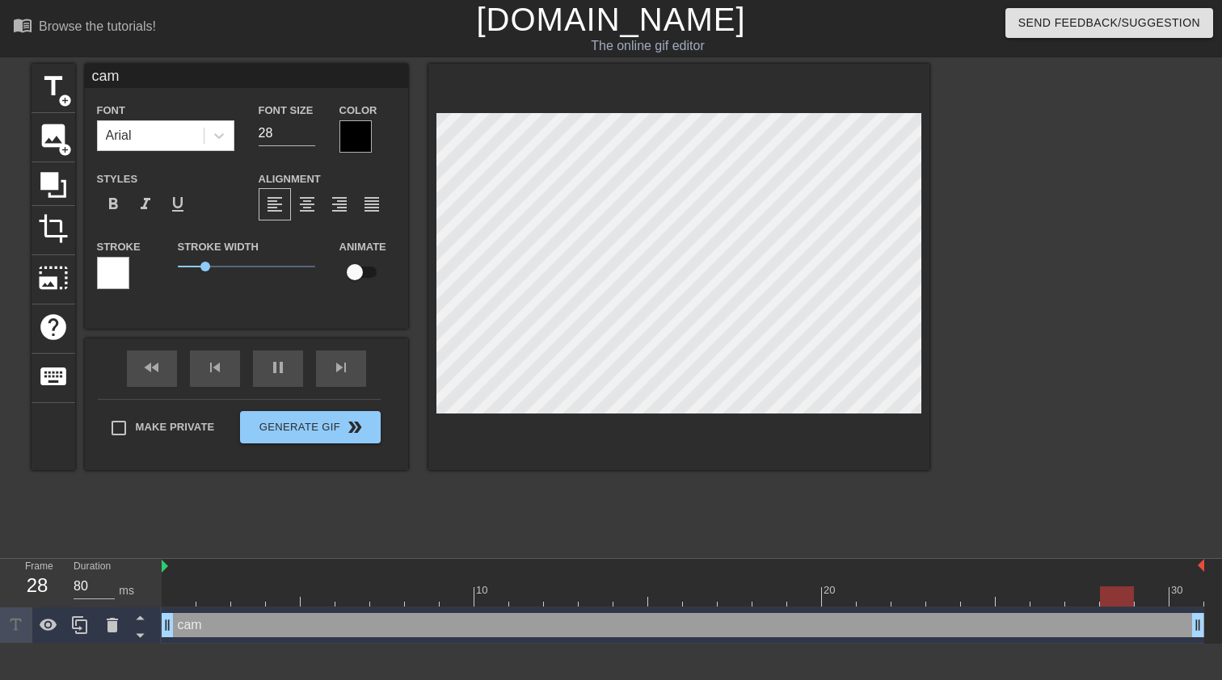
type textarea "camp"
type input "campu"
type textarea "campu"
type input "campus"
type textarea "campus"
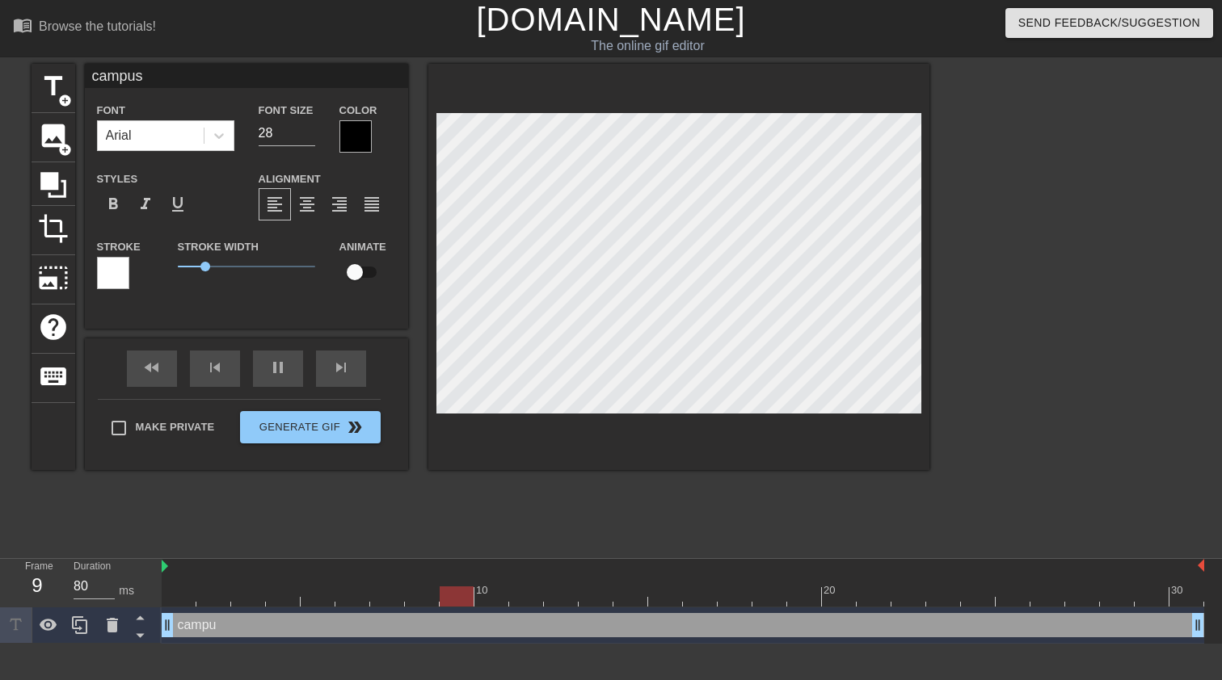
type input "campus"
type textarea "campus"
type input "campusg"
type textarea "campus g"
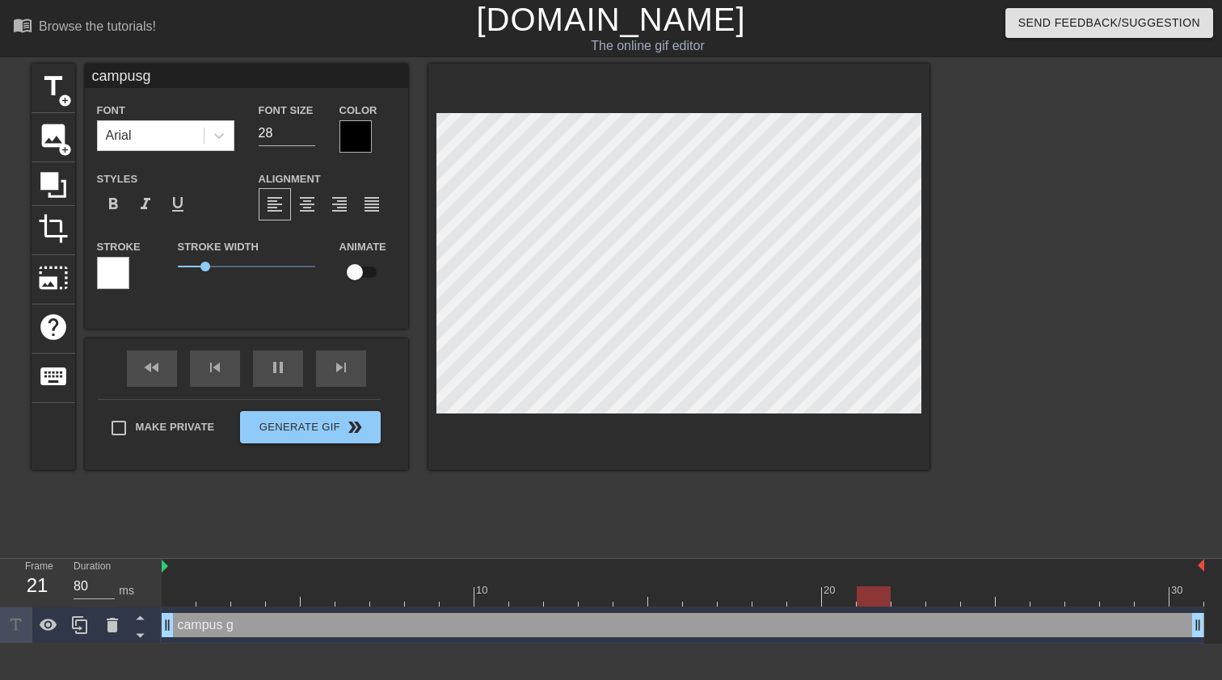
type input "campusgl"
type textarea "campus gl"
type input "campusgli"
type textarea "campus gli"
type input "campusglim"
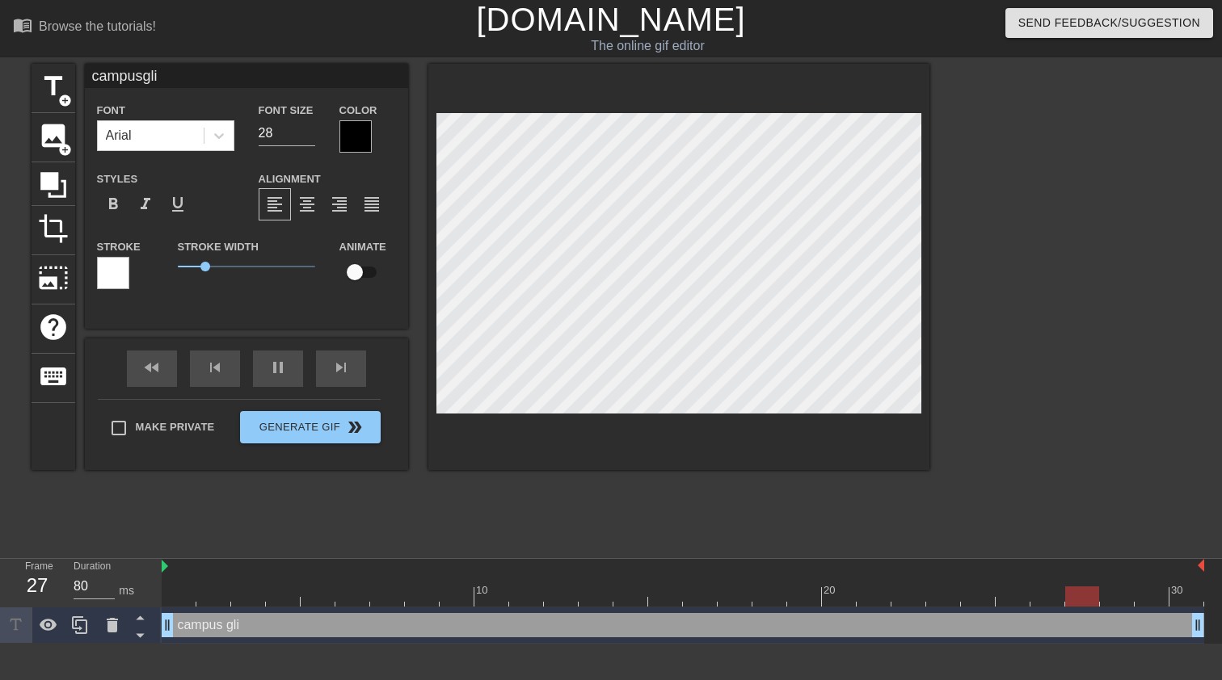
type textarea "campus glim"
type input "campusglimm"
type textarea "campus glimme"
type input "campusglimmer"
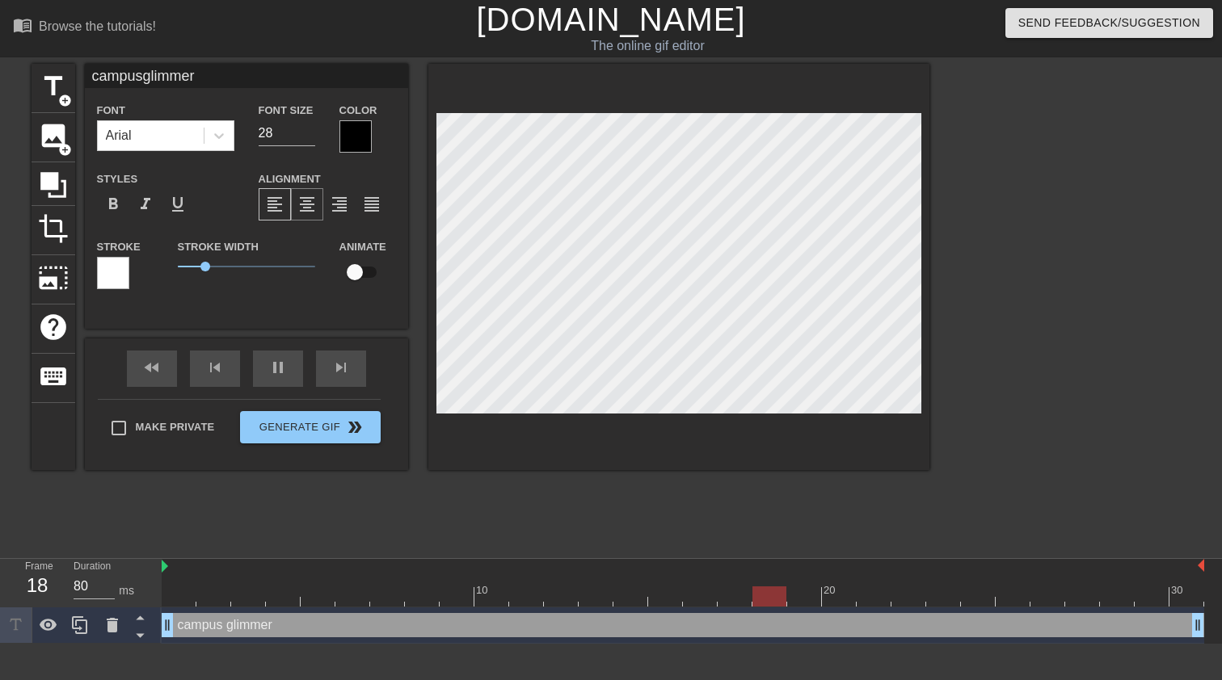
type textarea "campus glimmer"
click at [299, 204] on span "format_align_center" at bounding box center [306, 204] width 19 height 19
click at [375, 207] on span "format_align_justify" at bounding box center [371, 204] width 19 height 19
click at [355, 139] on div at bounding box center [355, 136] width 32 height 32
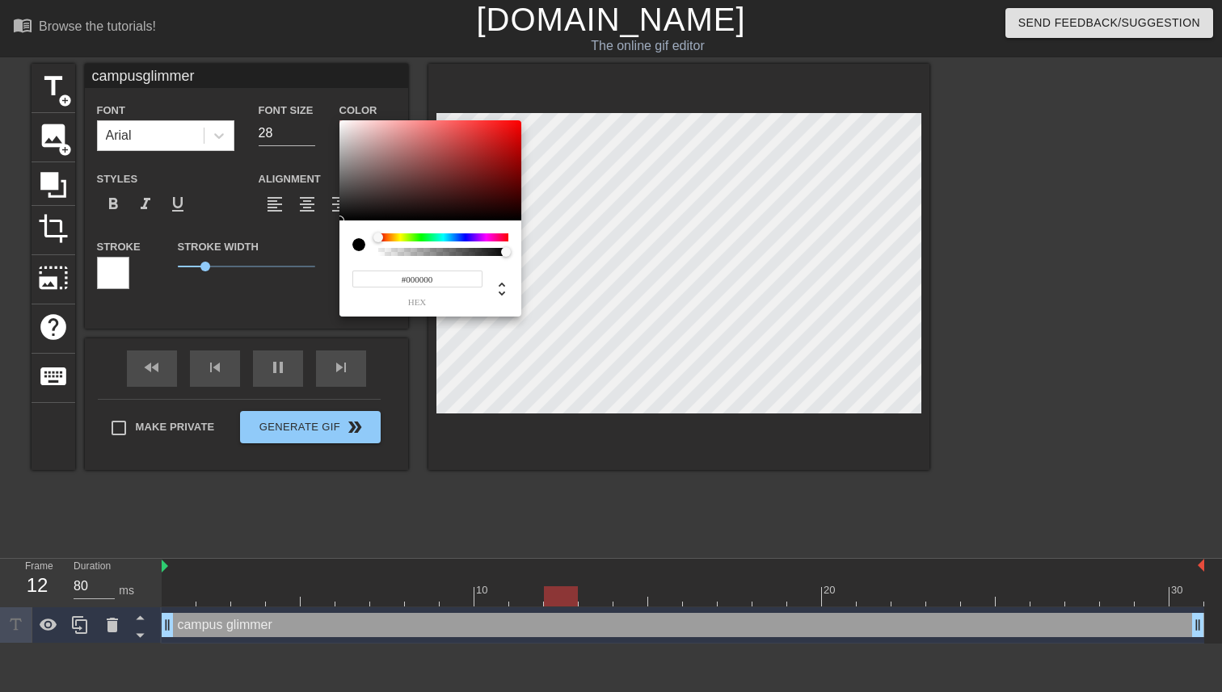
click at [389, 237] on div at bounding box center [443, 238] width 130 height 8
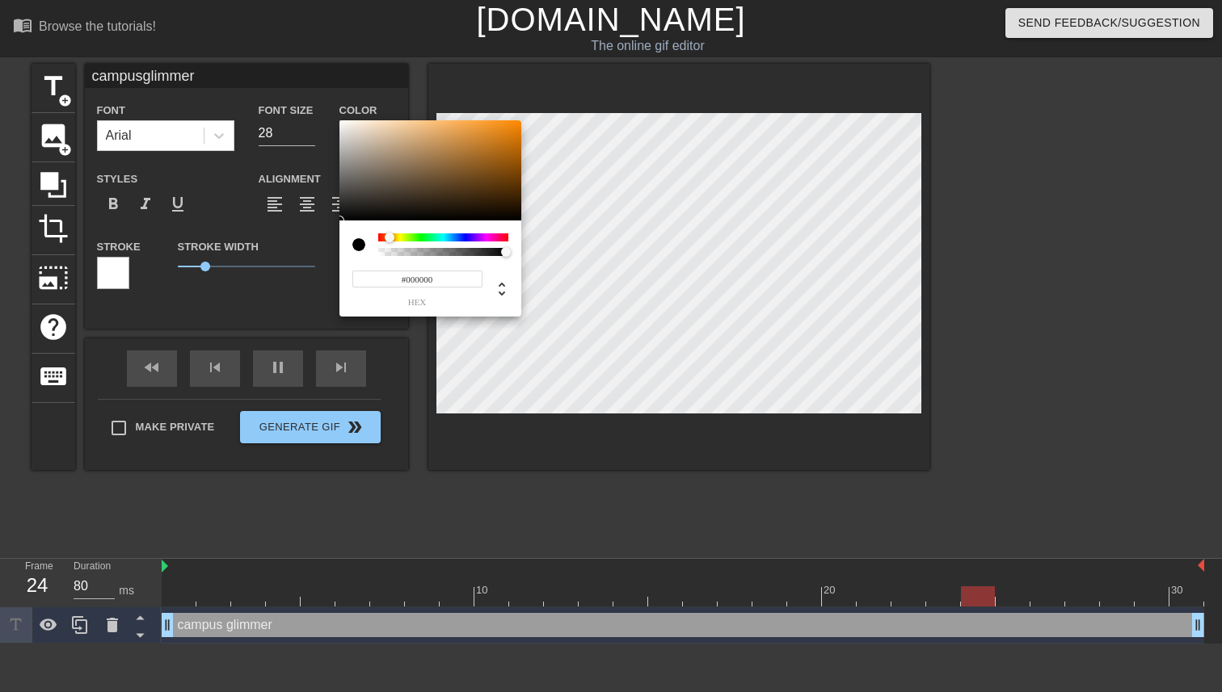
type input "campusglimmer"
type input "#C5B8A8"
type input "campusglimmer"
type input "#C7BAAA"
click at [366, 142] on div at bounding box center [430, 170] width 182 height 100
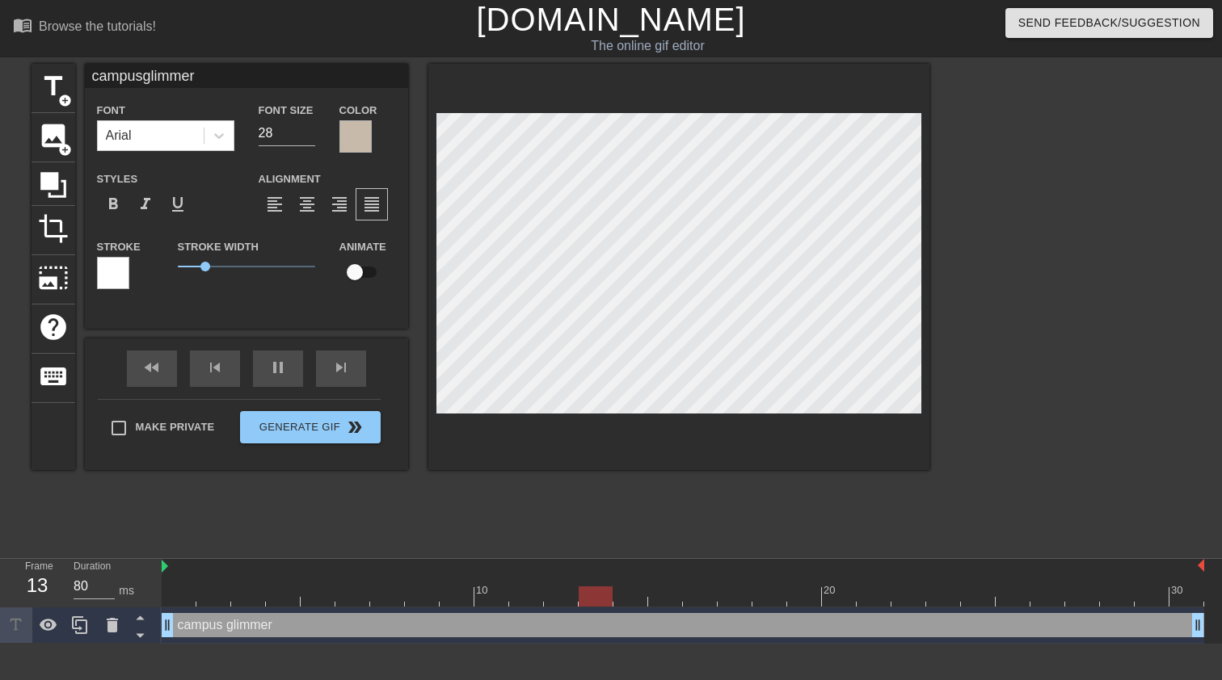
click at [120, 277] on div at bounding box center [113, 273] width 32 height 32
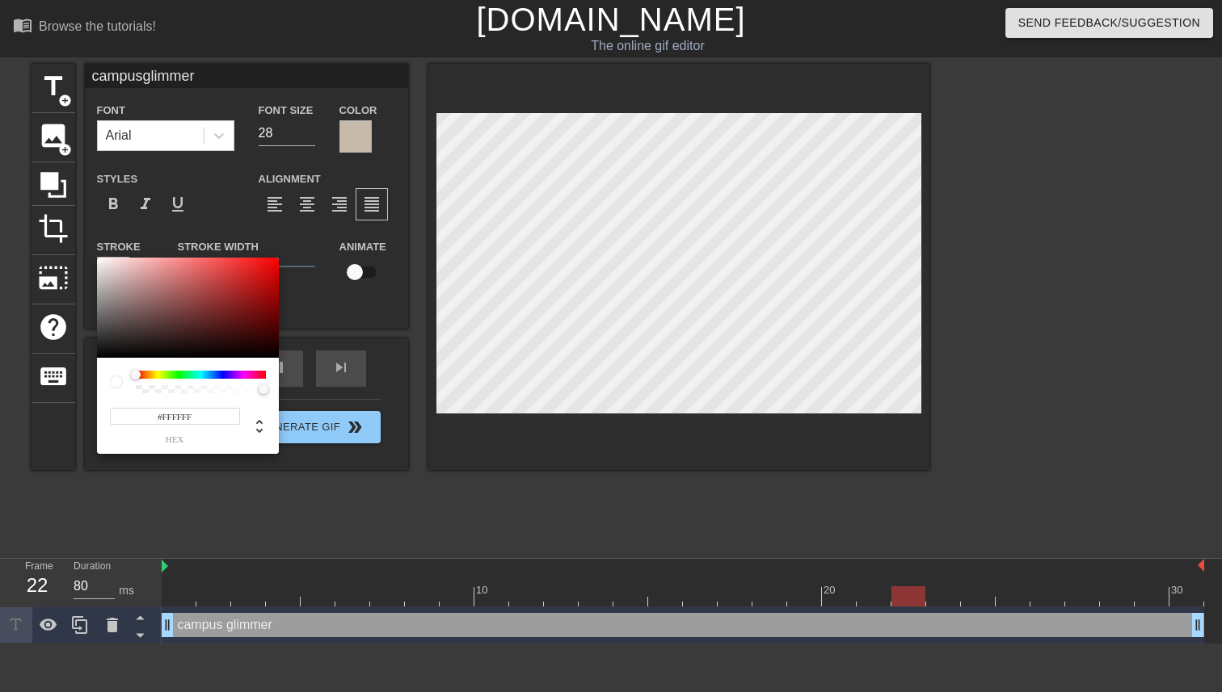
type input "campusglimmer"
type input "#2B2222"
type input "campusglimmer"
type input "#1C1414"
type input "campusglimmer"
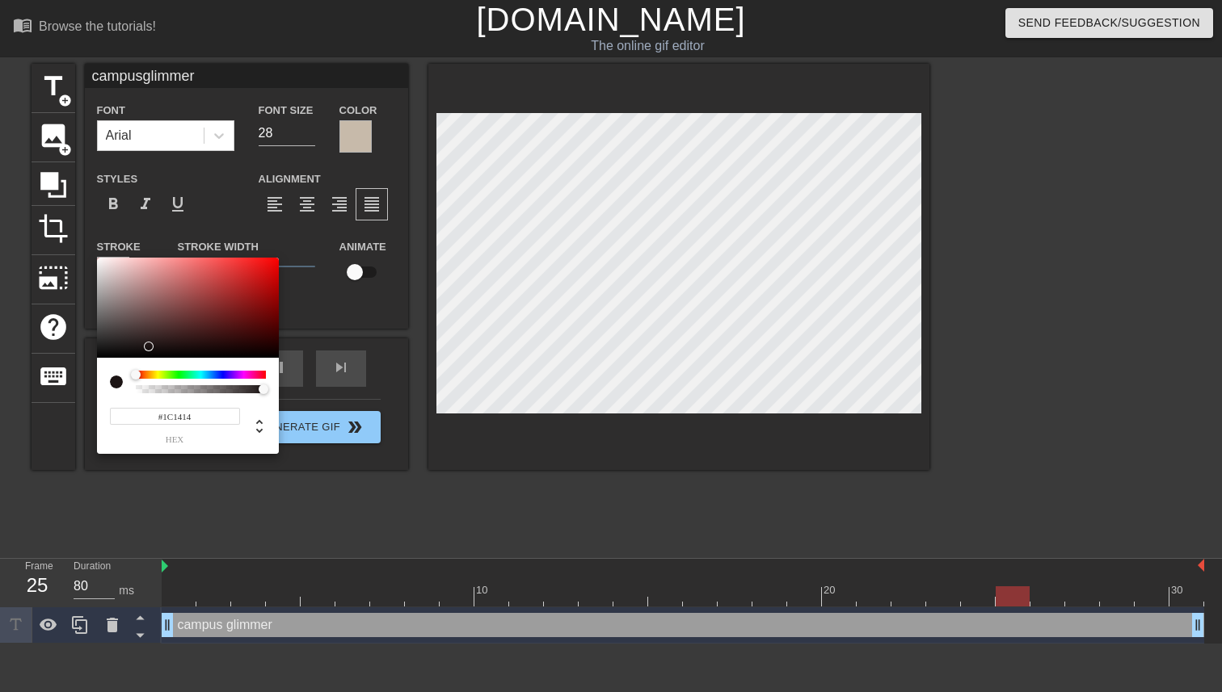
type input "#080404"
type input "campusglimmer"
type input "#040202"
type input "campusglimmer"
type input "#080303"
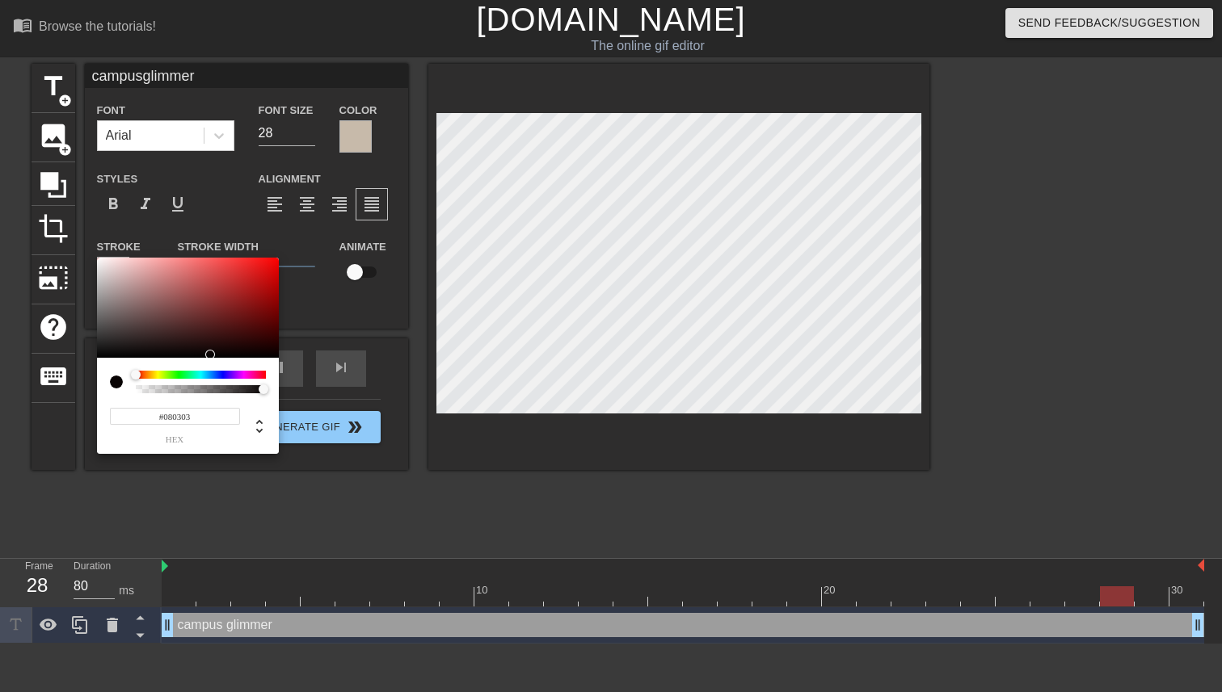
drag, startPoint x: 132, startPoint y: 341, endPoint x: 200, endPoint y: 355, distance: 70.0
click at [201, 355] on div at bounding box center [188, 308] width 182 height 100
type input "campusglimmer"
type input "#040308"
click at [226, 374] on div at bounding box center [201, 375] width 130 height 8
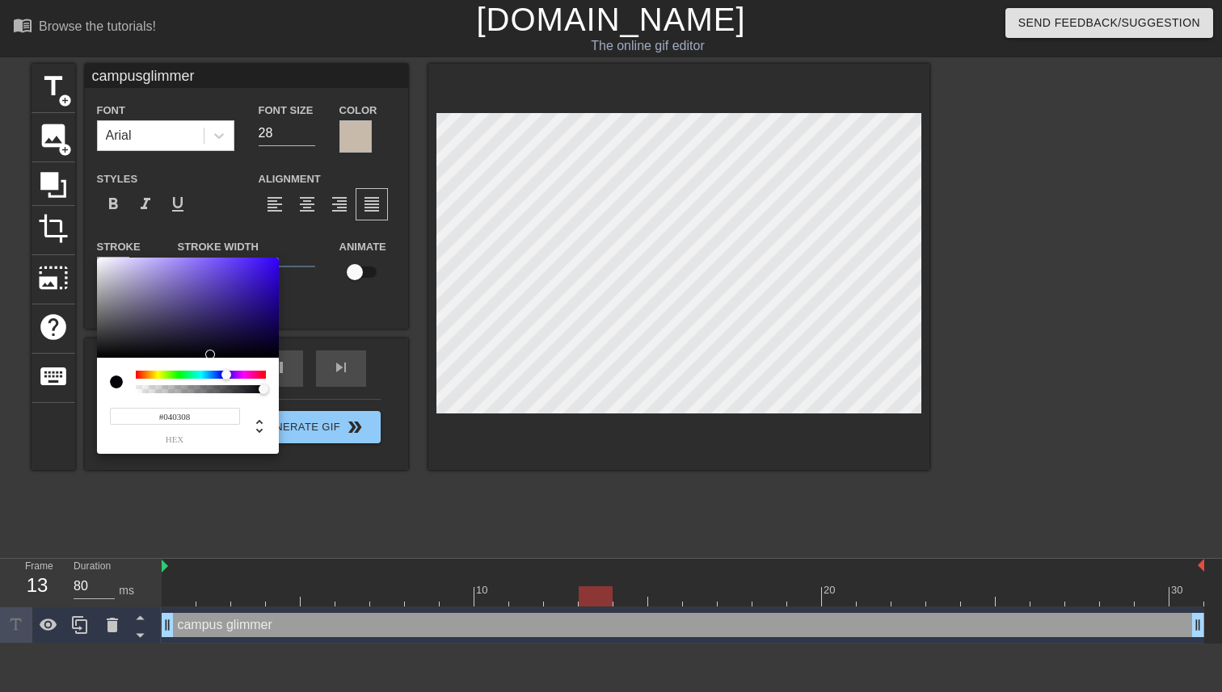
type input "campusglimmer"
type input "#0A0718"
click at [225, 348] on div at bounding box center [188, 308] width 182 height 100
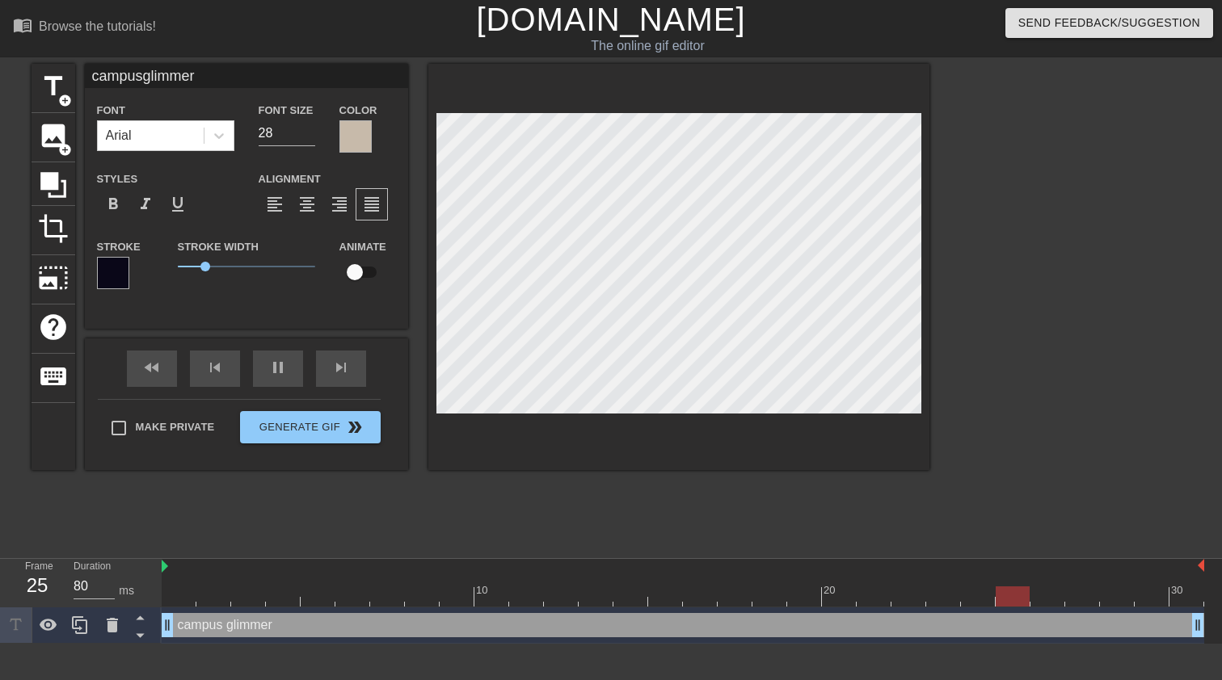
click at [360, 139] on div at bounding box center [355, 136] width 32 height 32
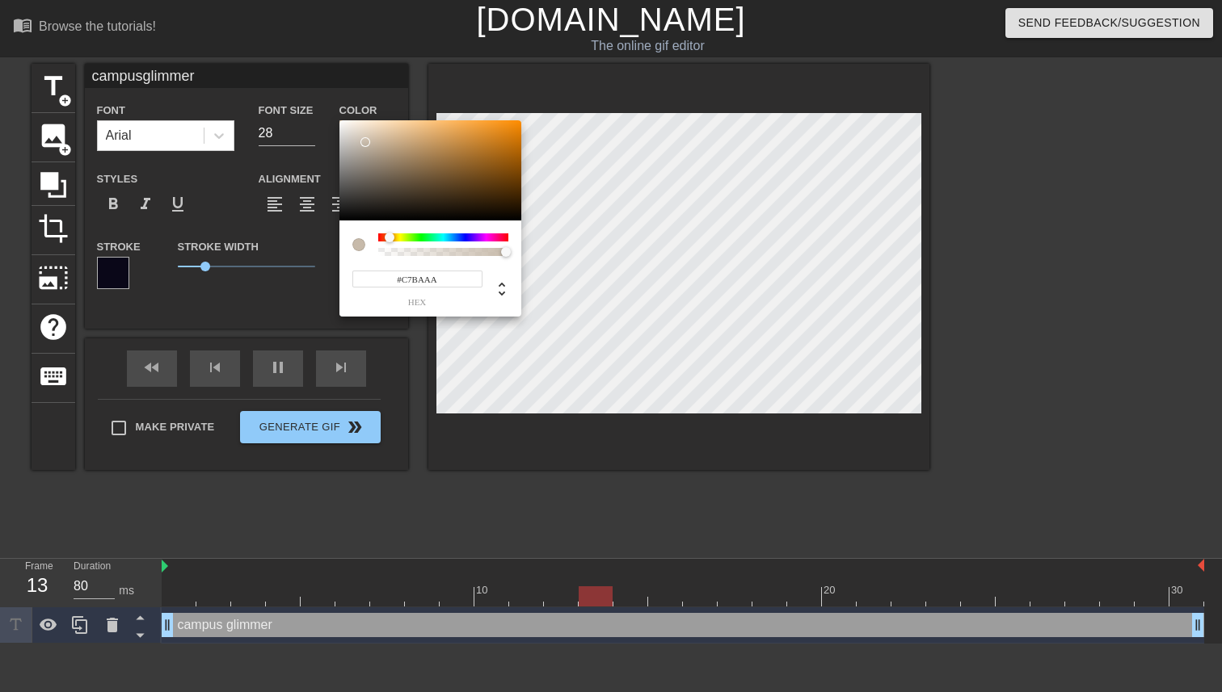
type input "campusglimmer"
type input "#ECDFCD"
click at [363, 128] on div at bounding box center [430, 170] width 182 height 100
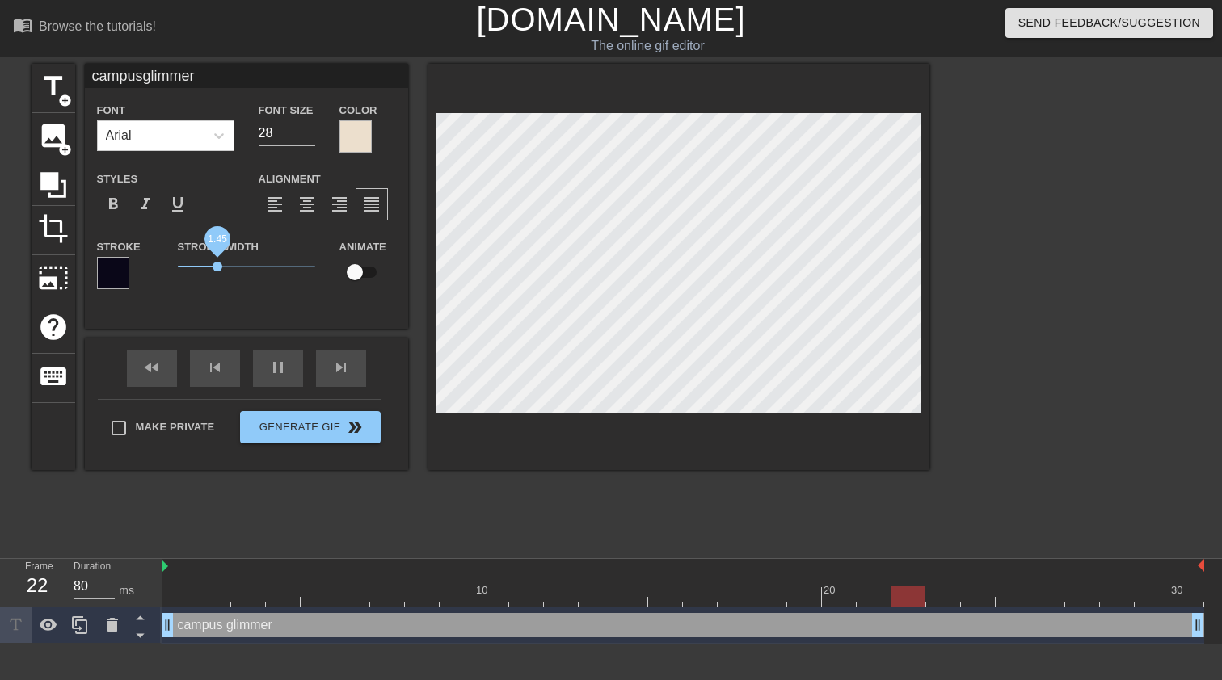
drag, startPoint x: 205, startPoint y: 265, endPoint x: 217, endPoint y: 263, distance: 12.4
click at [217, 263] on span "1.45" at bounding box center [217, 267] width 10 height 10
type input "campusglimmer"
drag, startPoint x: 217, startPoint y: 263, endPoint x: 208, endPoint y: 263, distance: 9.7
click at [208, 263] on span "1.1" at bounding box center [208, 267] width 10 height 10
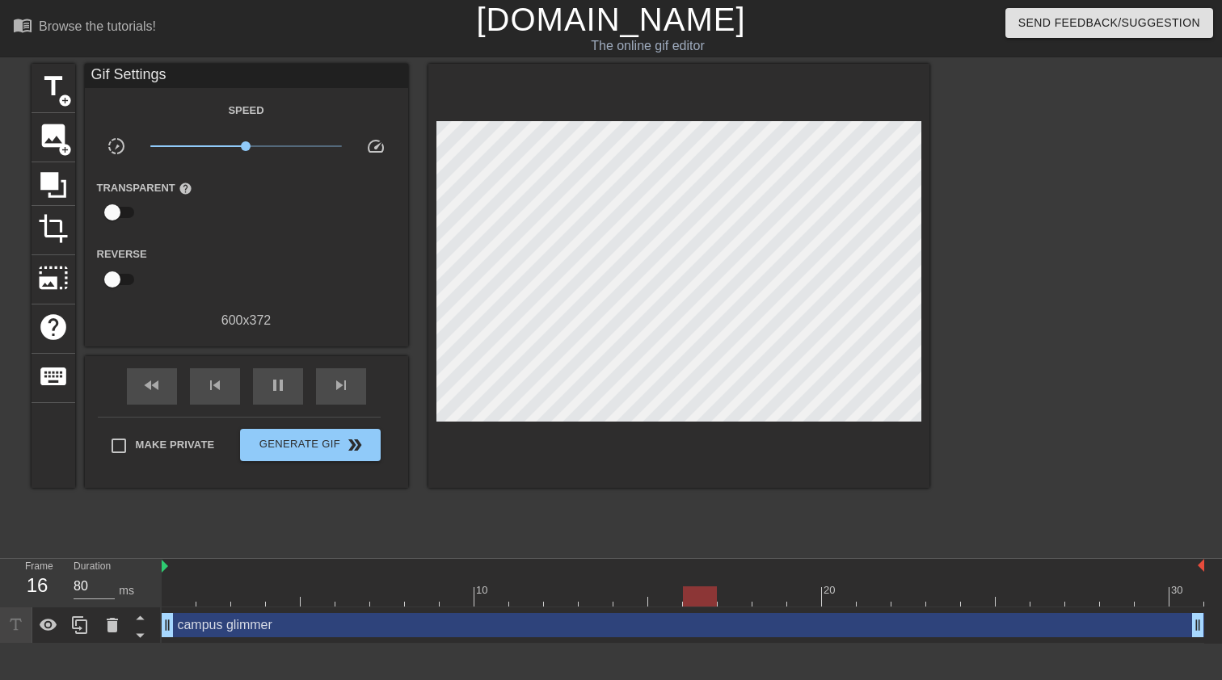
click at [253, 330] on div "Gif Settings Speed slow_motion_video x1.00 speed Transparent help Reverse 600 x…" at bounding box center [246, 276] width 323 height 424
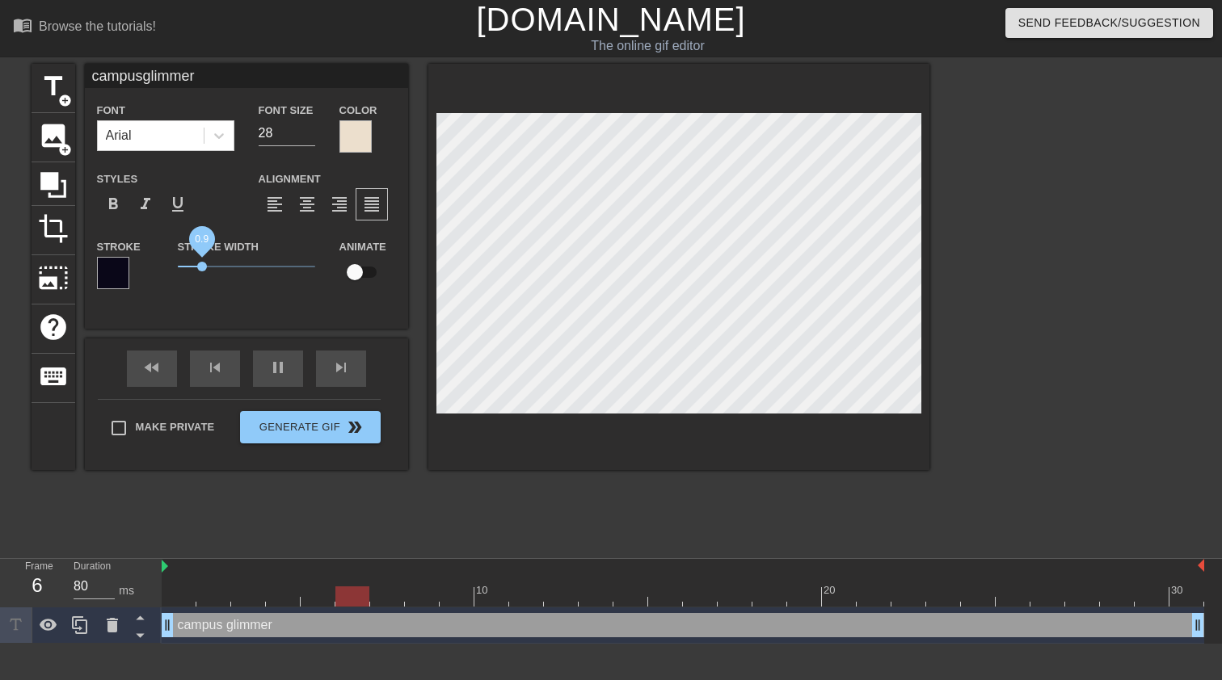
type input "campusglimmer"
click at [200, 267] on span "0.85" at bounding box center [201, 267] width 10 height 10
click at [542, 435] on div at bounding box center [678, 267] width 501 height 406
type input "campusglimmer"
click at [202, 264] on span "0.9" at bounding box center [202, 267] width 10 height 10
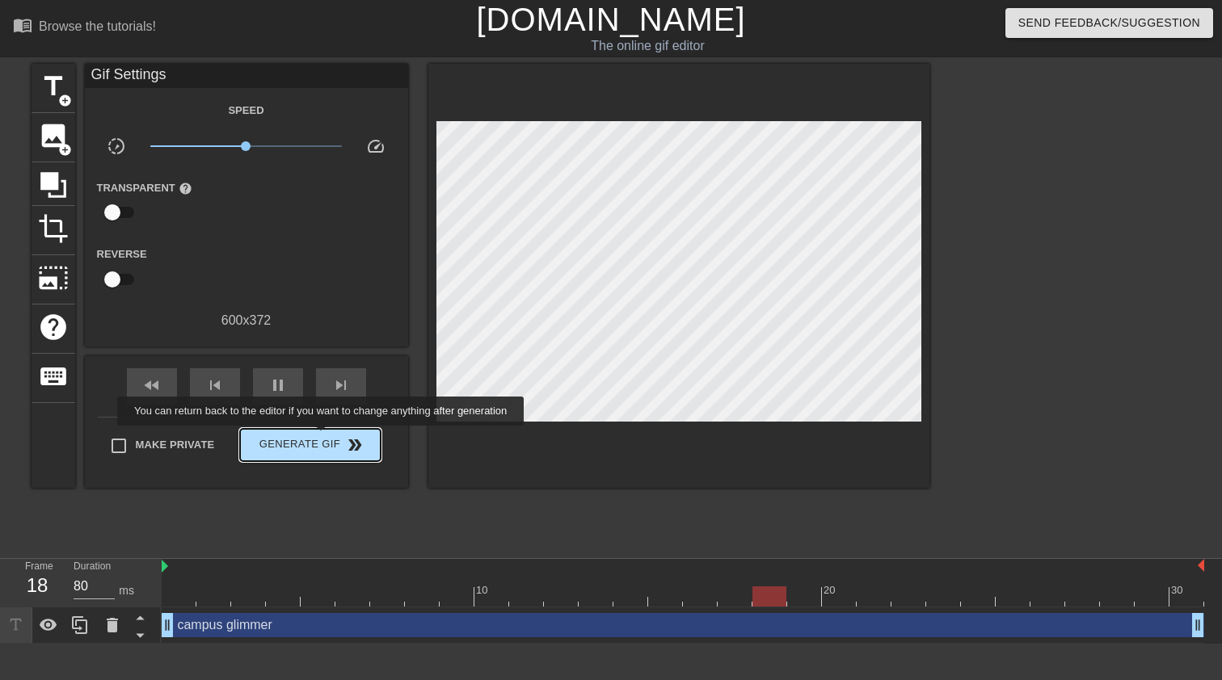
click at [332, 438] on span "Generate Gif double_arrow" at bounding box center [309, 444] width 127 height 19
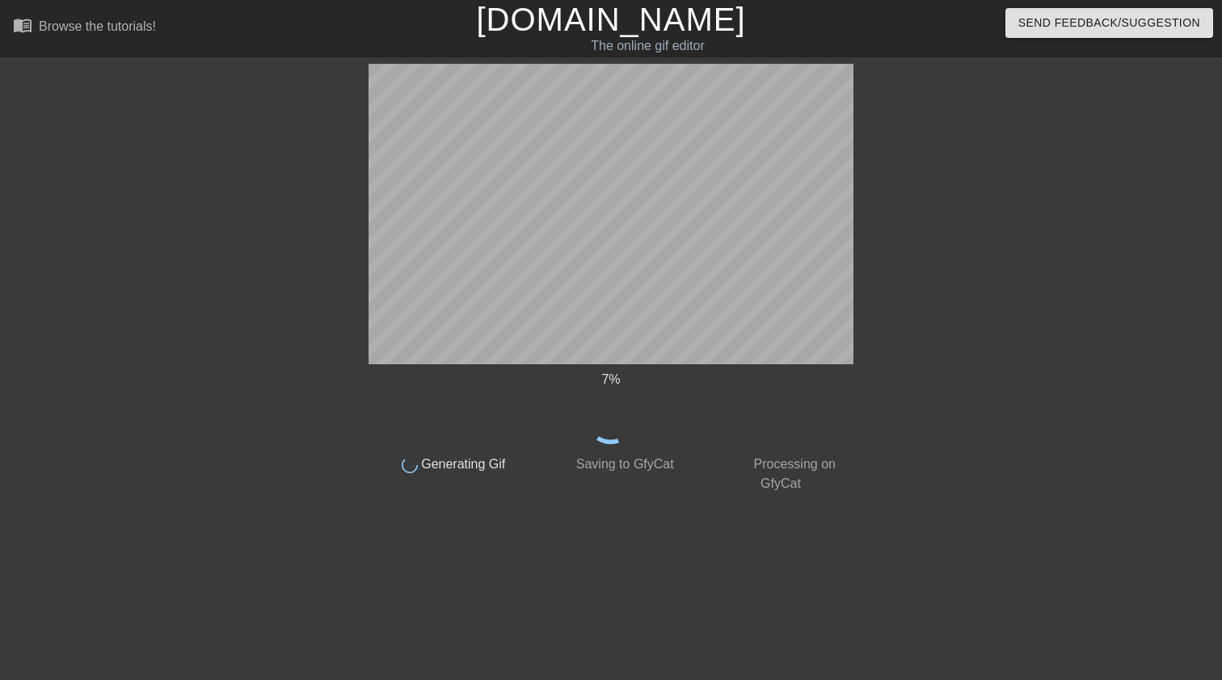
click at [625, 458] on span "Saving to GfyCat" at bounding box center [622, 464] width 101 height 14
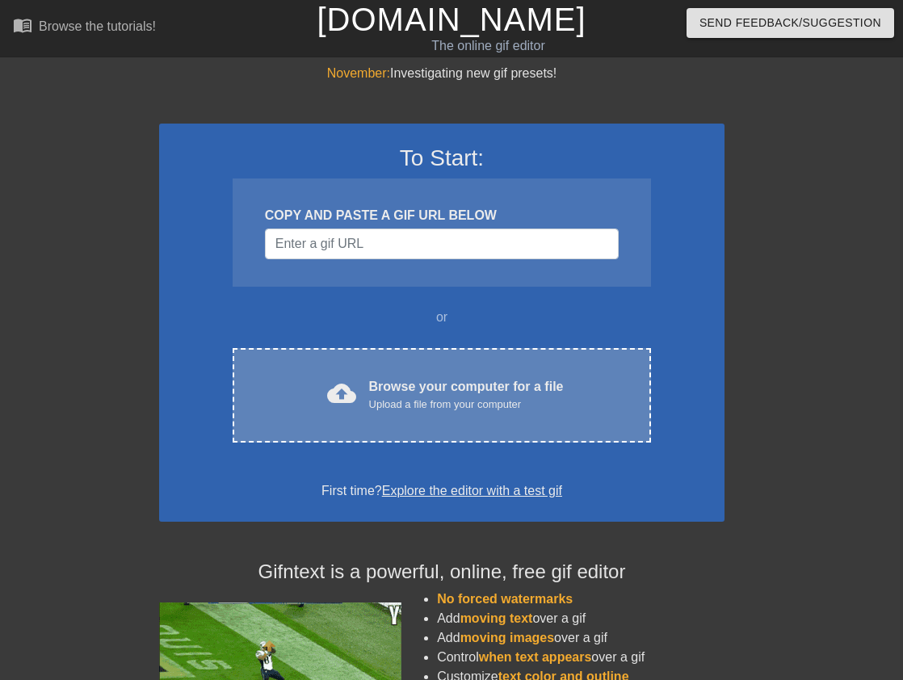
click at [388, 381] on div "Browse your computer for a file Upload a file from your computer" at bounding box center [466, 395] width 195 height 36
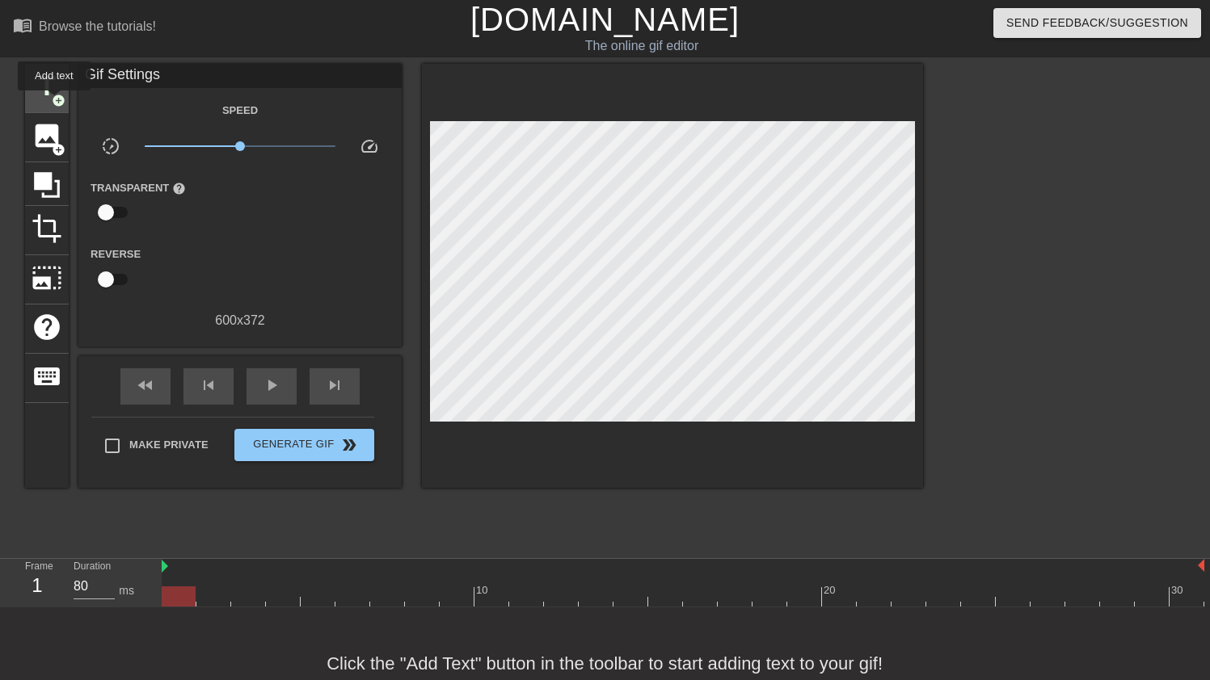
click at [53, 99] on span "add_circle" at bounding box center [59, 101] width 14 height 14
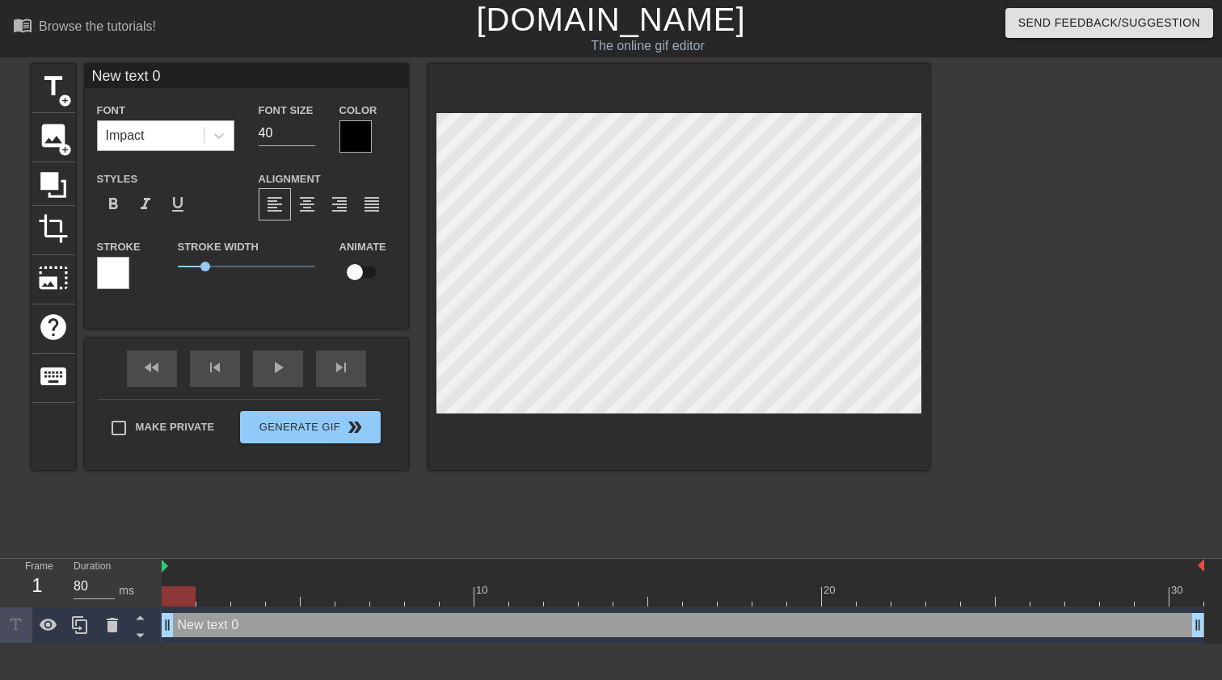
click at [169, 136] on div "Impact" at bounding box center [151, 135] width 106 height 29
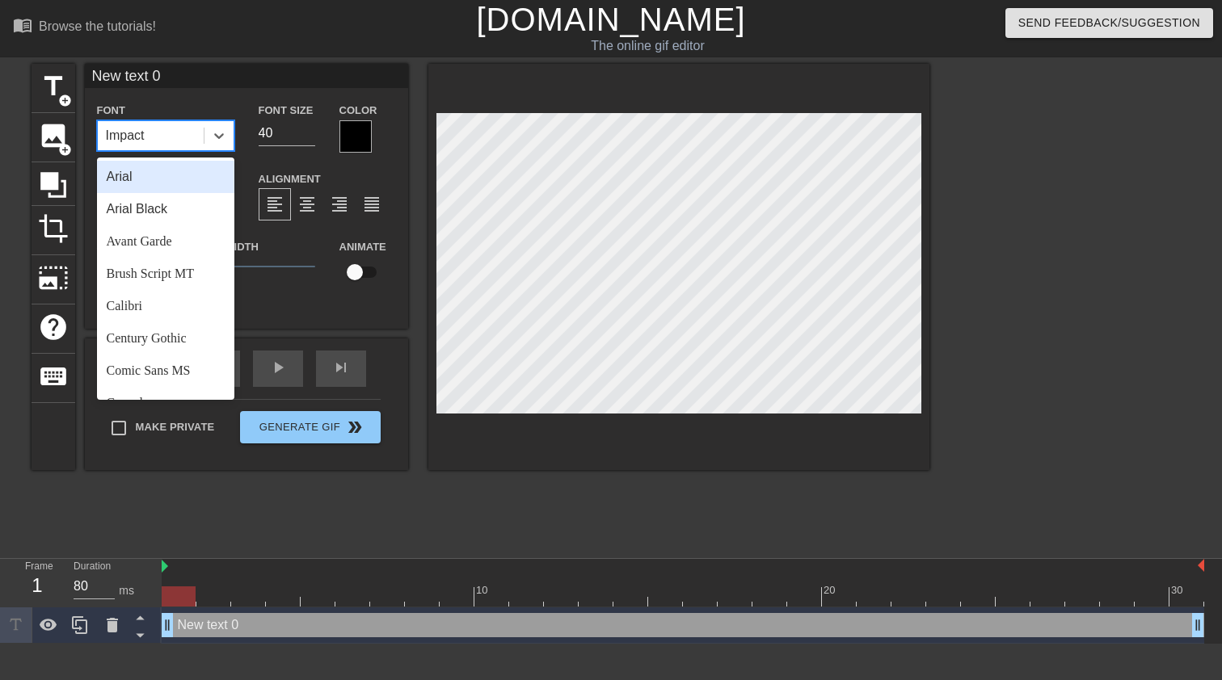
click at [159, 181] on div "Arial" at bounding box center [165, 177] width 137 height 32
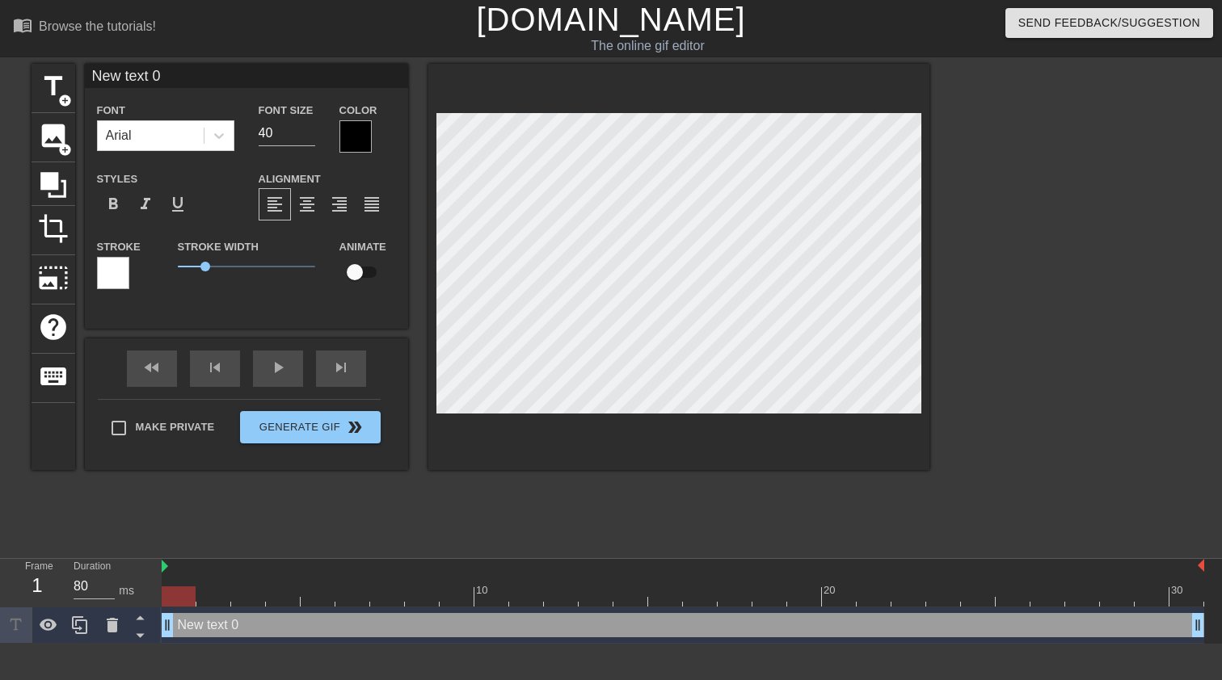
scroll to position [2, 2]
type input "c"
type textarea "c"
type input "ca"
type textarea "ca"
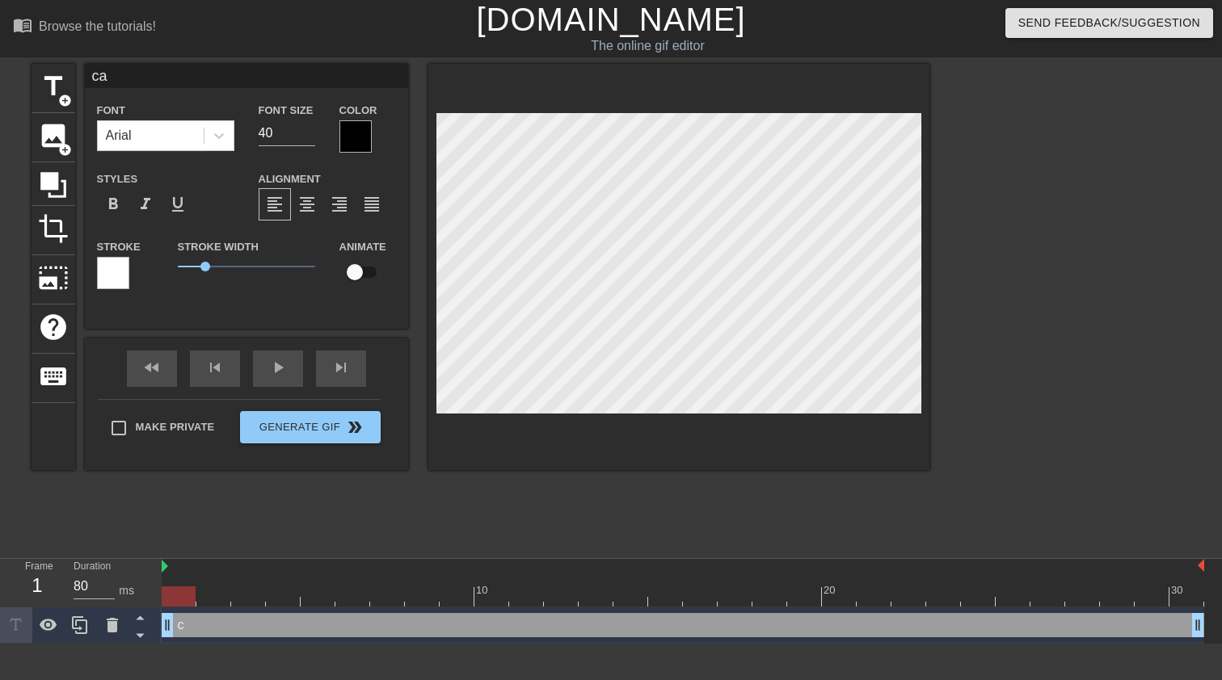
type input "cam"
type textarea "cam"
type input "camo"
type textarea "camo"
type input "cam"
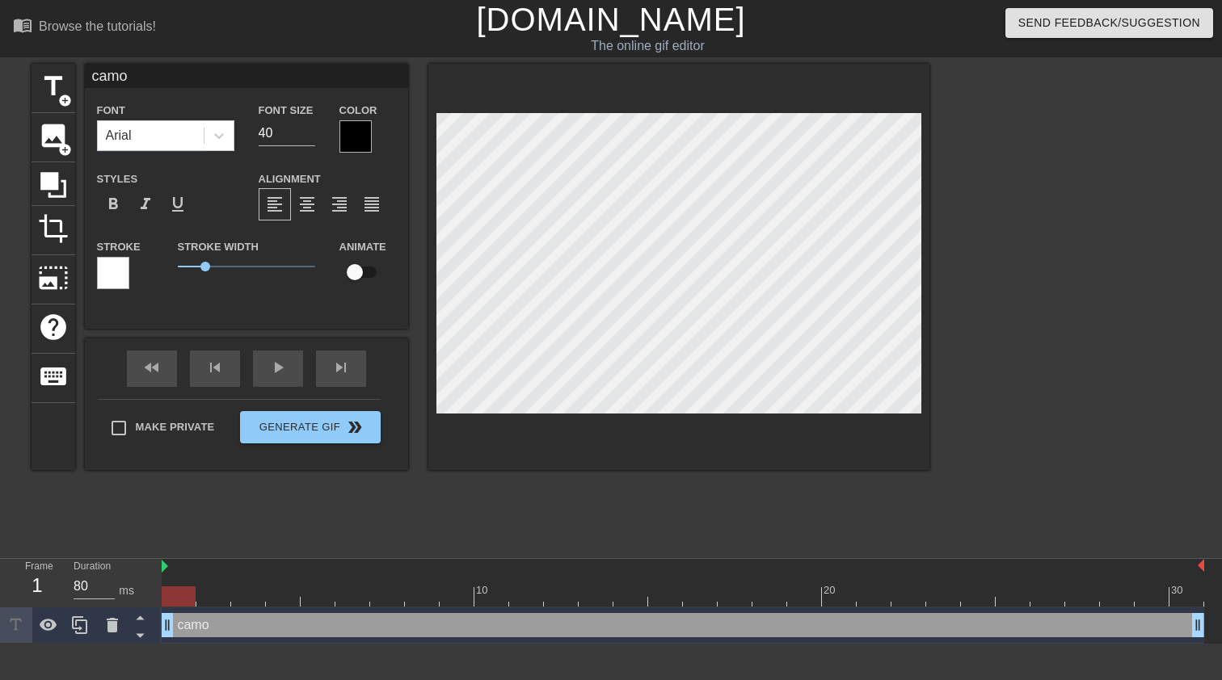
type textarea "cam"
type input "camp"
type textarea "camp"
type input "campu"
type textarea "campu"
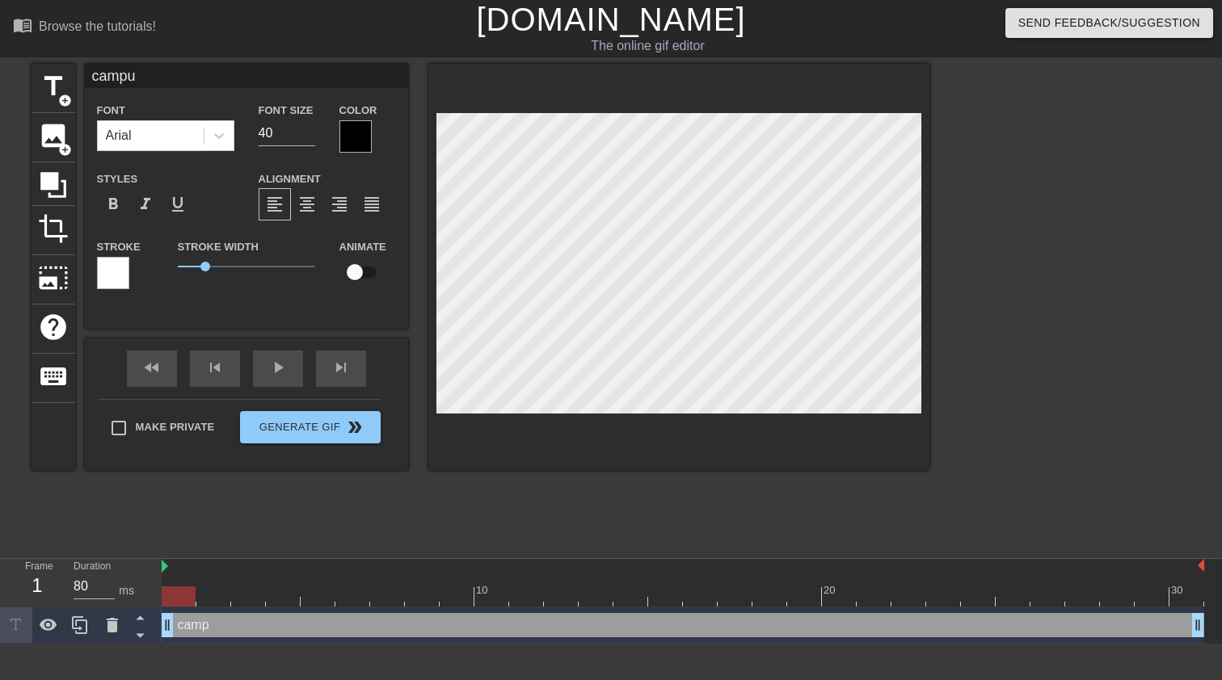
type input "campus"
type textarea "campus"
type input "campus"
type textarea "campus"
type input "campus g"
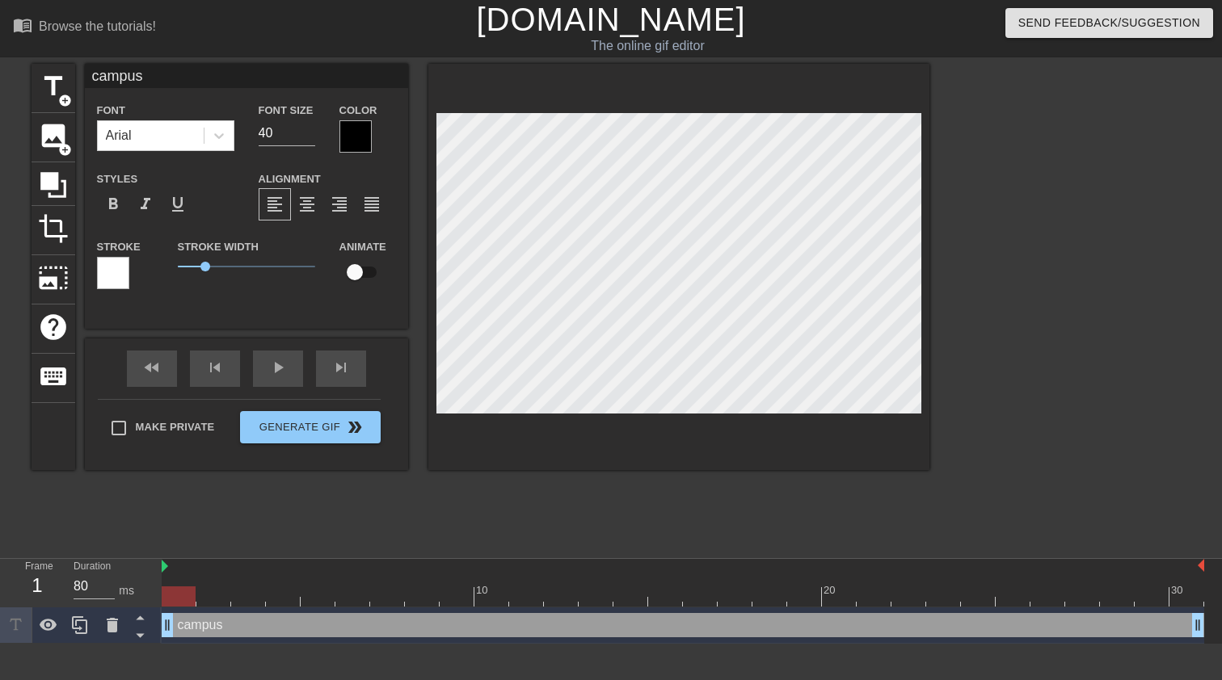
type textarea "campus g"
type input "campus gl"
type textarea "campus gl"
type input "campus gli"
type textarea "campus gli"
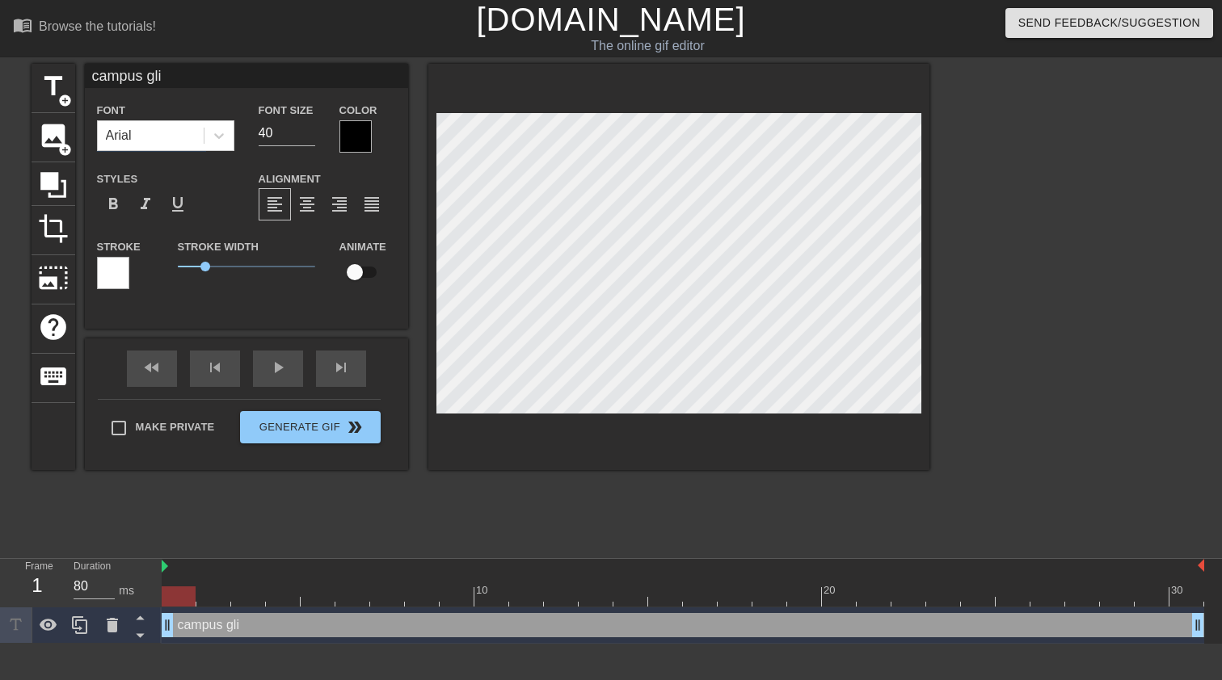
type input "campus glim"
type textarea "campus glim"
type input "campus glimm"
type textarea "campus glimm"
type input "campus glimme"
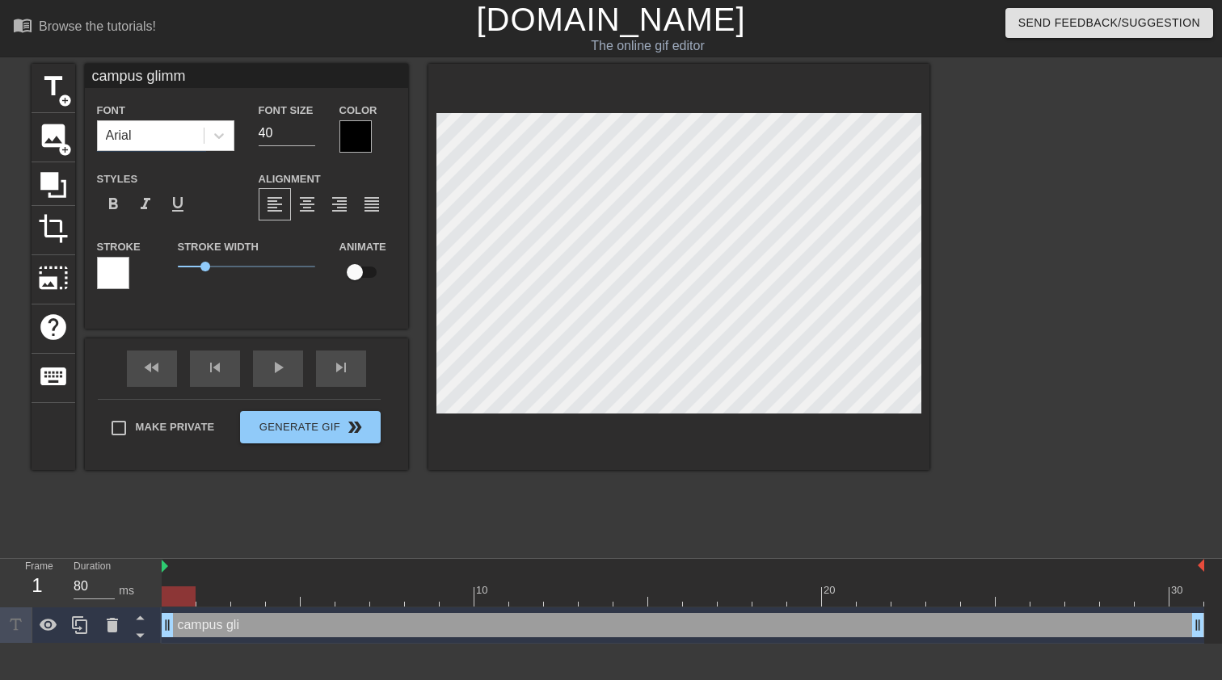
type textarea "campus glimme"
type input "campus glimmer"
type textarea "campus glimmer"
click at [311, 133] on input "39" at bounding box center [287, 133] width 57 height 26
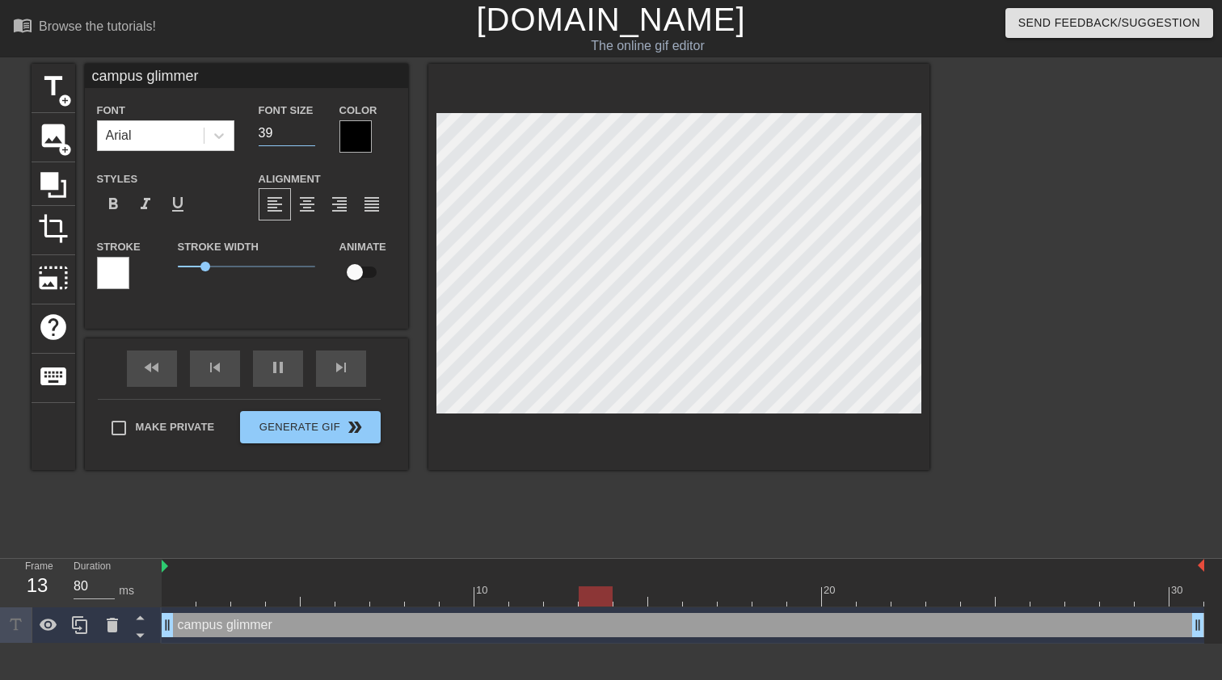
click at [311, 133] on input "38" at bounding box center [287, 133] width 57 height 26
click at [311, 133] on input "37" at bounding box center [287, 133] width 57 height 26
click at [311, 133] on input "36" at bounding box center [287, 133] width 57 height 26
click at [311, 133] on input "35" at bounding box center [287, 133] width 57 height 26
click at [311, 133] on input "34" at bounding box center [287, 133] width 57 height 26
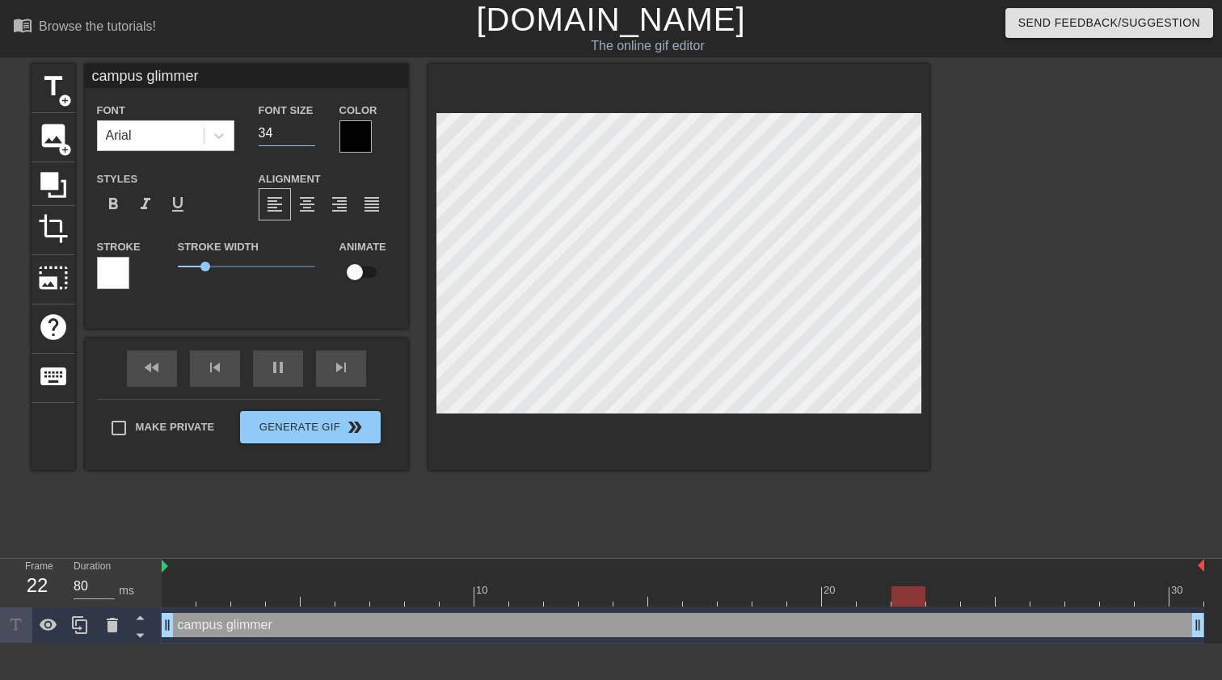
click at [311, 133] on input "33" at bounding box center [287, 133] width 57 height 26
type input "32"
click at [311, 133] on input "32" at bounding box center [287, 133] width 57 height 26
click at [202, 262] on span "1" at bounding box center [246, 266] width 137 height 19
click at [353, 136] on div at bounding box center [355, 136] width 32 height 32
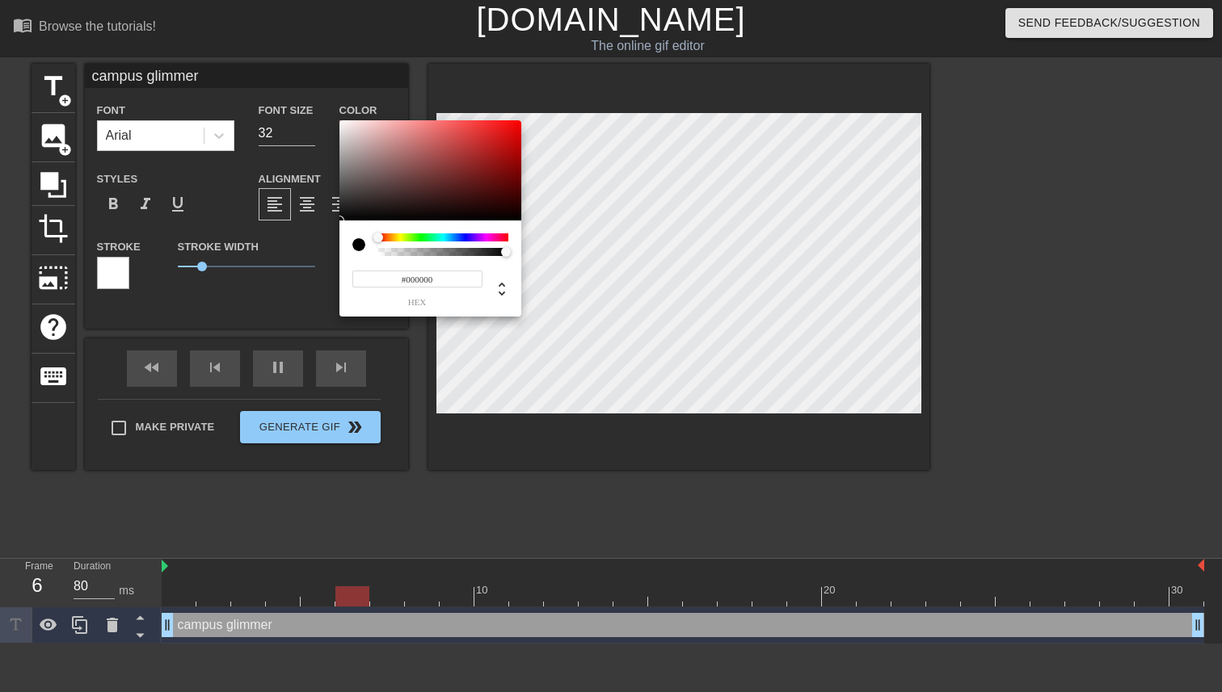
click at [395, 238] on div at bounding box center [443, 238] width 130 height 8
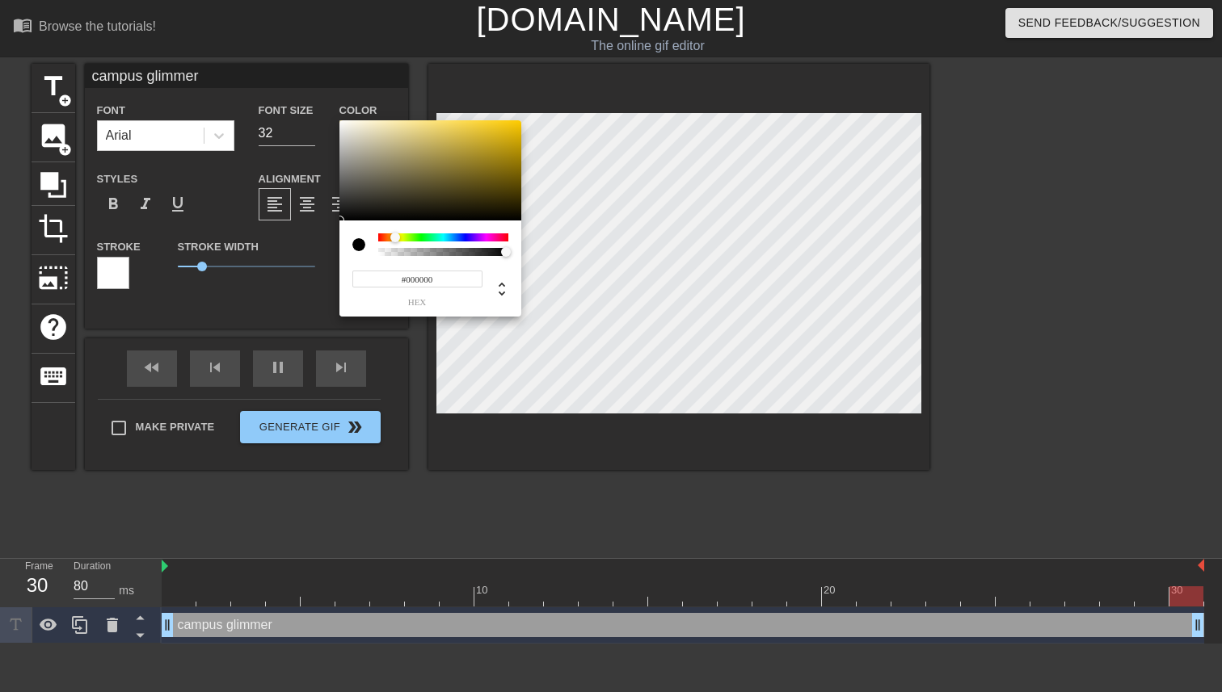
click at [381, 230] on div "#000000 hex" at bounding box center [430, 269] width 182 height 96
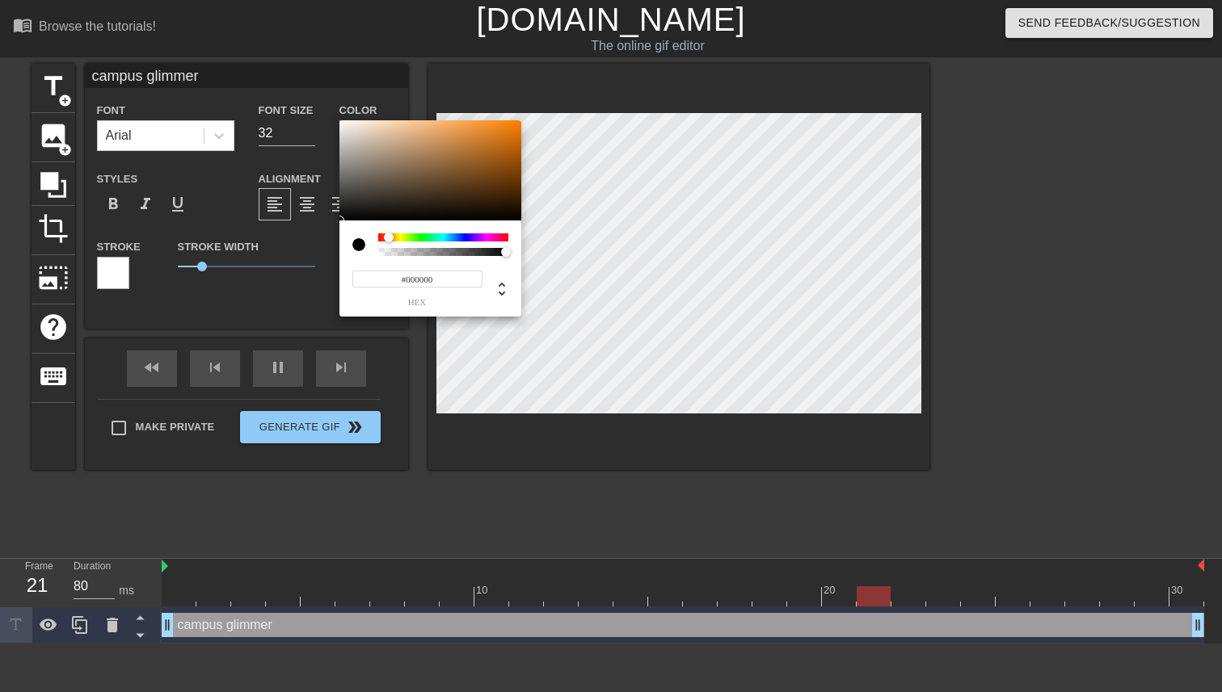
click at [390, 235] on div at bounding box center [389, 238] width 10 height 10
click at [384, 134] on div at bounding box center [430, 170] width 182 height 100
click at [375, 128] on div at bounding box center [430, 170] width 182 height 100
click at [364, 125] on div at bounding box center [430, 170] width 182 height 100
type input "#EFE2D0"
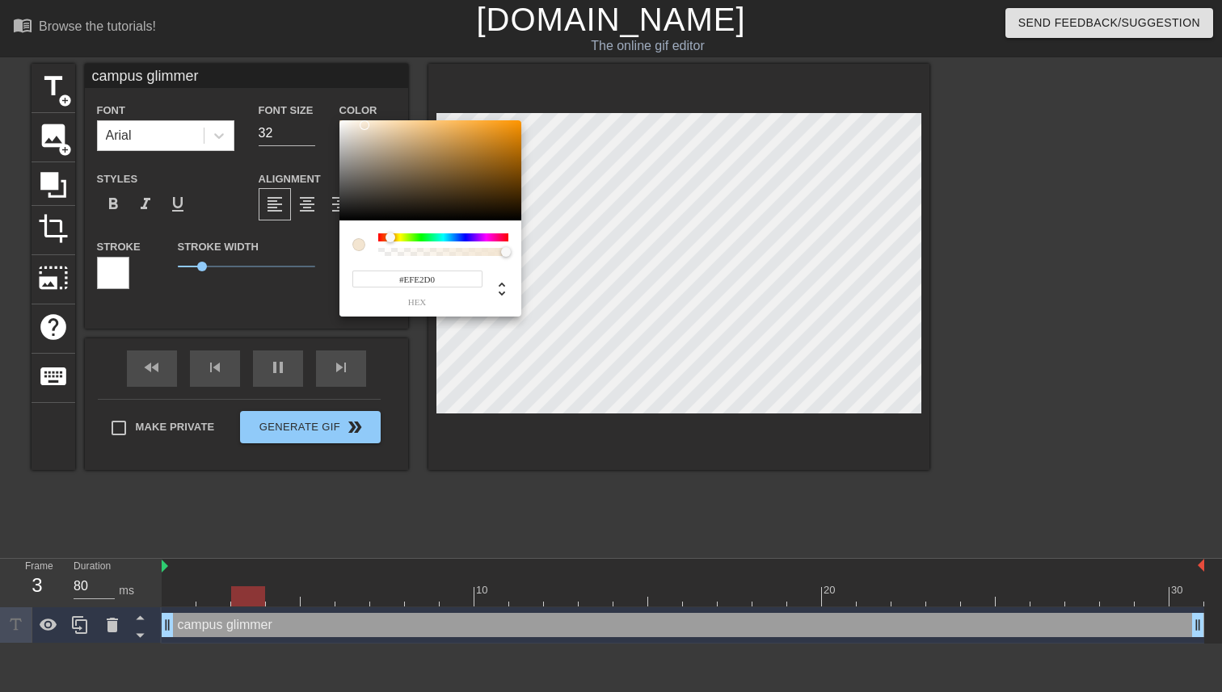
click at [362, 127] on div at bounding box center [365, 125] width 10 height 10
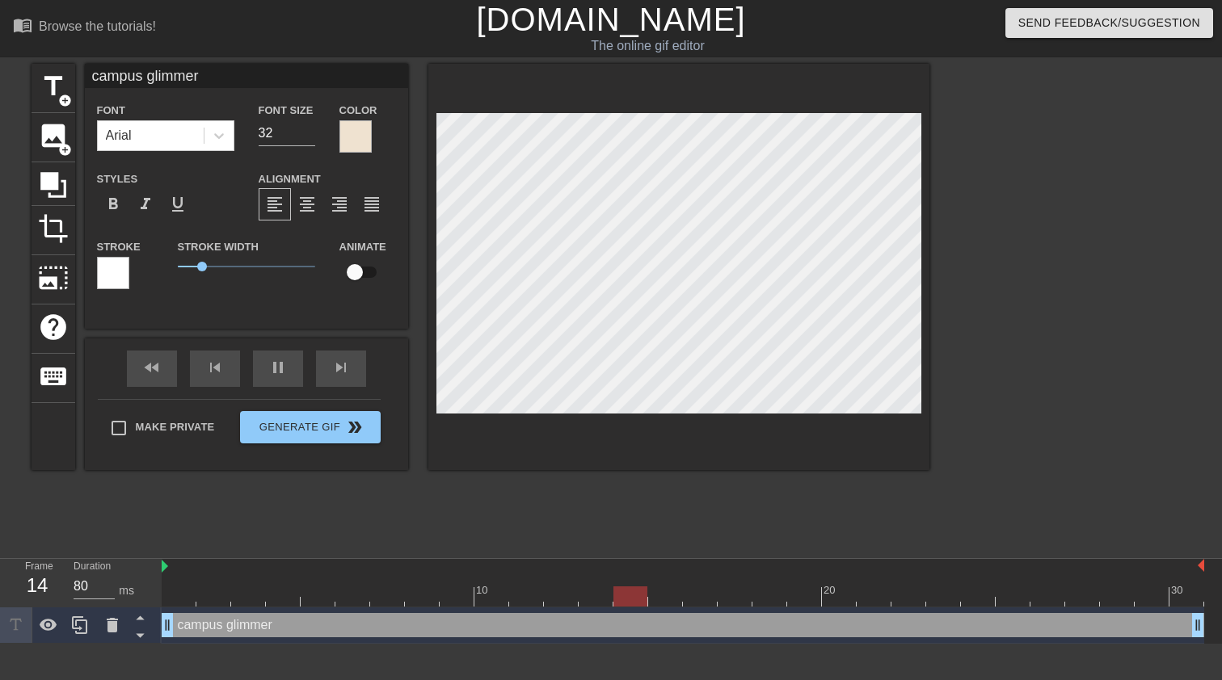
click at [113, 276] on div at bounding box center [113, 273] width 32 height 32
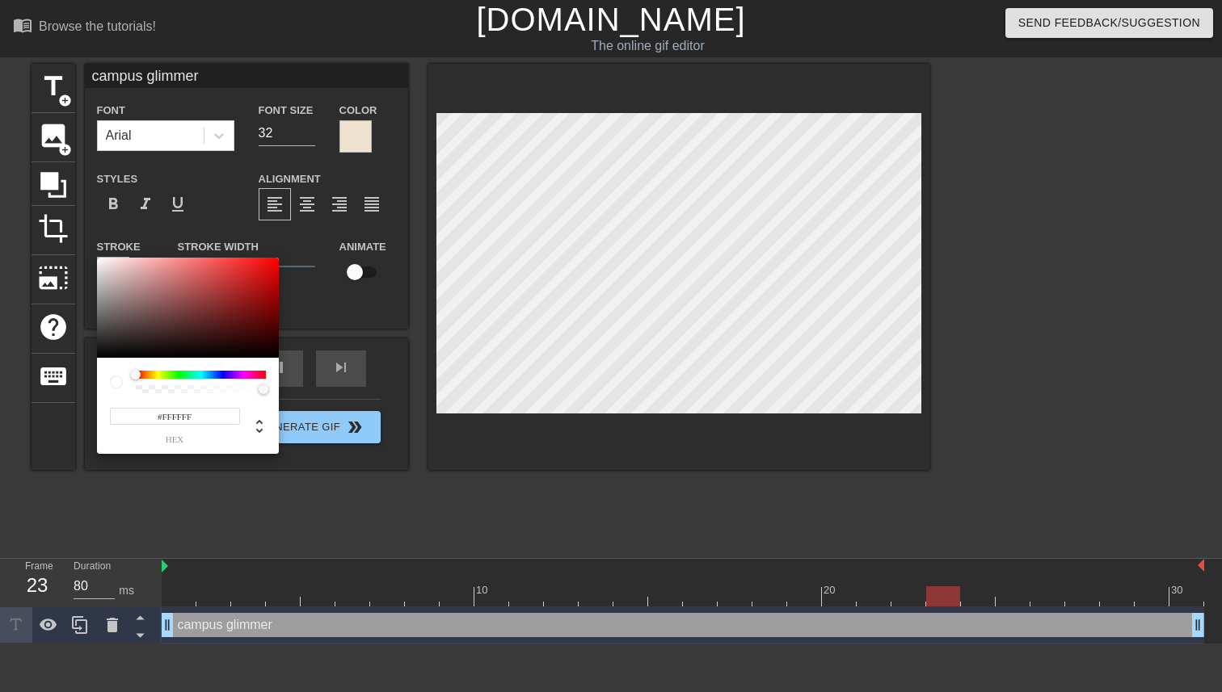
click at [220, 379] on div at bounding box center [201, 382] width 130 height 23
click at [223, 372] on div at bounding box center [201, 375] width 130 height 8
click at [231, 376] on div at bounding box center [201, 375] width 130 height 8
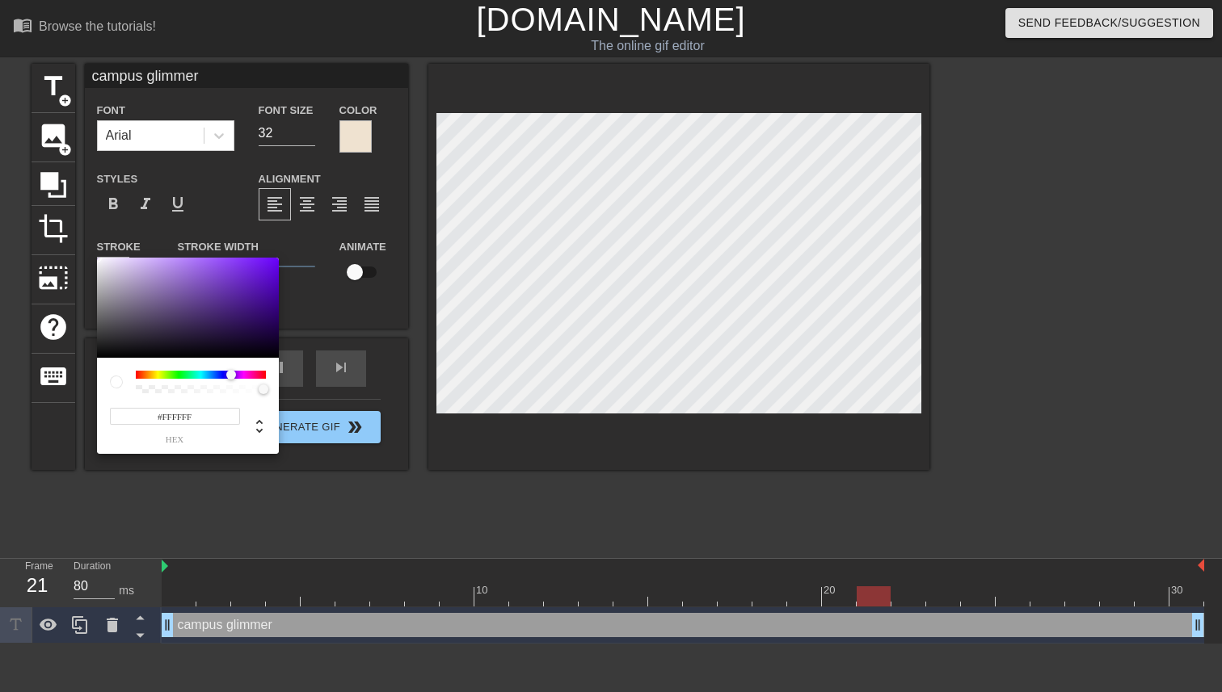
click at [219, 373] on div at bounding box center [201, 375] width 130 height 8
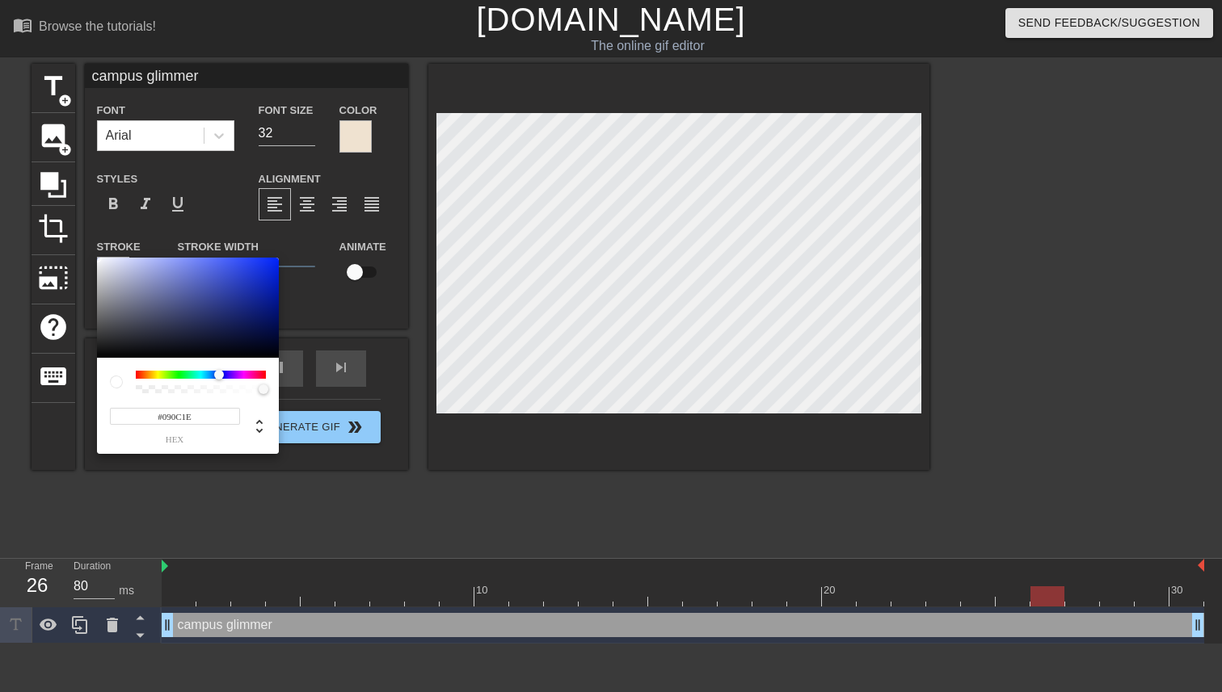
type input "#0A0D20"
click at [224, 345] on div at bounding box center [188, 308] width 182 height 100
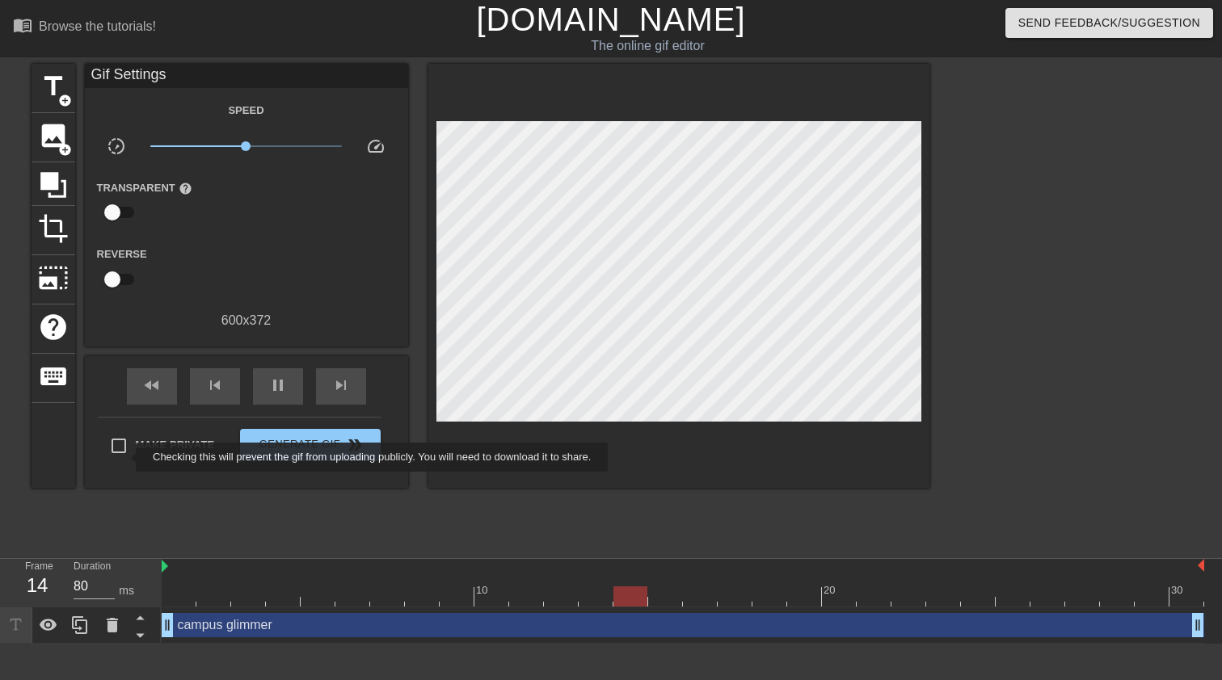
click at [124, 453] on input "Make Private" at bounding box center [119, 446] width 34 height 34
checkbox input "true"
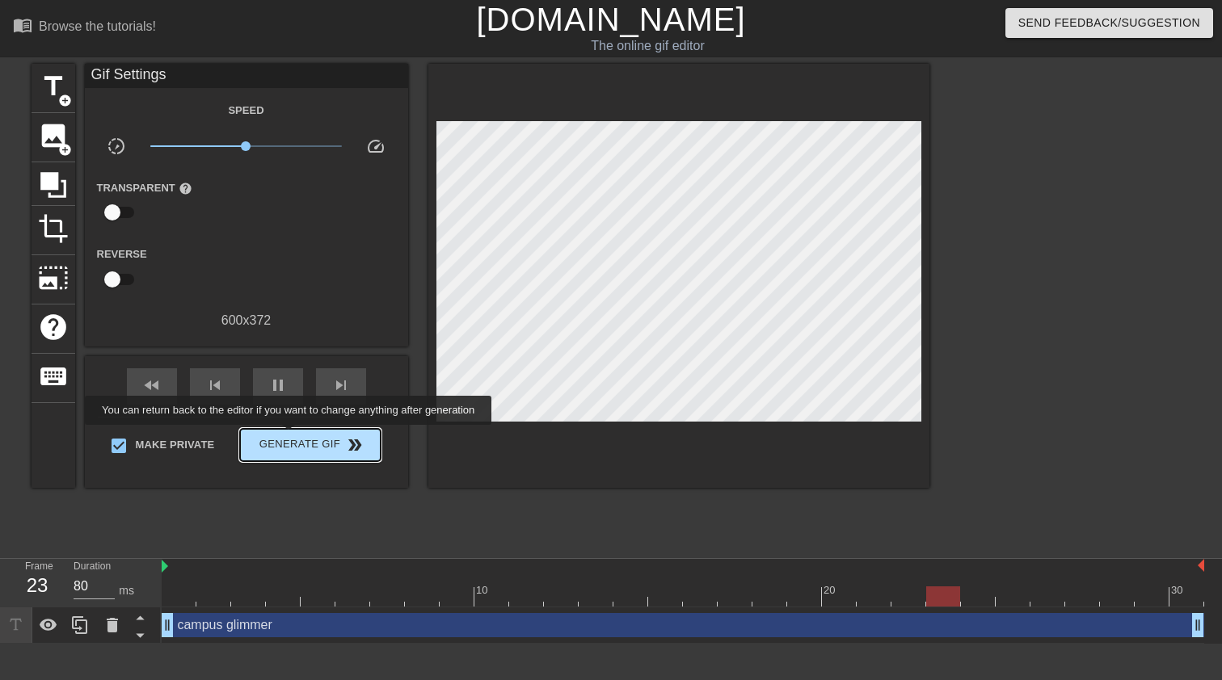
click at [300, 441] on span "Generate Gif double_arrow" at bounding box center [309, 444] width 127 height 19
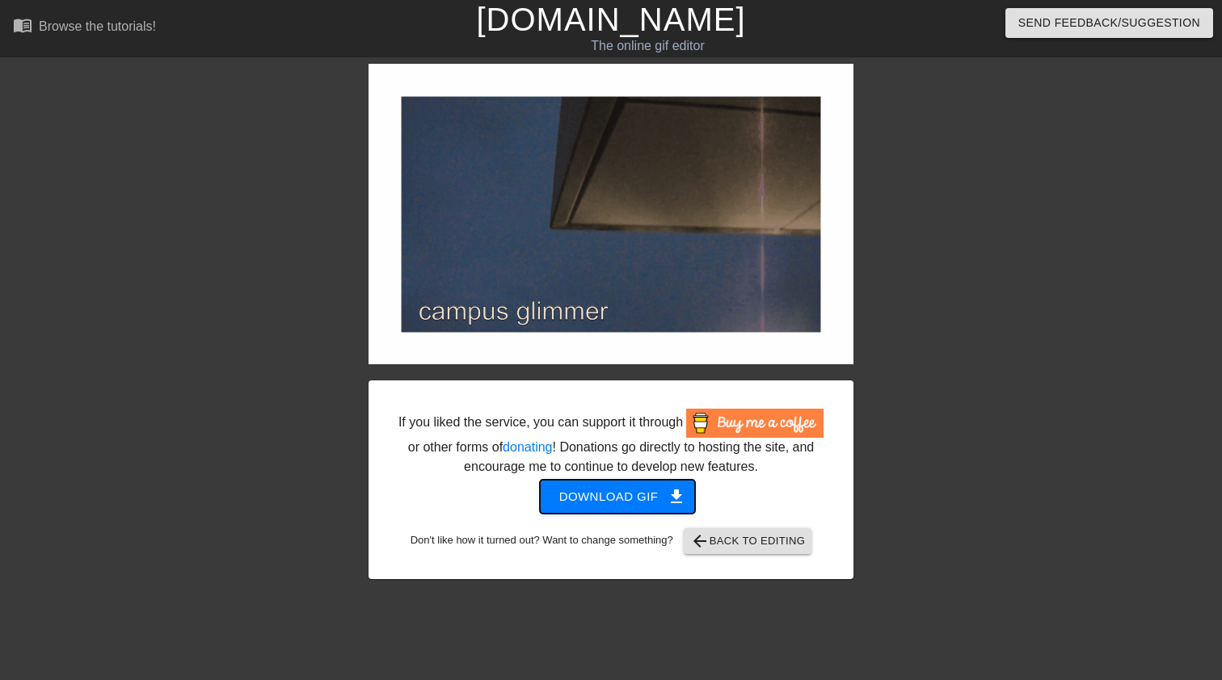
click at [637, 507] on span "Download gif get_app" at bounding box center [617, 496] width 117 height 21
